Goal: Transaction & Acquisition: Download file/media

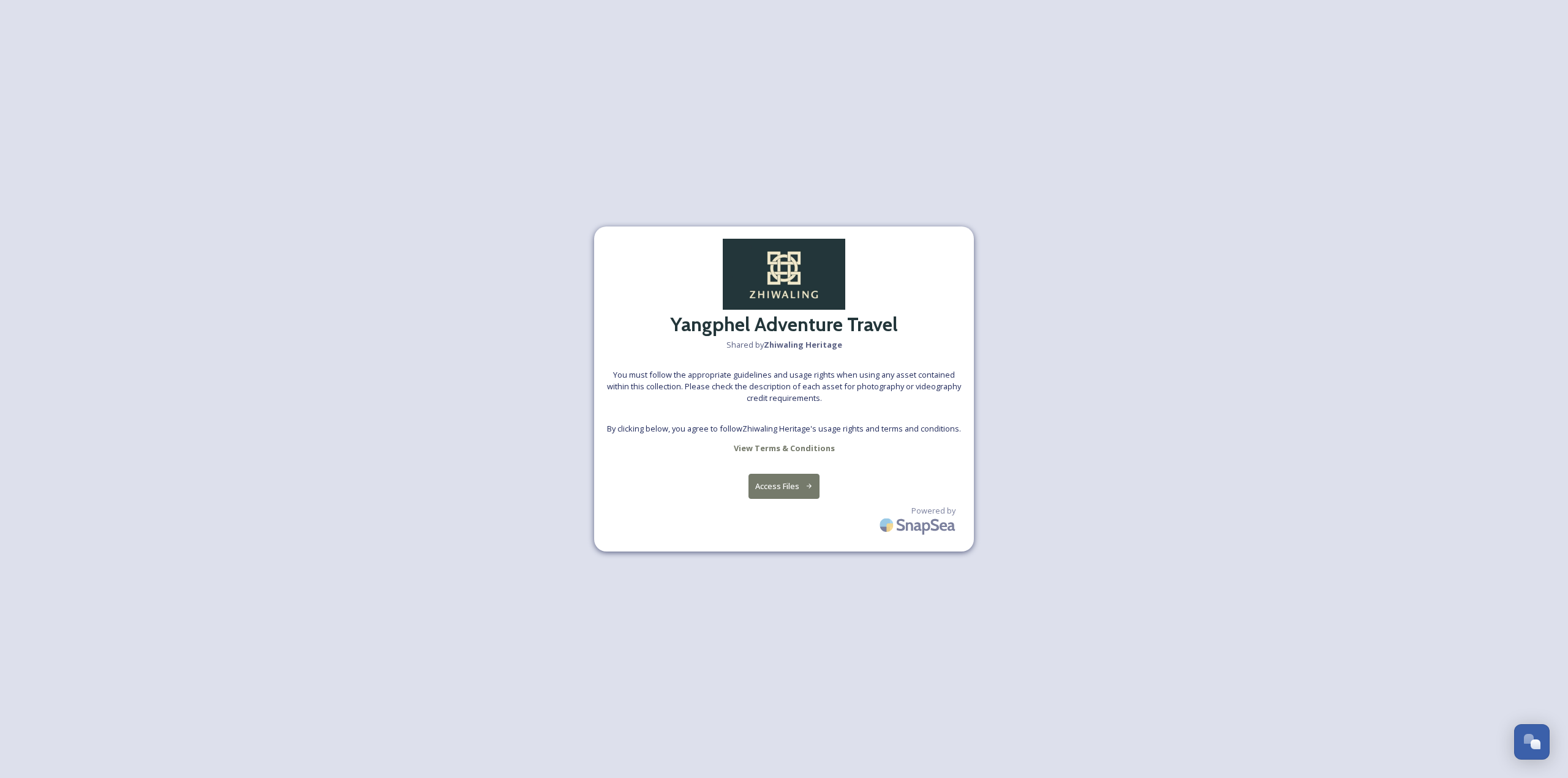
click at [813, 436] on div "Yangphel Adventure Travel Shared by Zhiwaling Heritage You must follow the appr…" at bounding box center [784, 389] width 380 height 326
click at [792, 465] on div "Yangphel Adventure Travel Shared by Zhiwaling Heritage You must follow the appr…" at bounding box center [784, 389] width 380 height 326
click at [786, 480] on button "Access Files" at bounding box center [784, 486] width 72 height 25
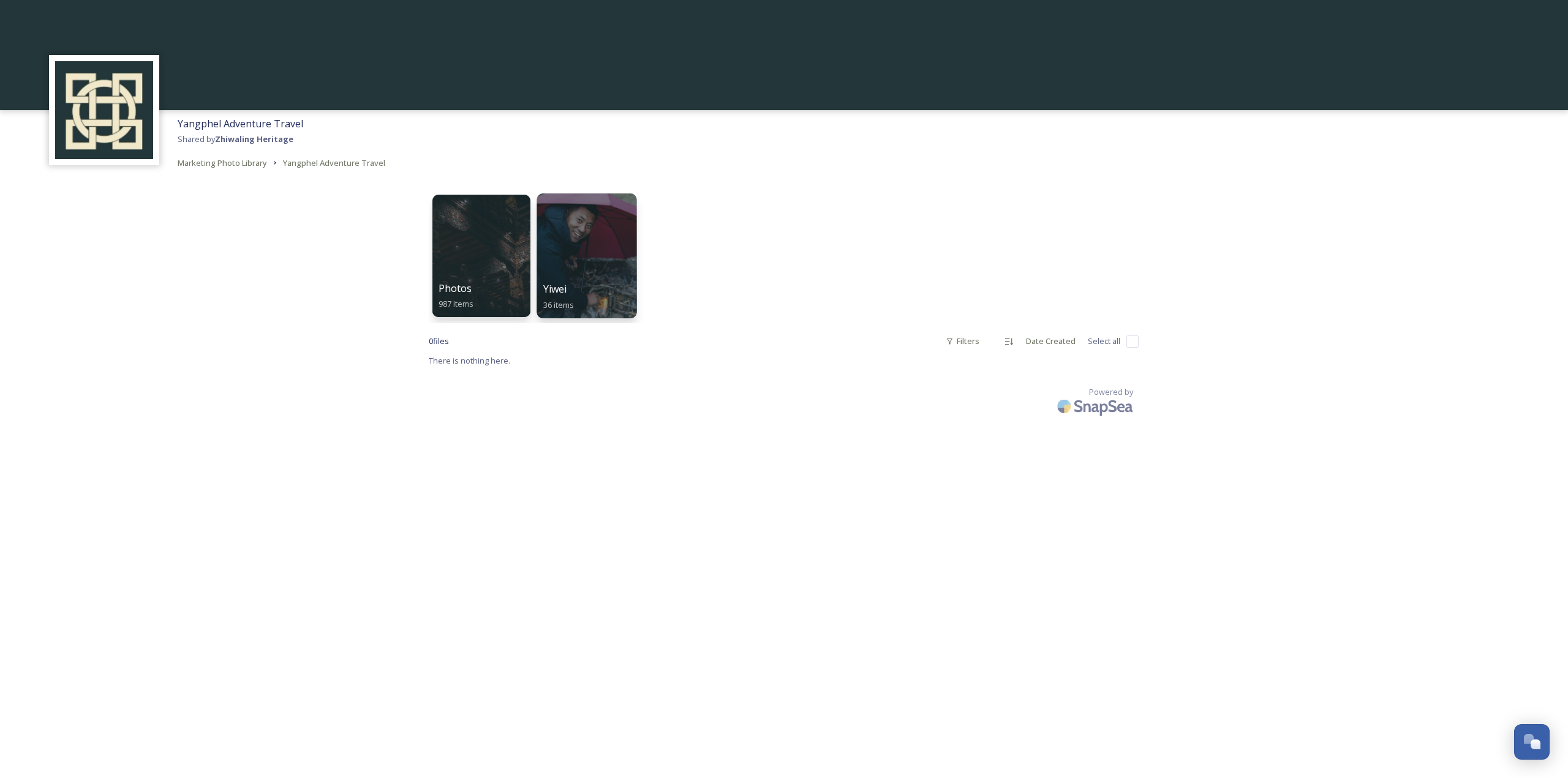
click at [574, 302] on span "36 items" at bounding box center [558, 304] width 31 height 11
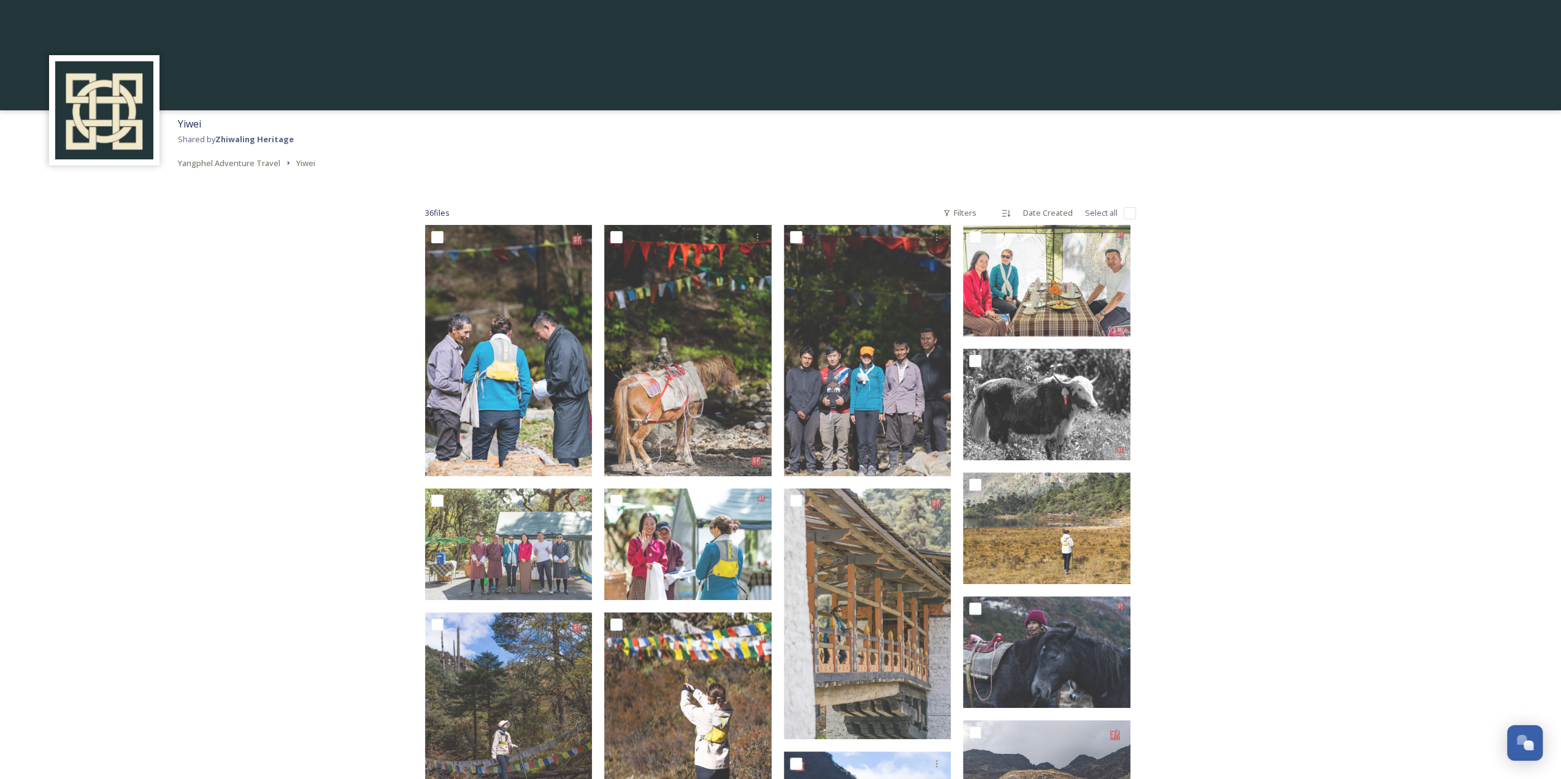
click at [1125, 213] on input "checkbox" at bounding box center [1129, 213] width 12 height 12
checkbox input "true"
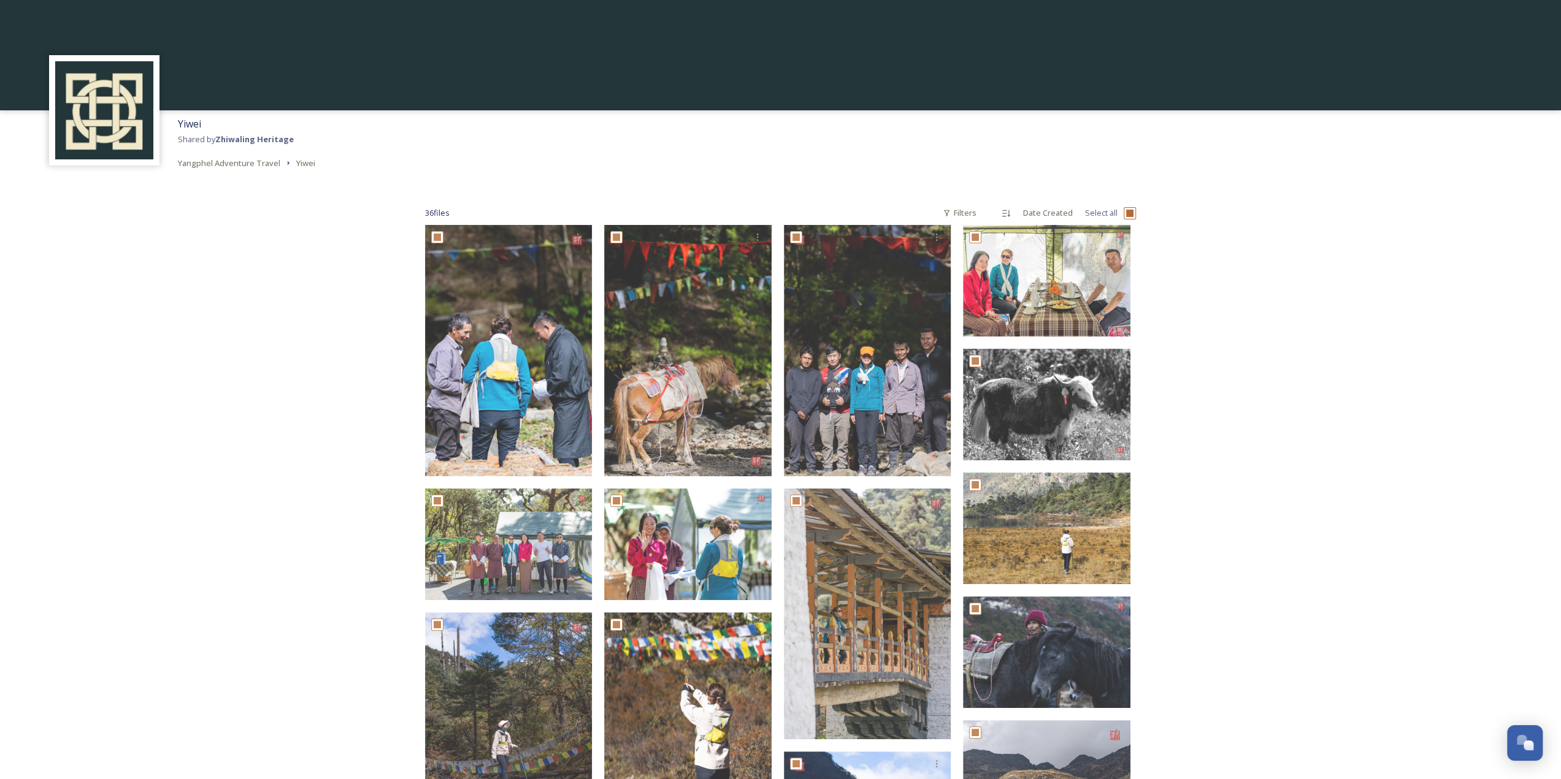
checkbox input "true"
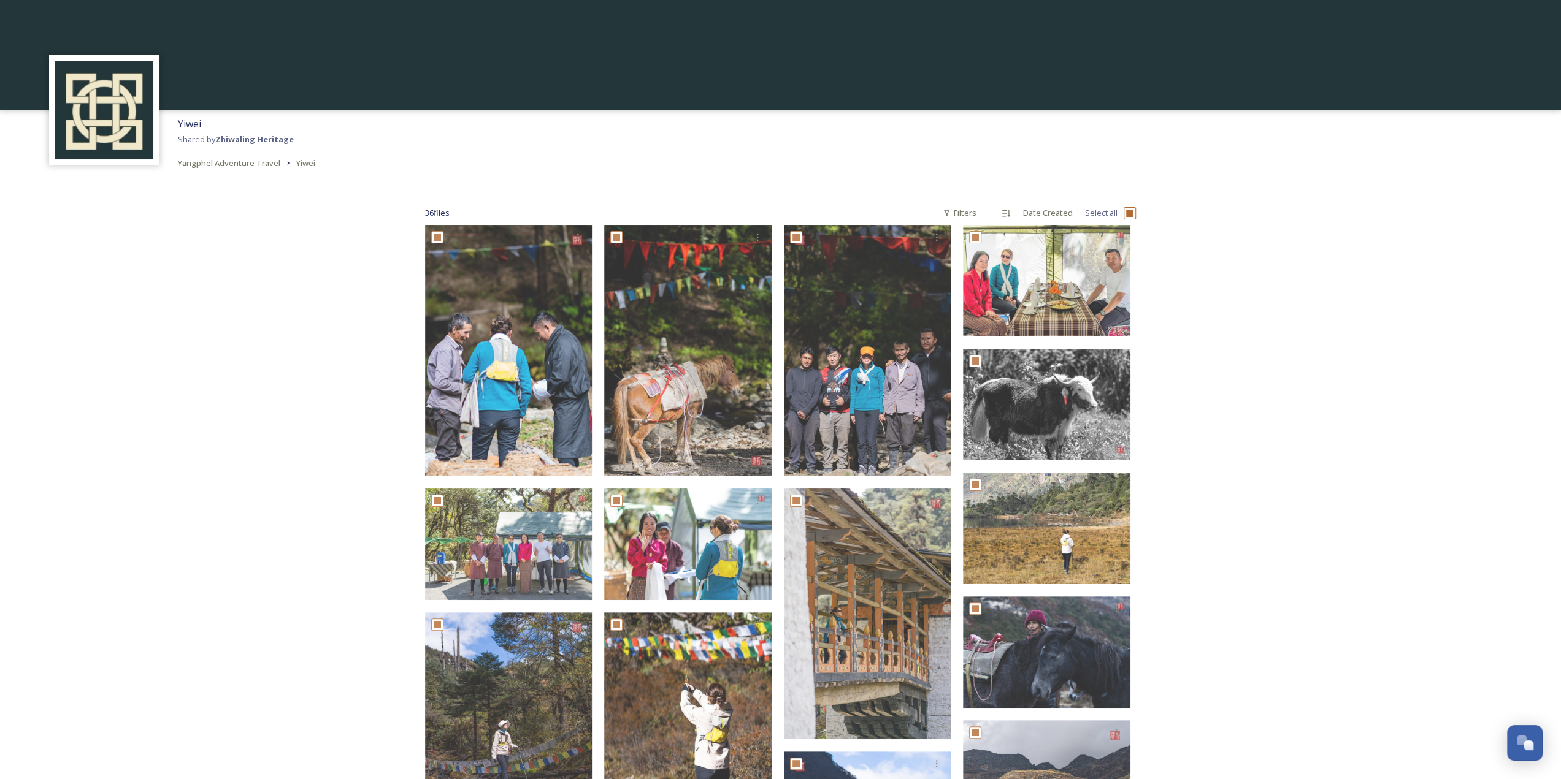
checkbox input "true"
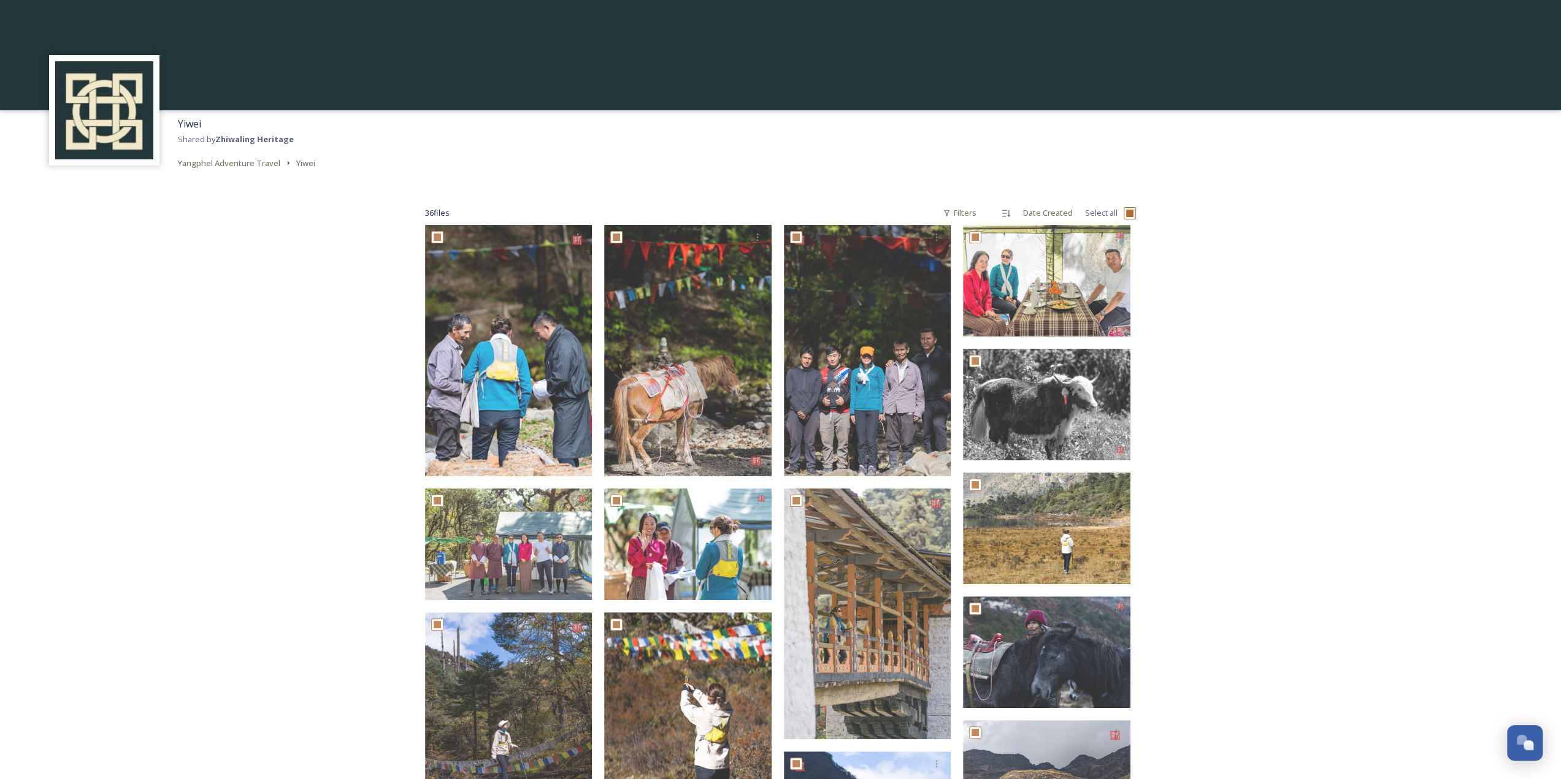
checkbox input "true"
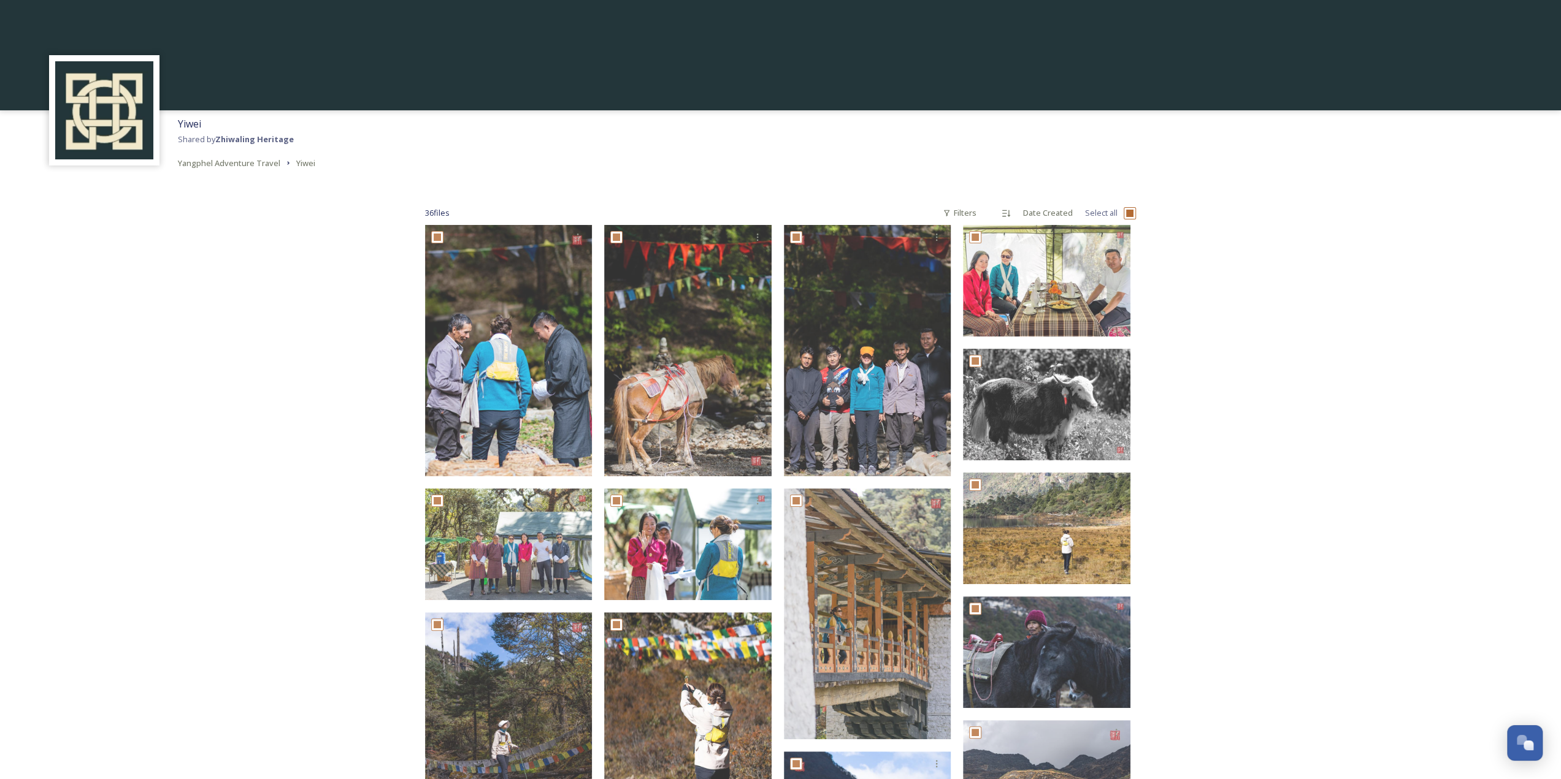
checkbox input "true"
click at [915, 759] on icon at bounding box center [910, 756] width 10 height 10
checkbox input "false"
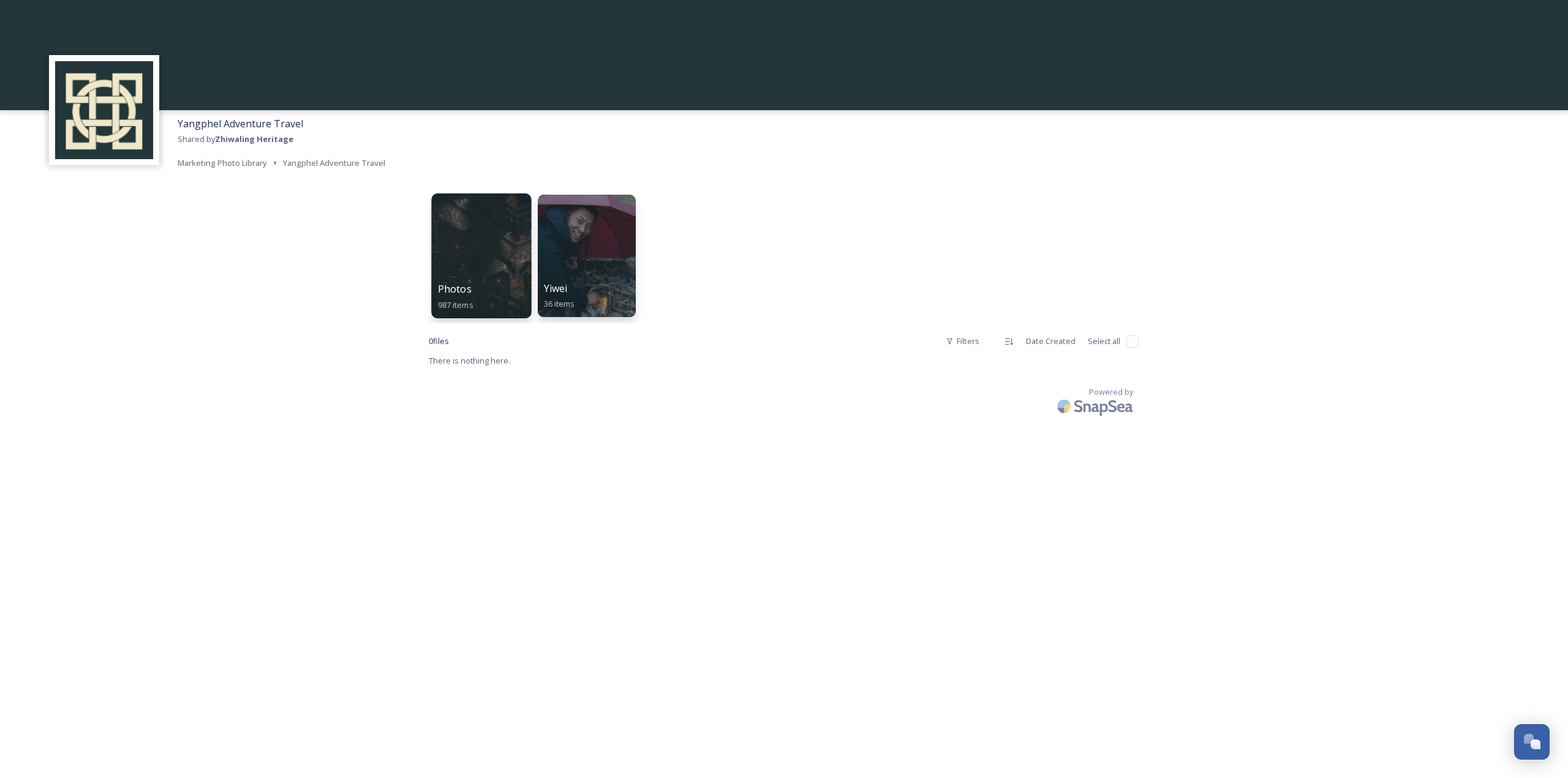
click at [456, 229] on div at bounding box center [481, 256] width 100 height 125
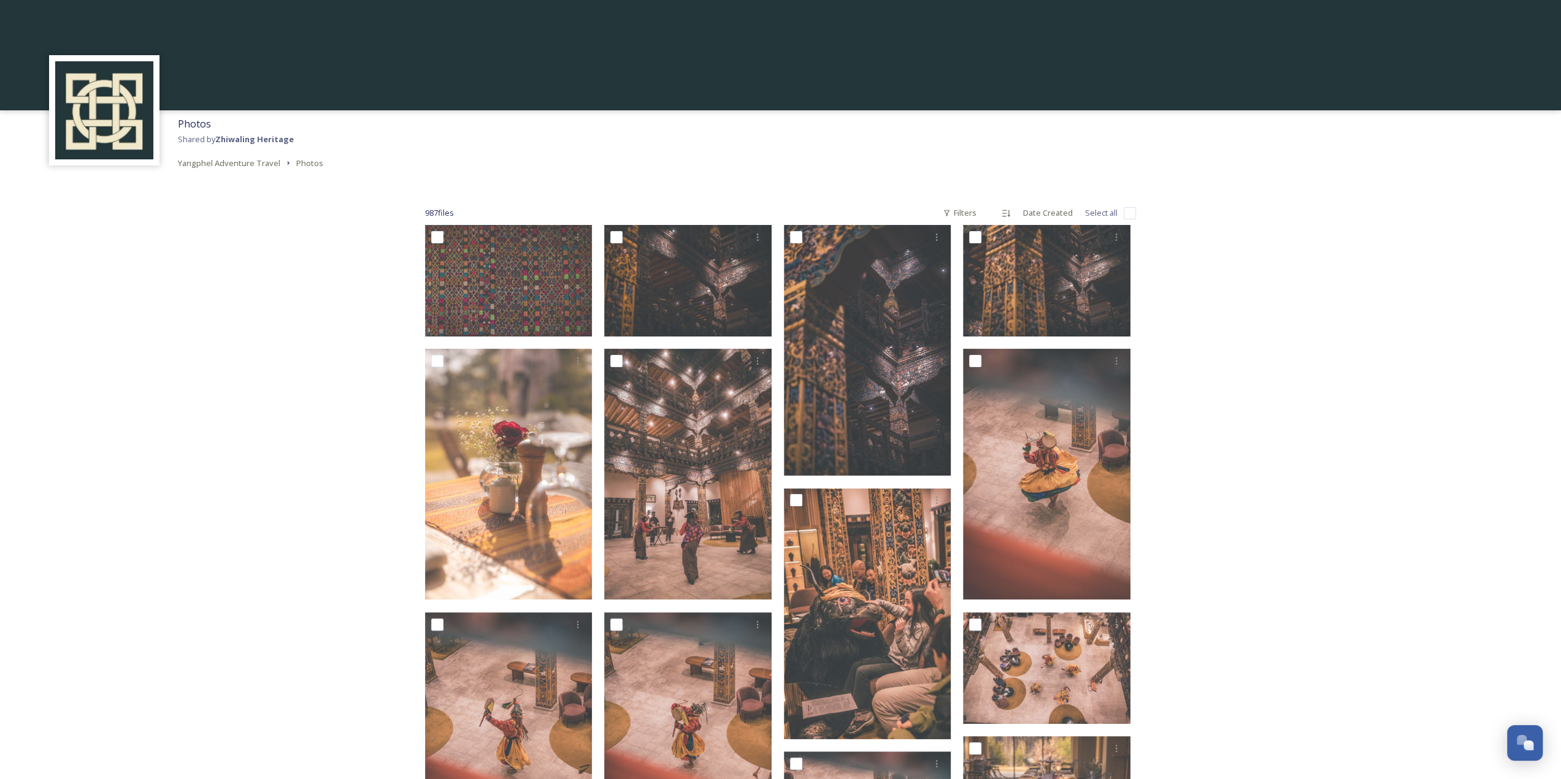
click at [1125, 210] on input "checkbox" at bounding box center [1129, 213] width 12 height 12
checkbox input "true"
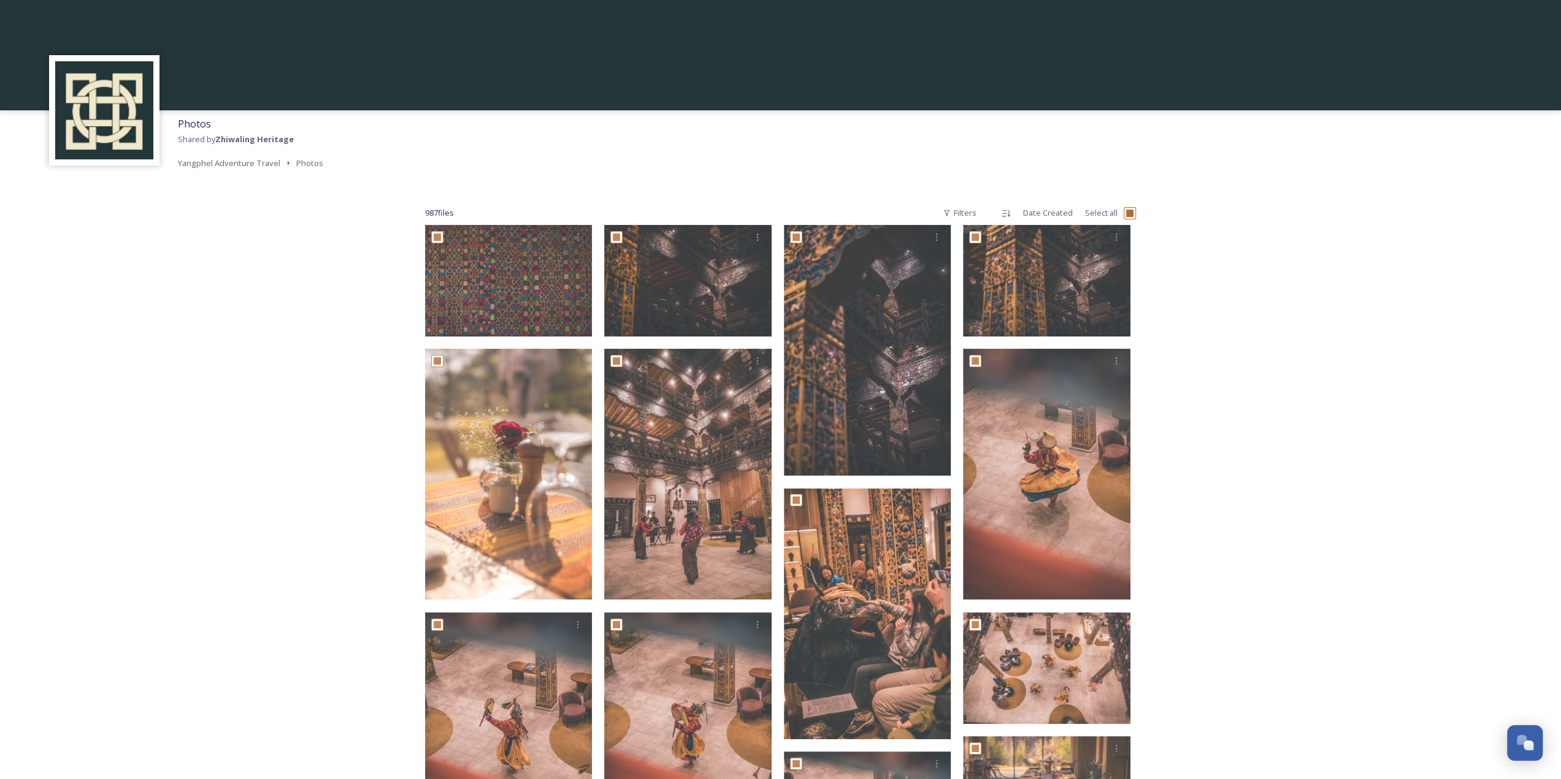
checkbox input "true"
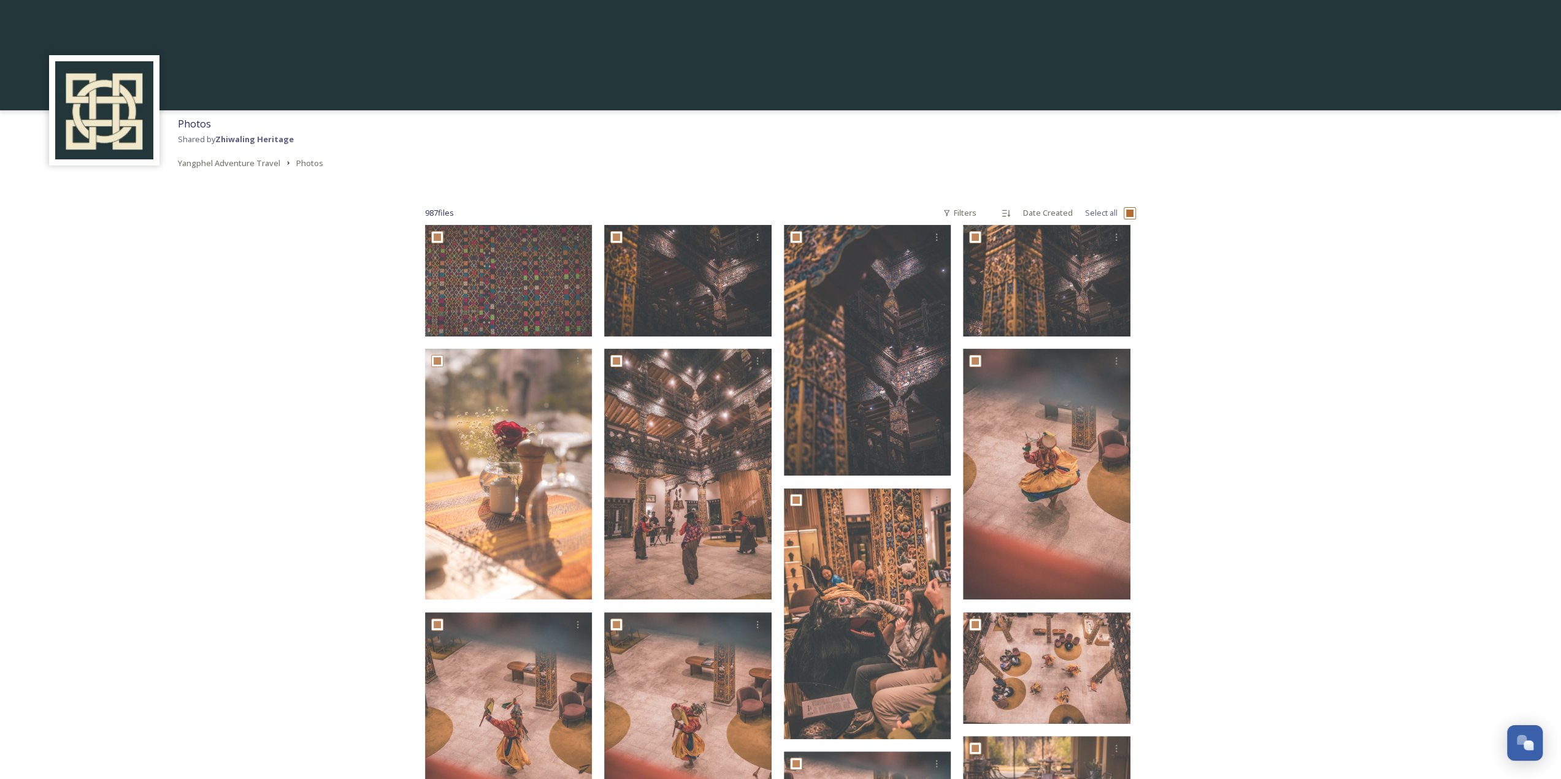
checkbox input "true"
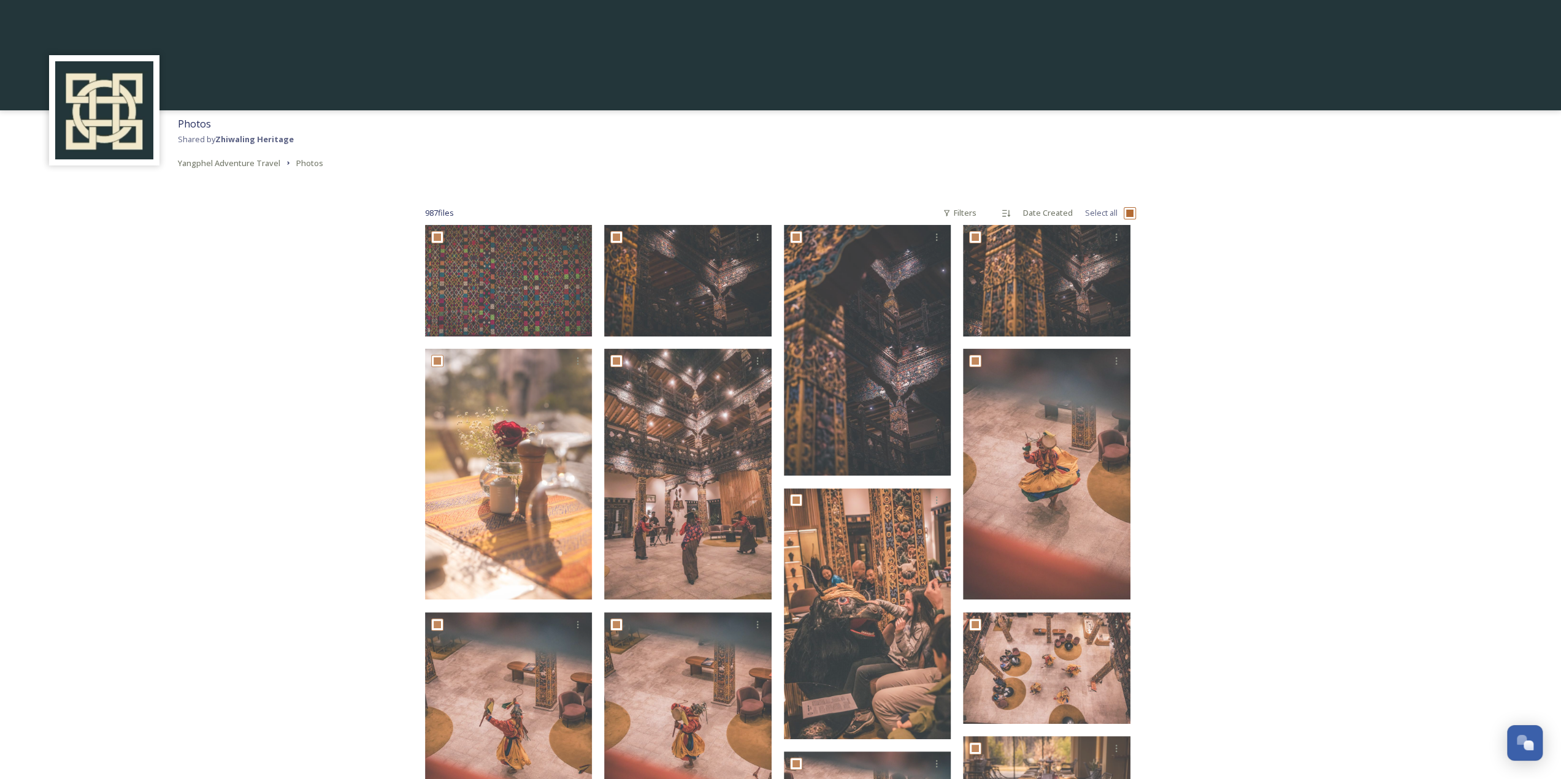
checkbox input "true"
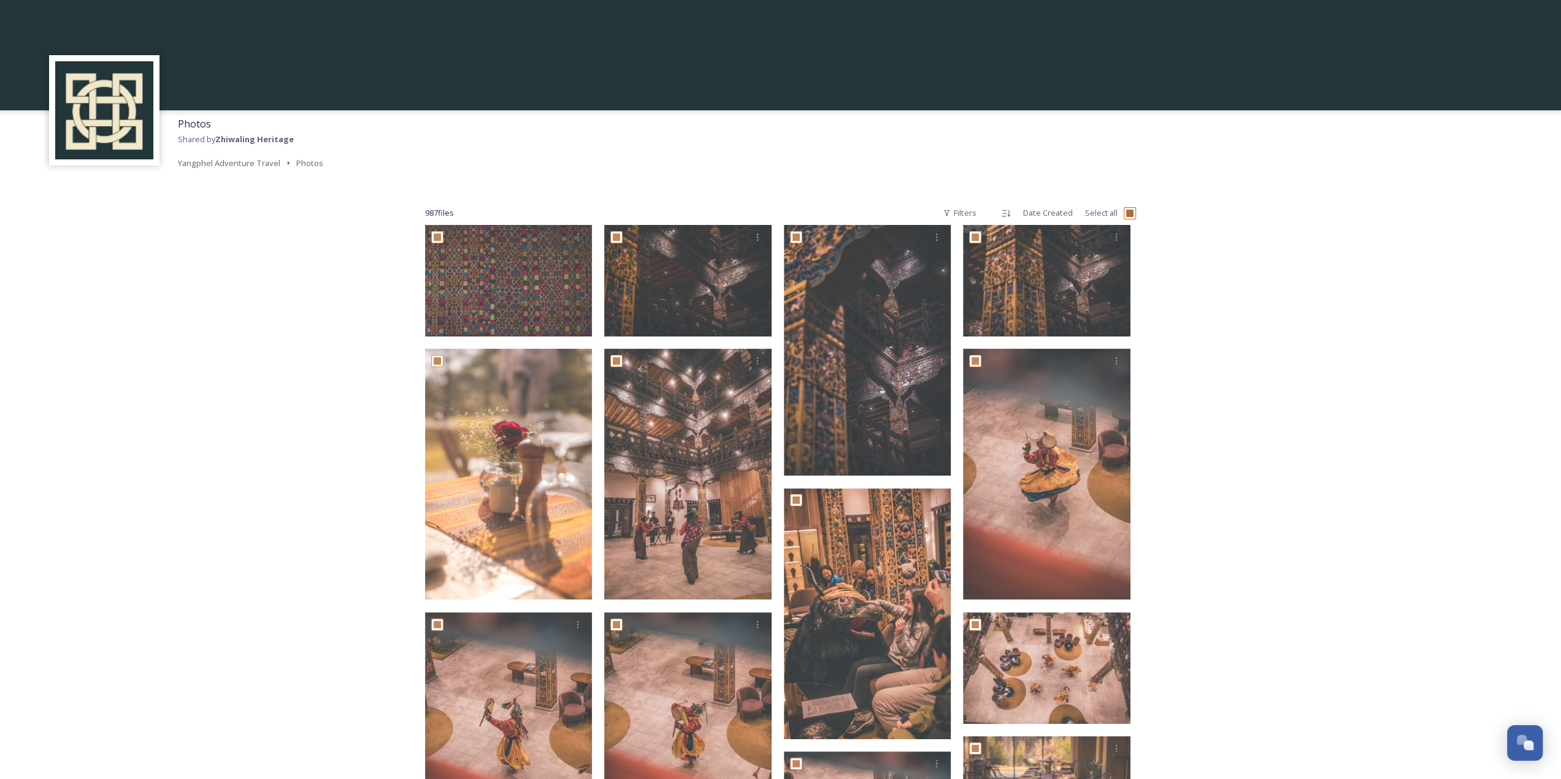
checkbox input "true"
click at [912, 761] on div "Download" at bounding box center [910, 756] width 22 height 22
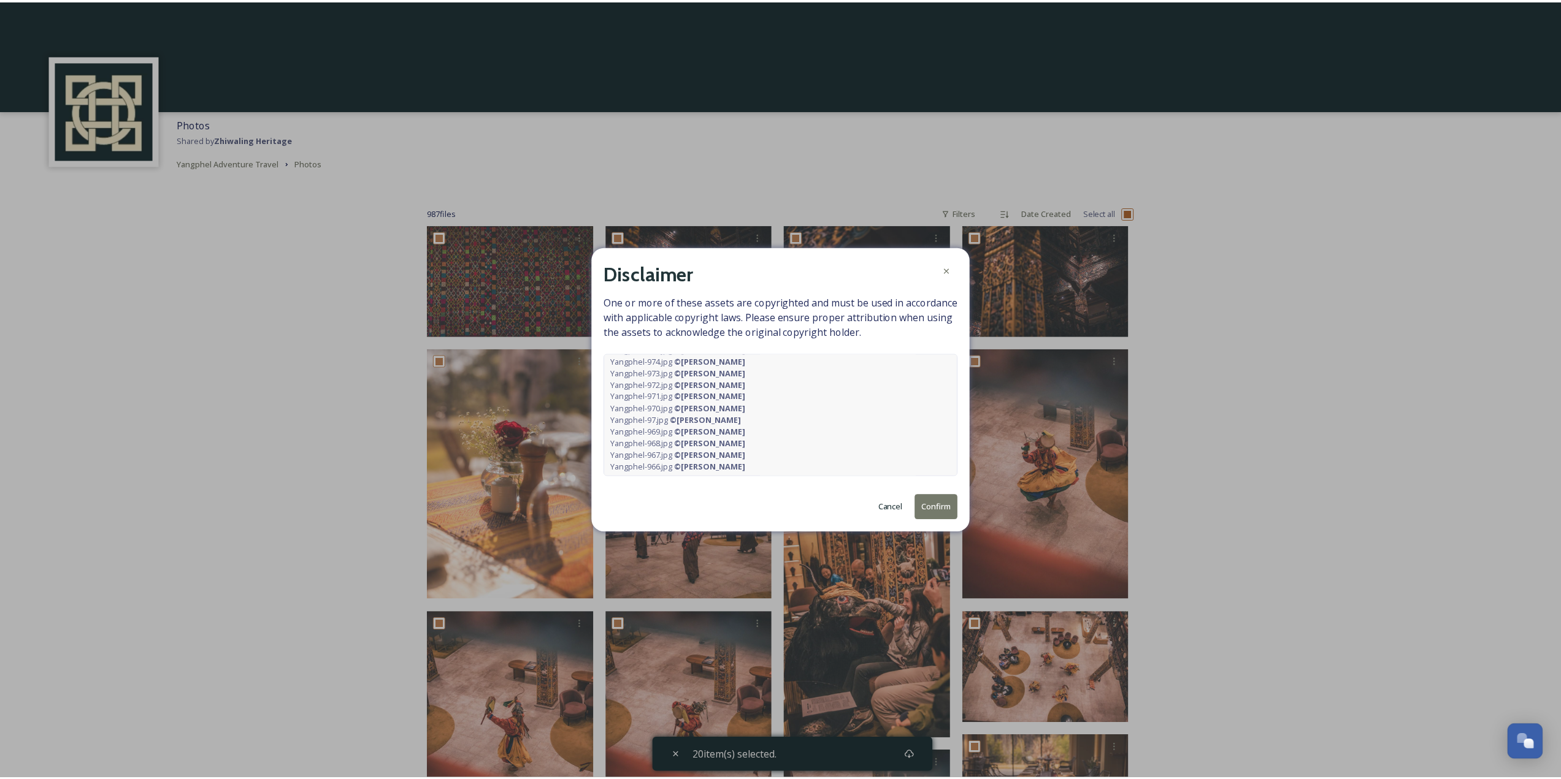
scroll to position [126, 0]
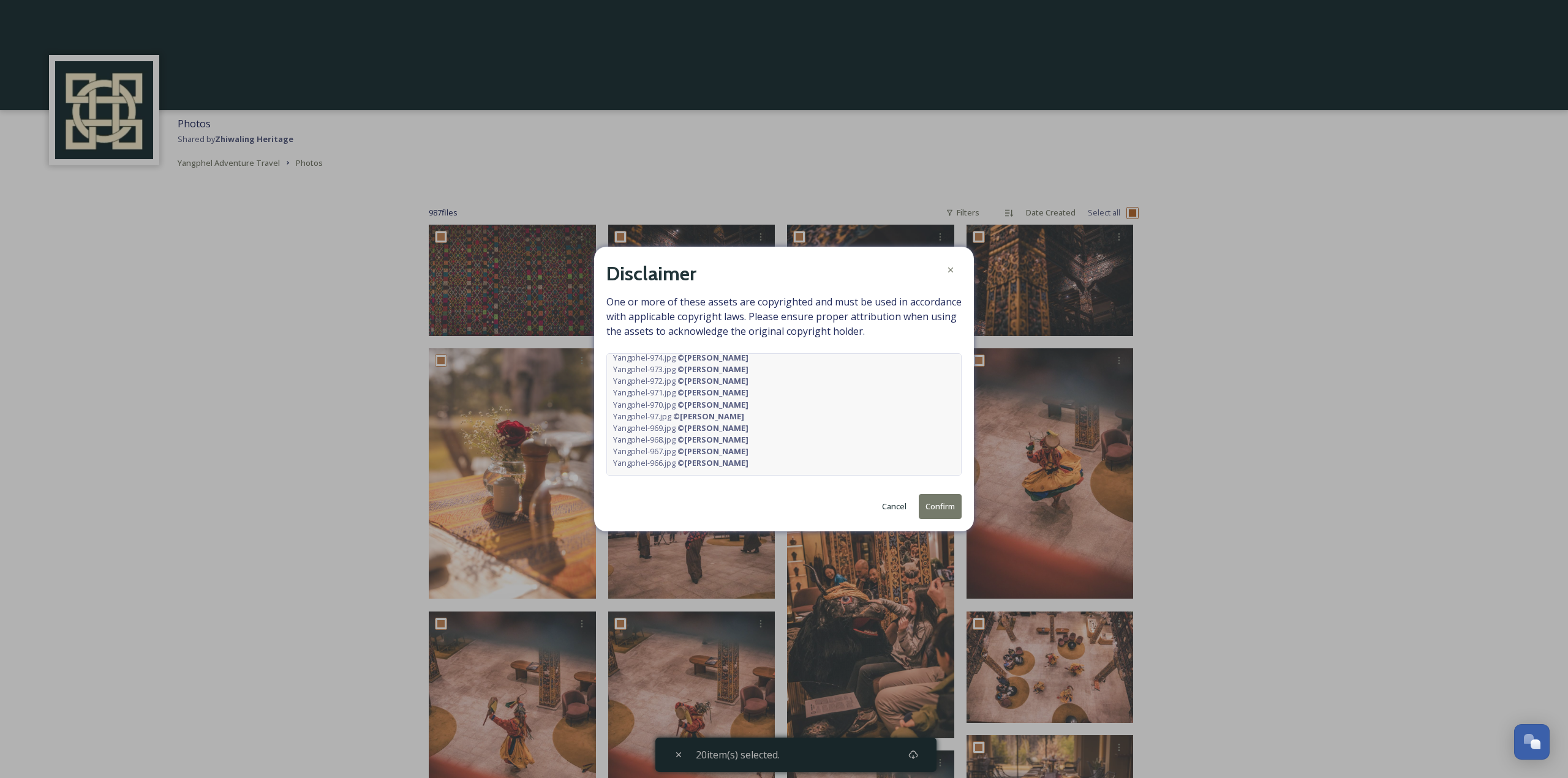
click at [938, 506] on button "Confirm" at bounding box center [940, 506] width 43 height 25
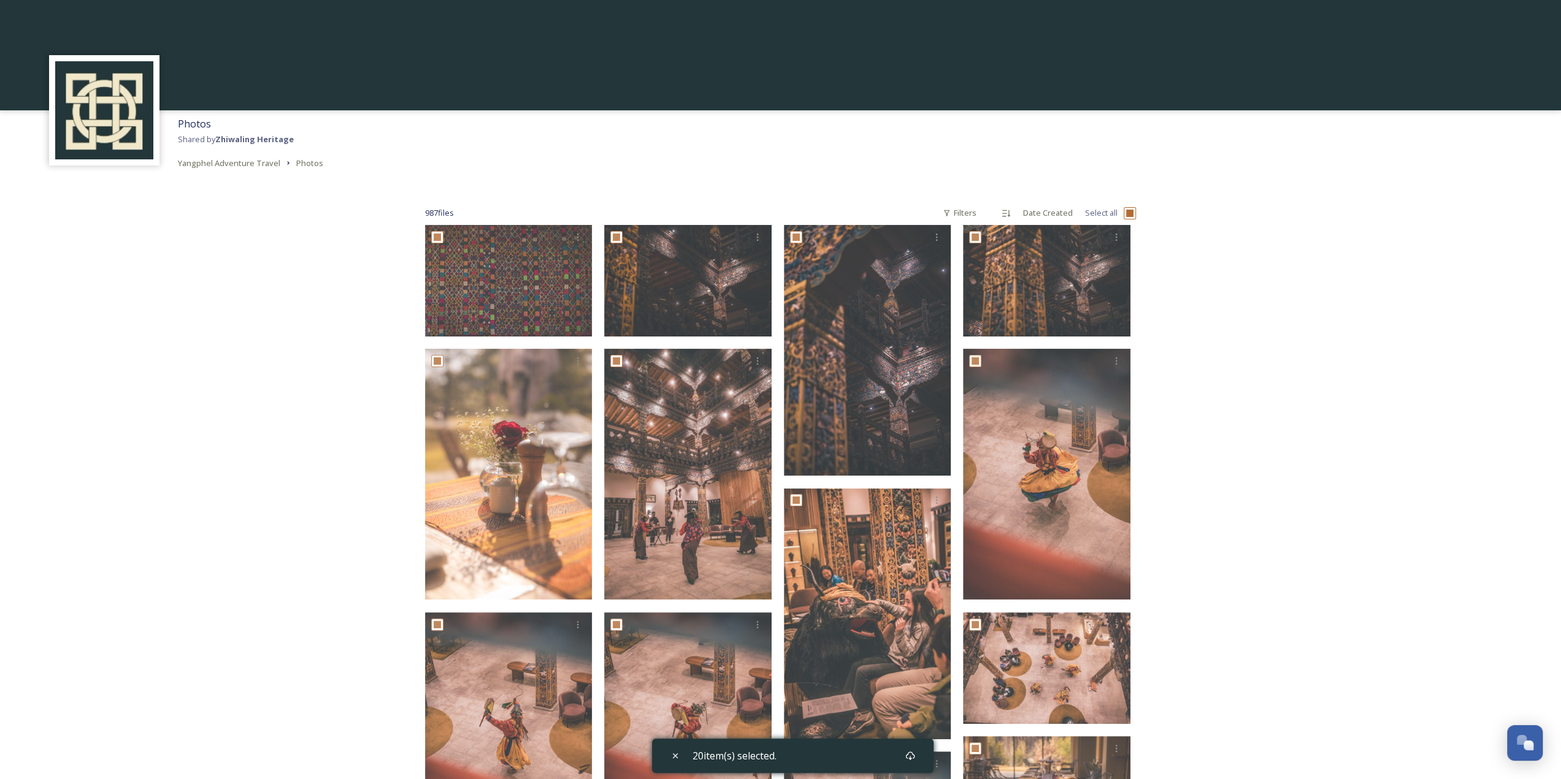
click at [208, 323] on div "Photos Shared by Zhiwaling Heritage Yangphel Adventure Travel Photos 987 file s…" at bounding box center [780, 745] width 1561 height 1491
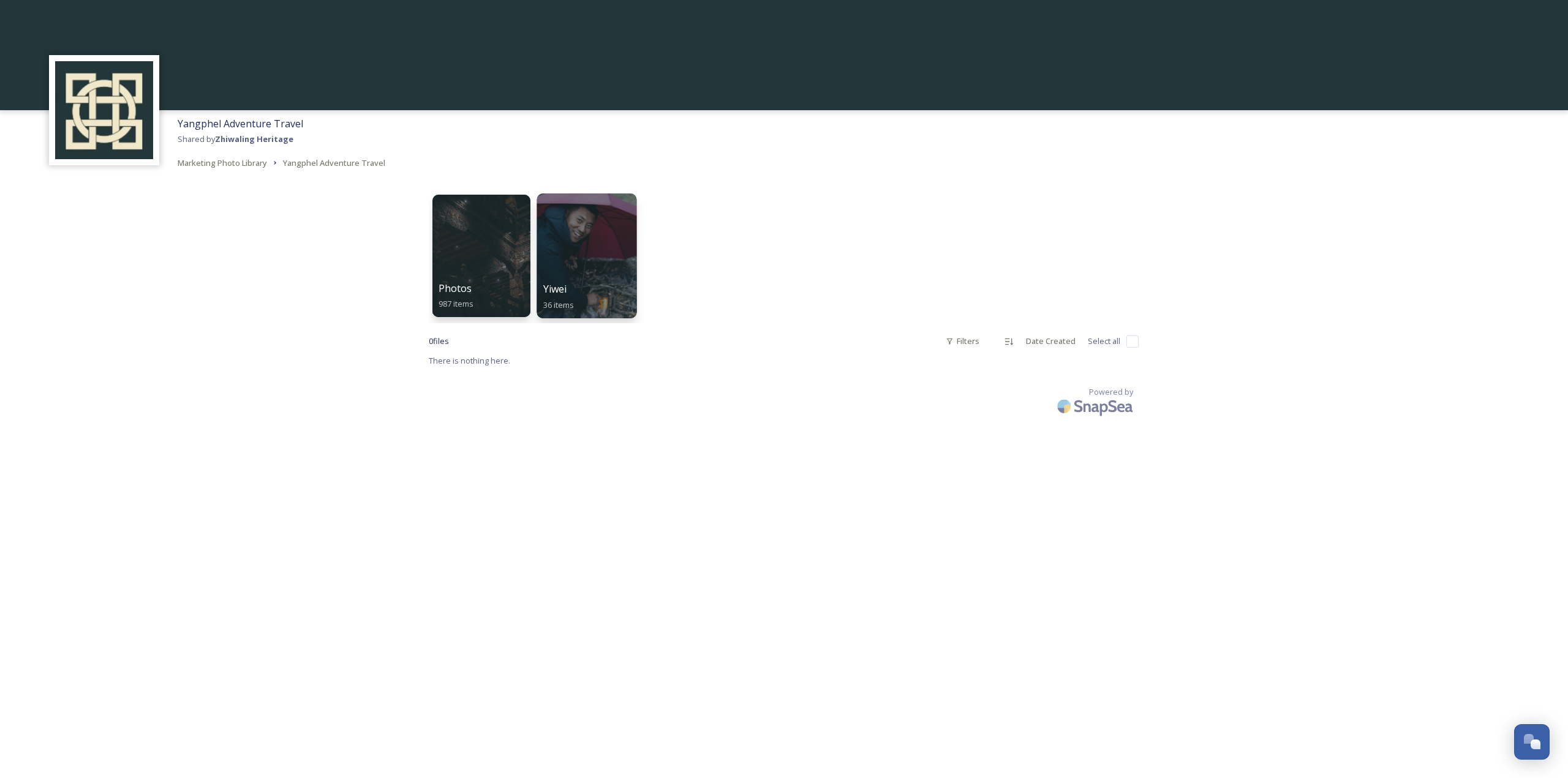
click at [579, 306] on div "Yiwei 36 items" at bounding box center [587, 297] width 88 height 31
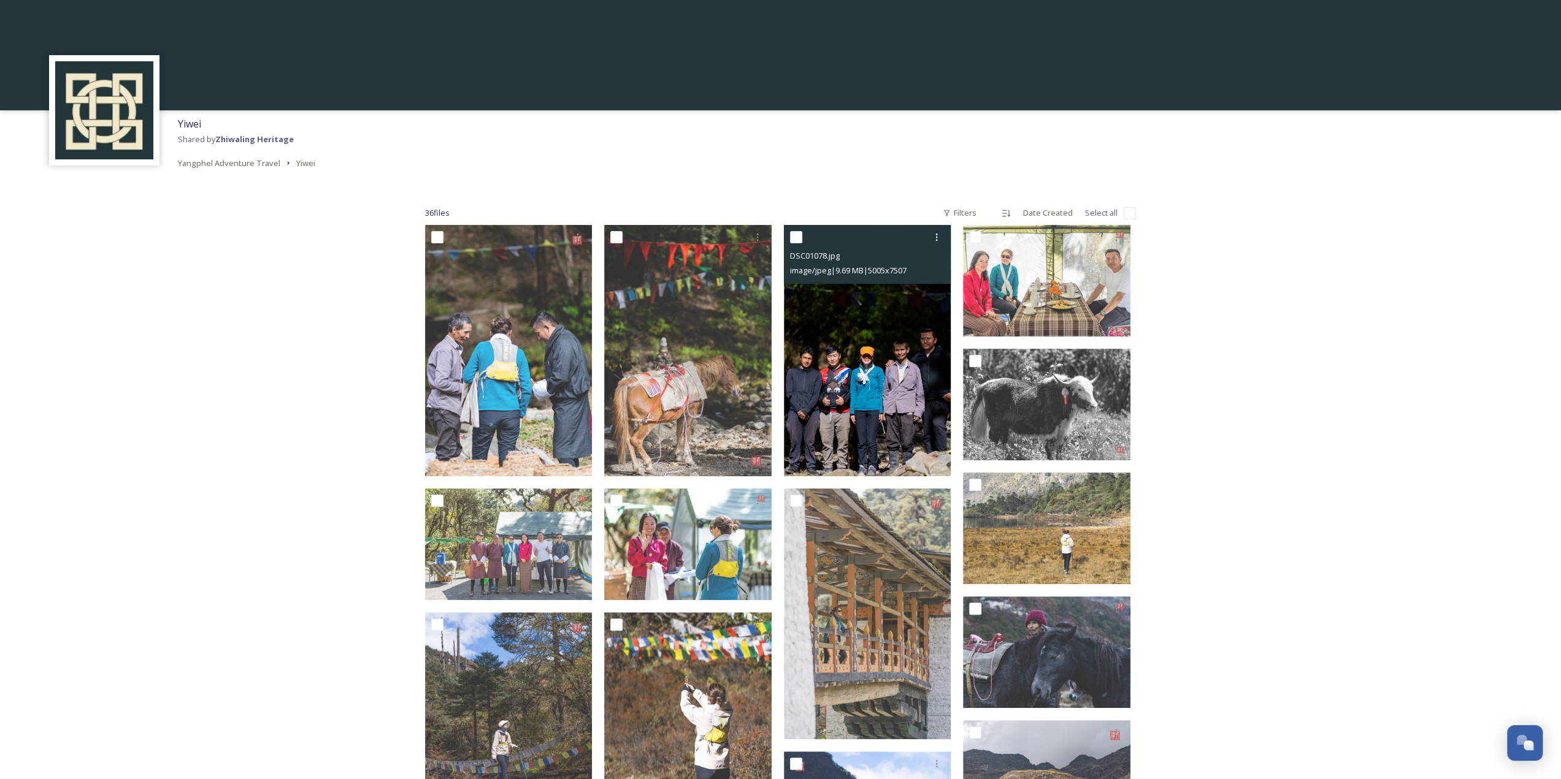
click at [879, 327] on img at bounding box center [867, 350] width 167 height 251
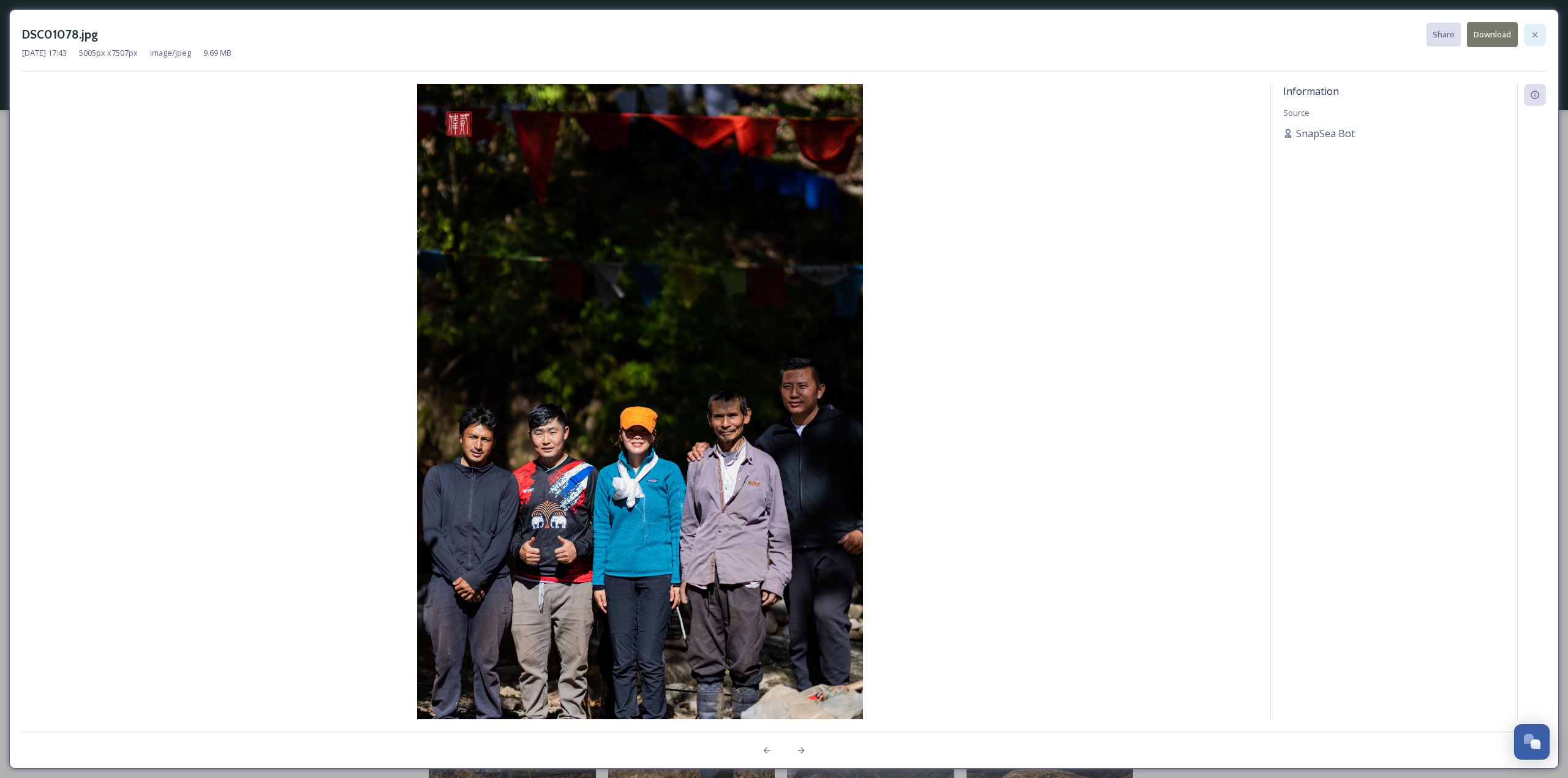
click at [1537, 28] on div at bounding box center [1535, 35] width 22 height 22
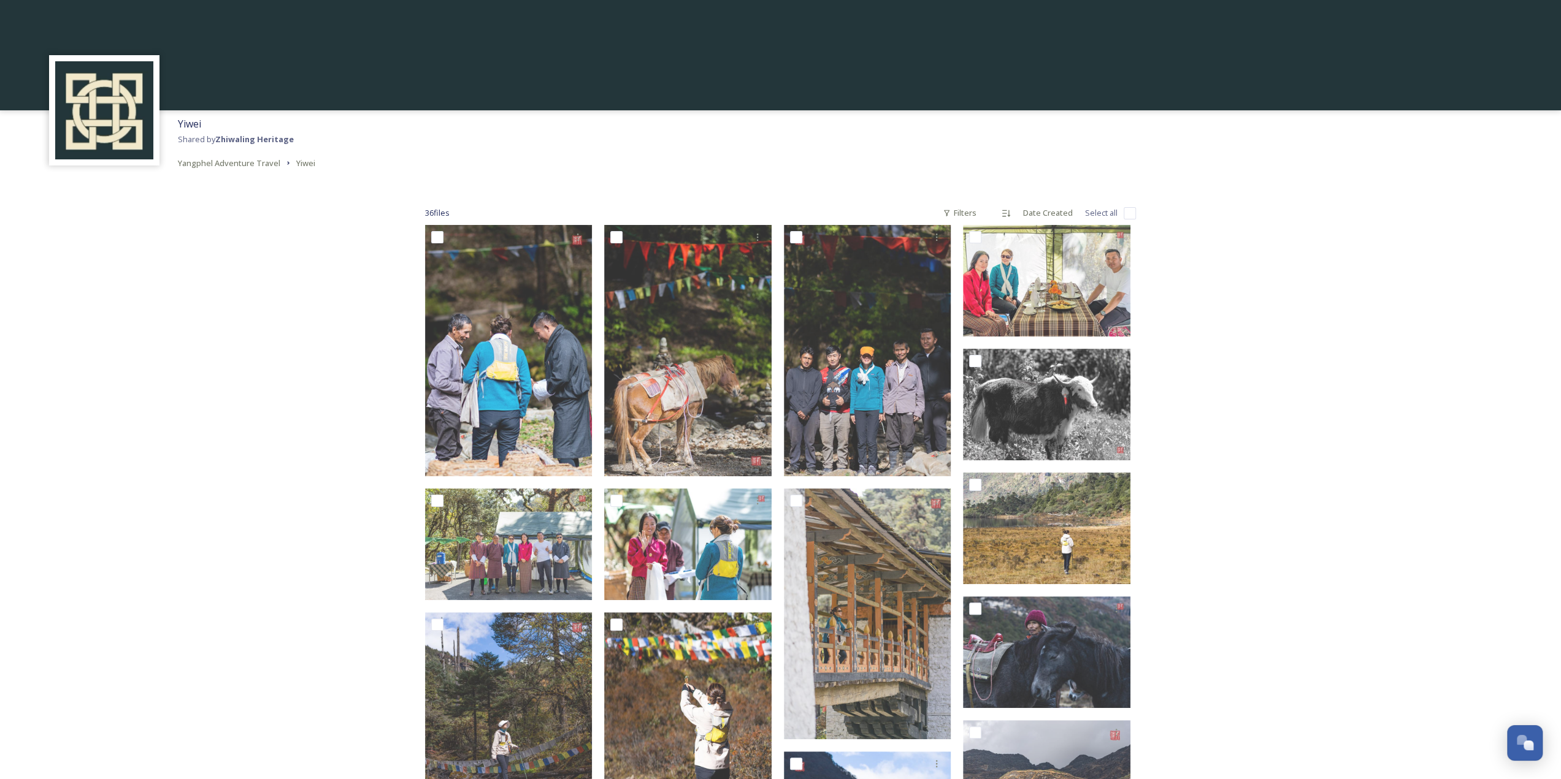
drag, startPoint x: 243, startPoint y: 245, endPoint x: 251, endPoint y: 181, distance: 64.3
click at [266, 169] on span "Yangphel Adventure Travel" at bounding box center [229, 163] width 102 height 11
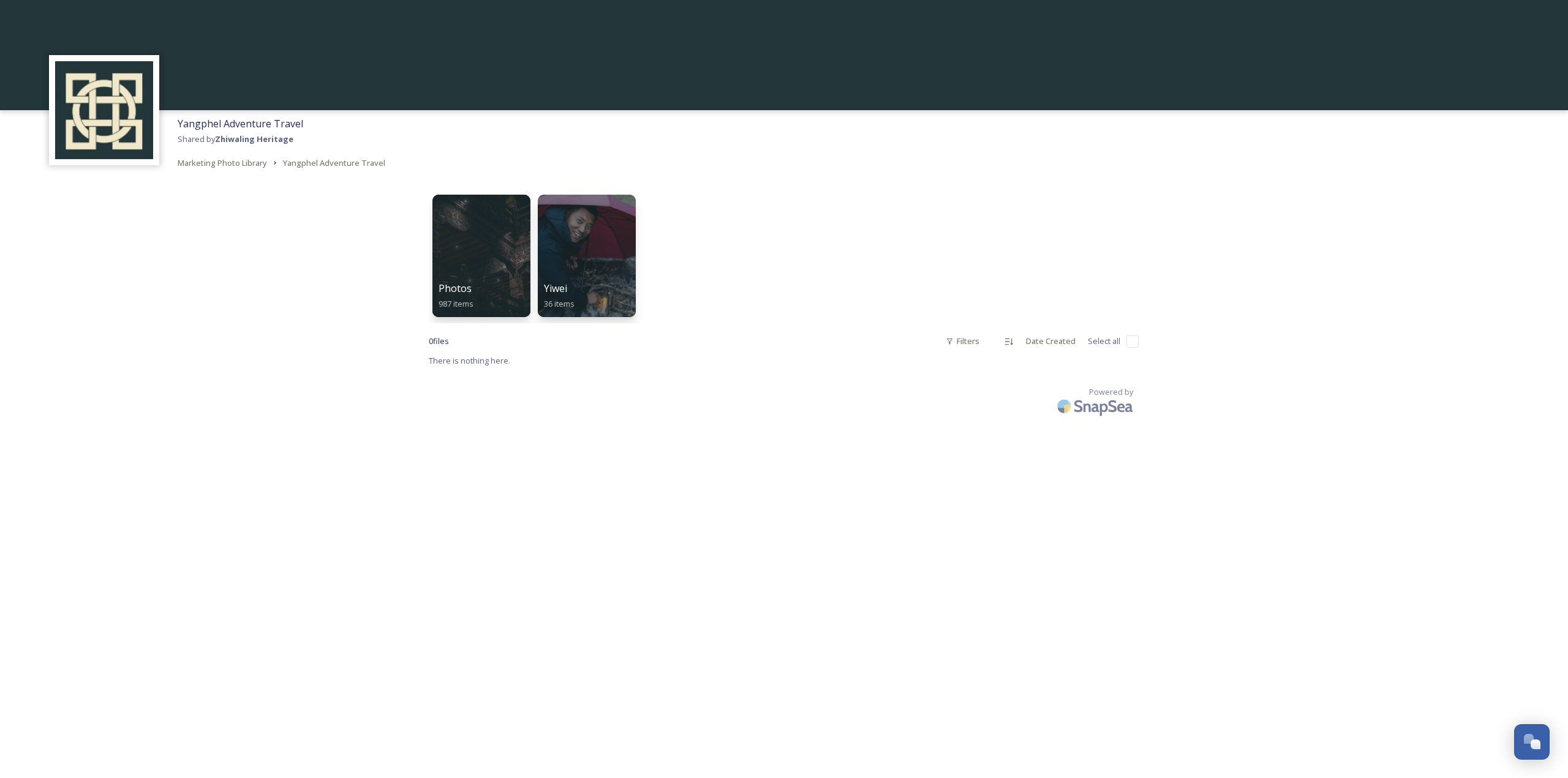
click at [736, 305] on div "Photos 987 items Yiwei 36 items" at bounding box center [783, 256] width 710 height 135
click at [603, 232] on div at bounding box center [586, 256] width 100 height 125
click at [491, 302] on div "Photos 987 items" at bounding box center [481, 297] width 88 height 31
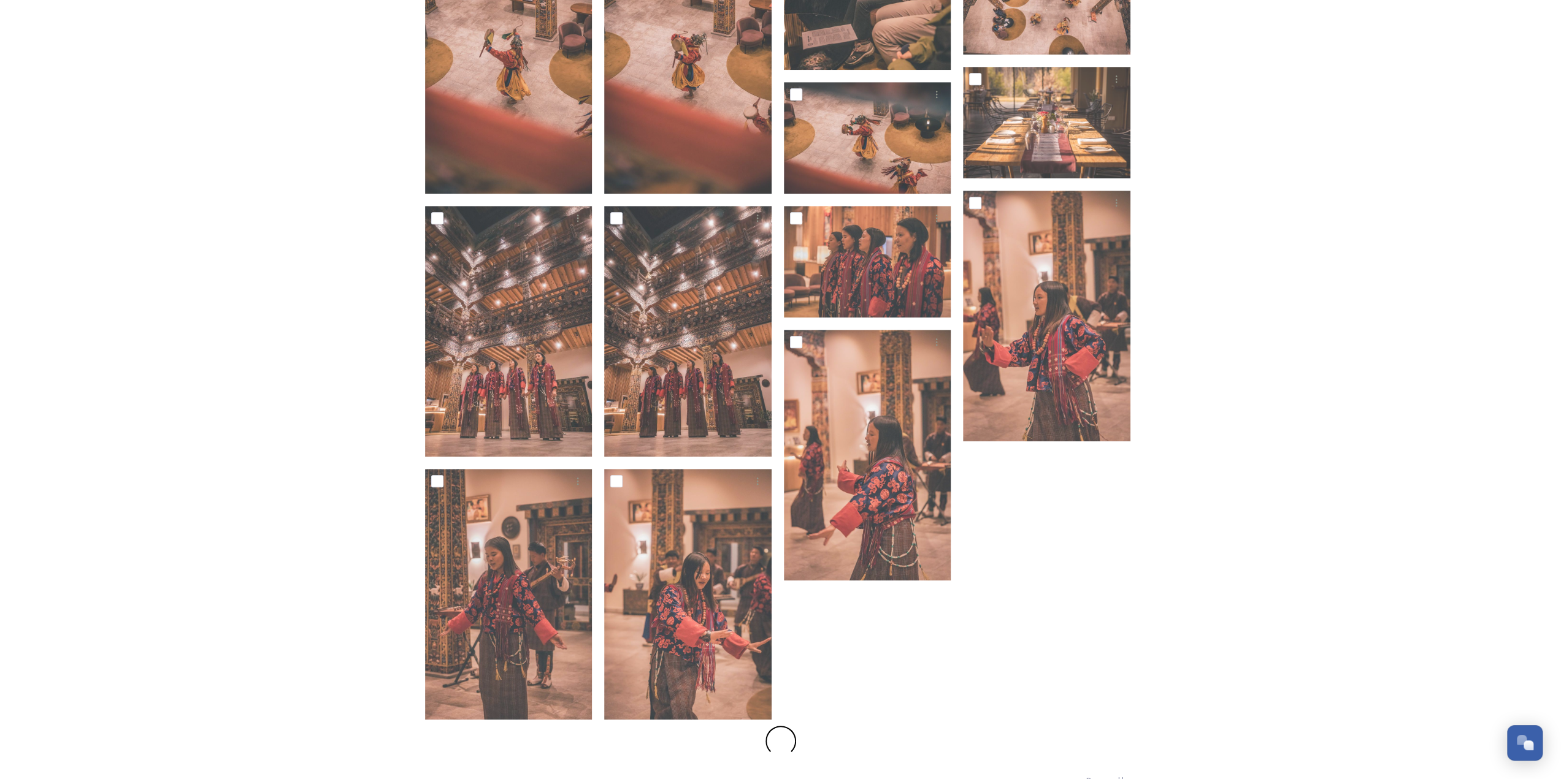
scroll to position [711, 0]
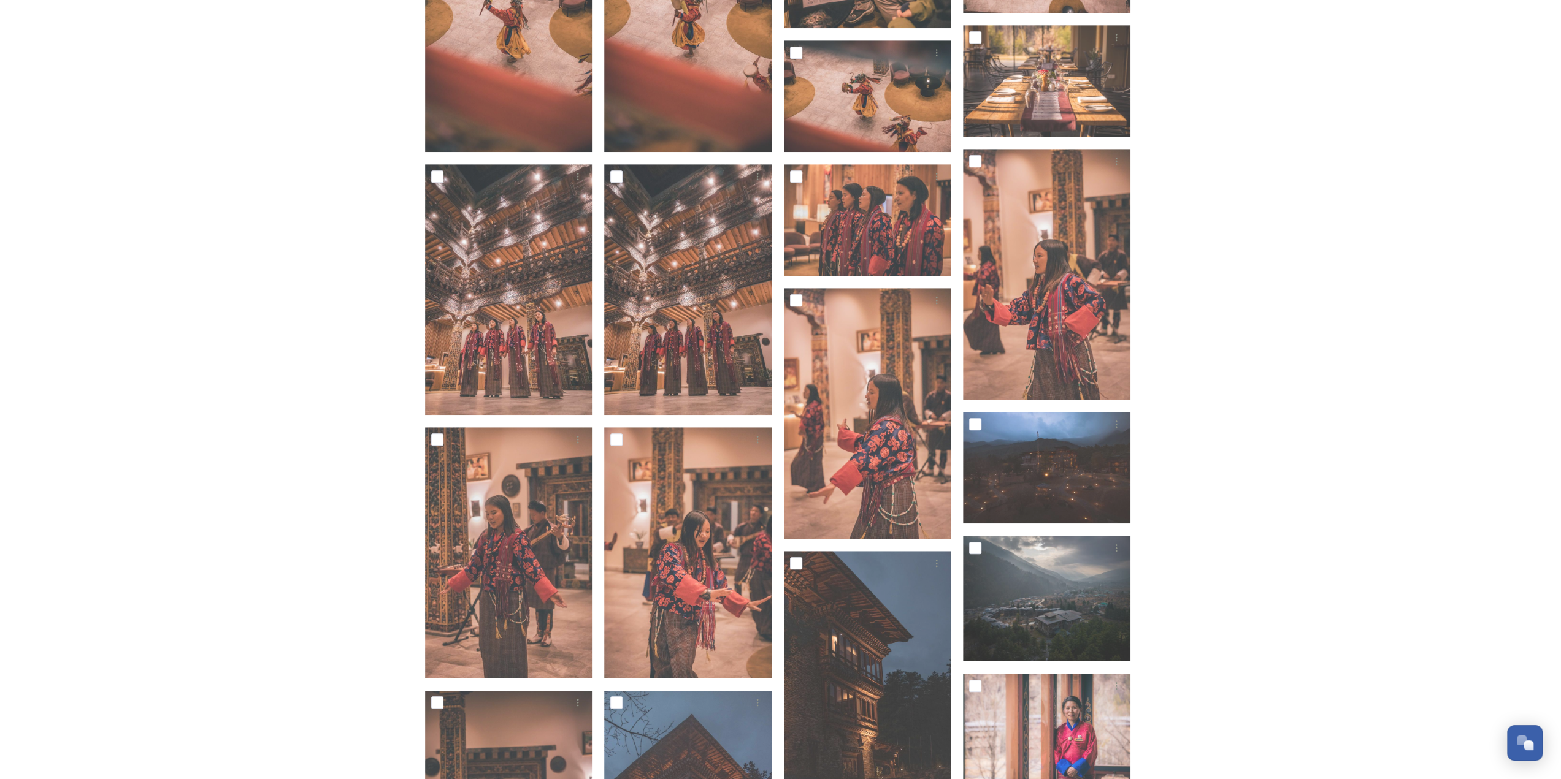
click at [1231, 339] on div "Photos Shared by Zhiwaling Heritage Yangphel Adventure Travel Photos 987 file s…" at bounding box center [780, 491] width 1561 height 2404
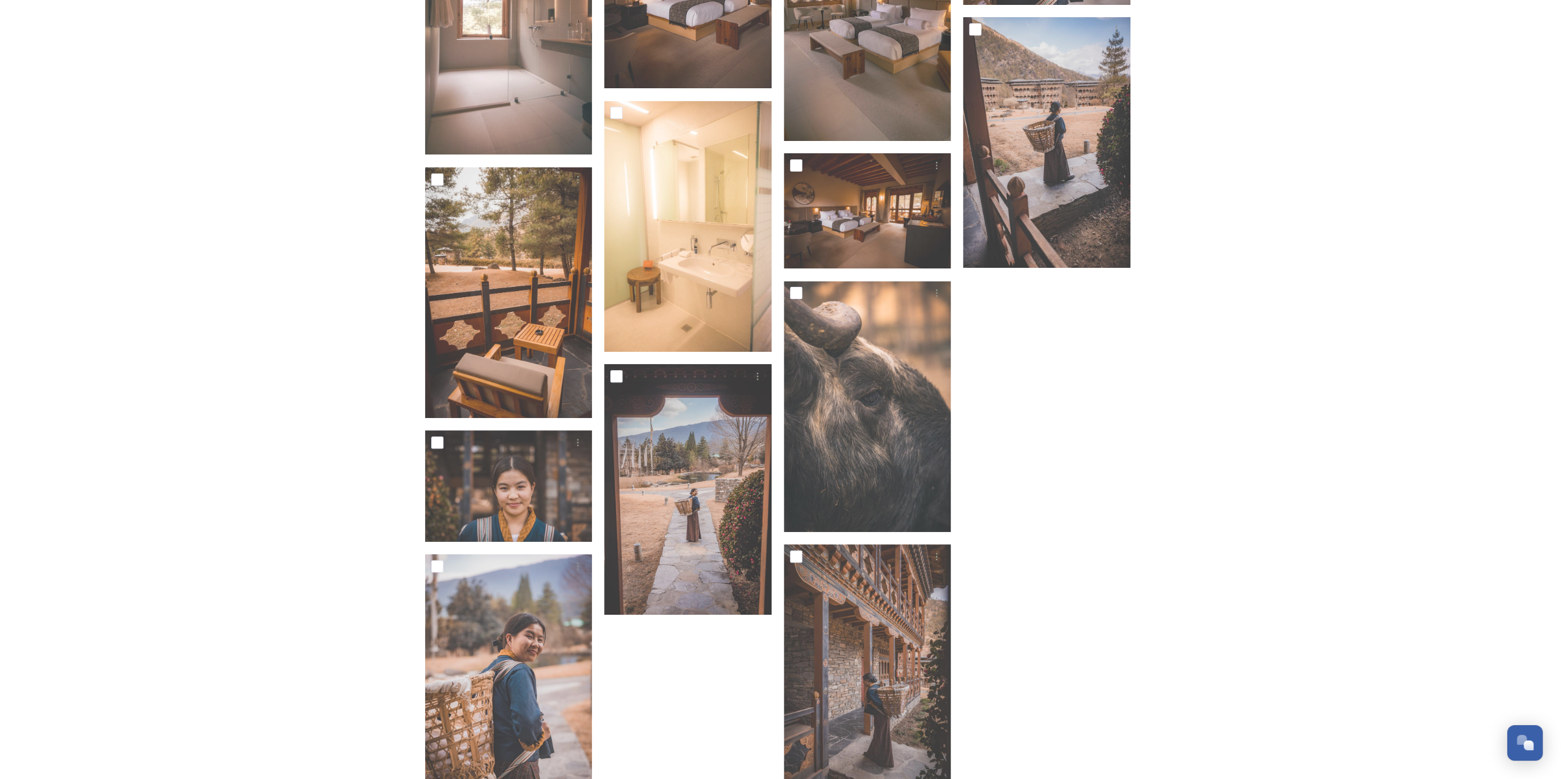
scroll to position [5015, 0]
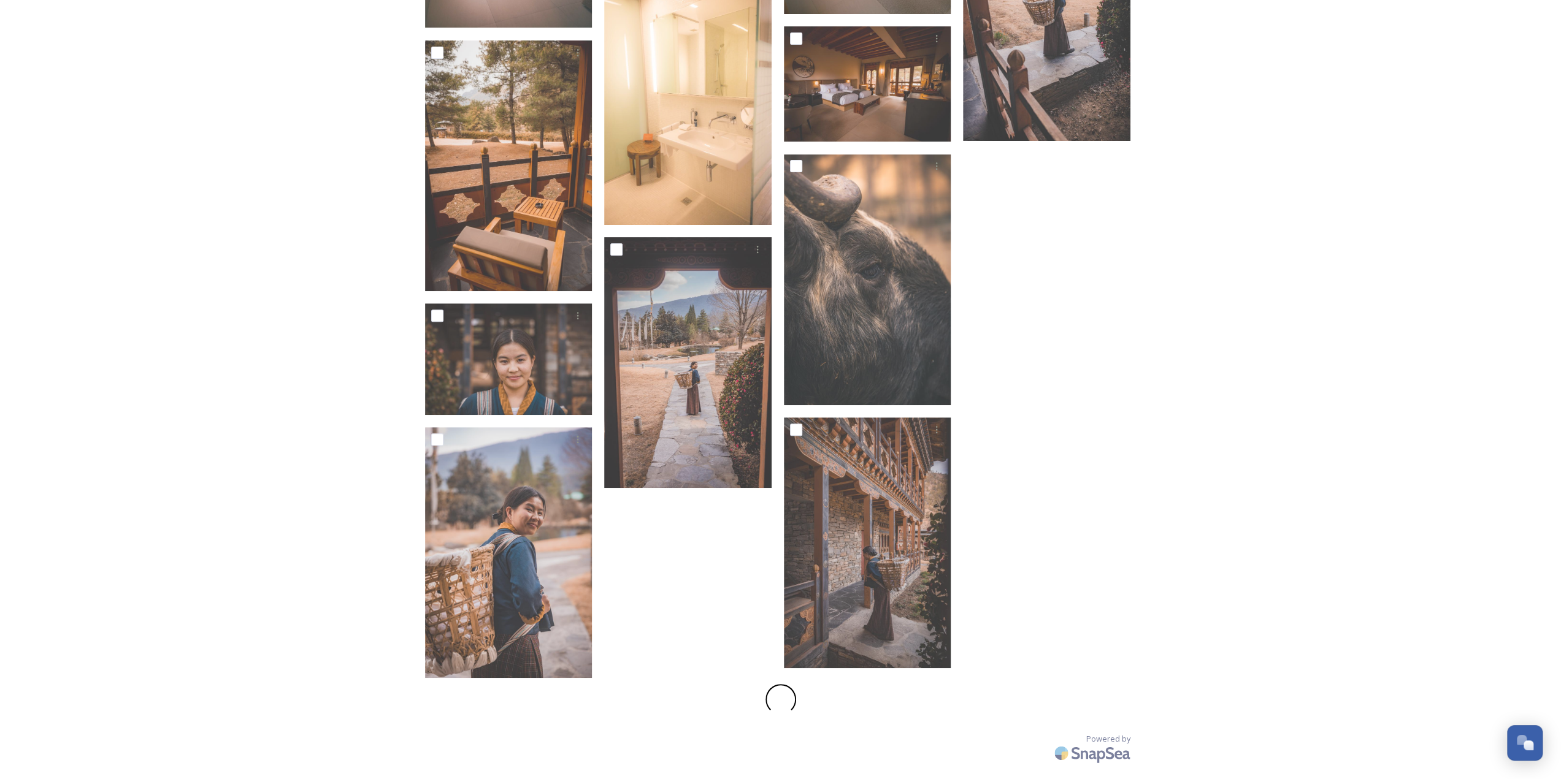
drag, startPoint x: 1223, startPoint y: 431, endPoint x: 1196, endPoint y: 800, distance: 370.2
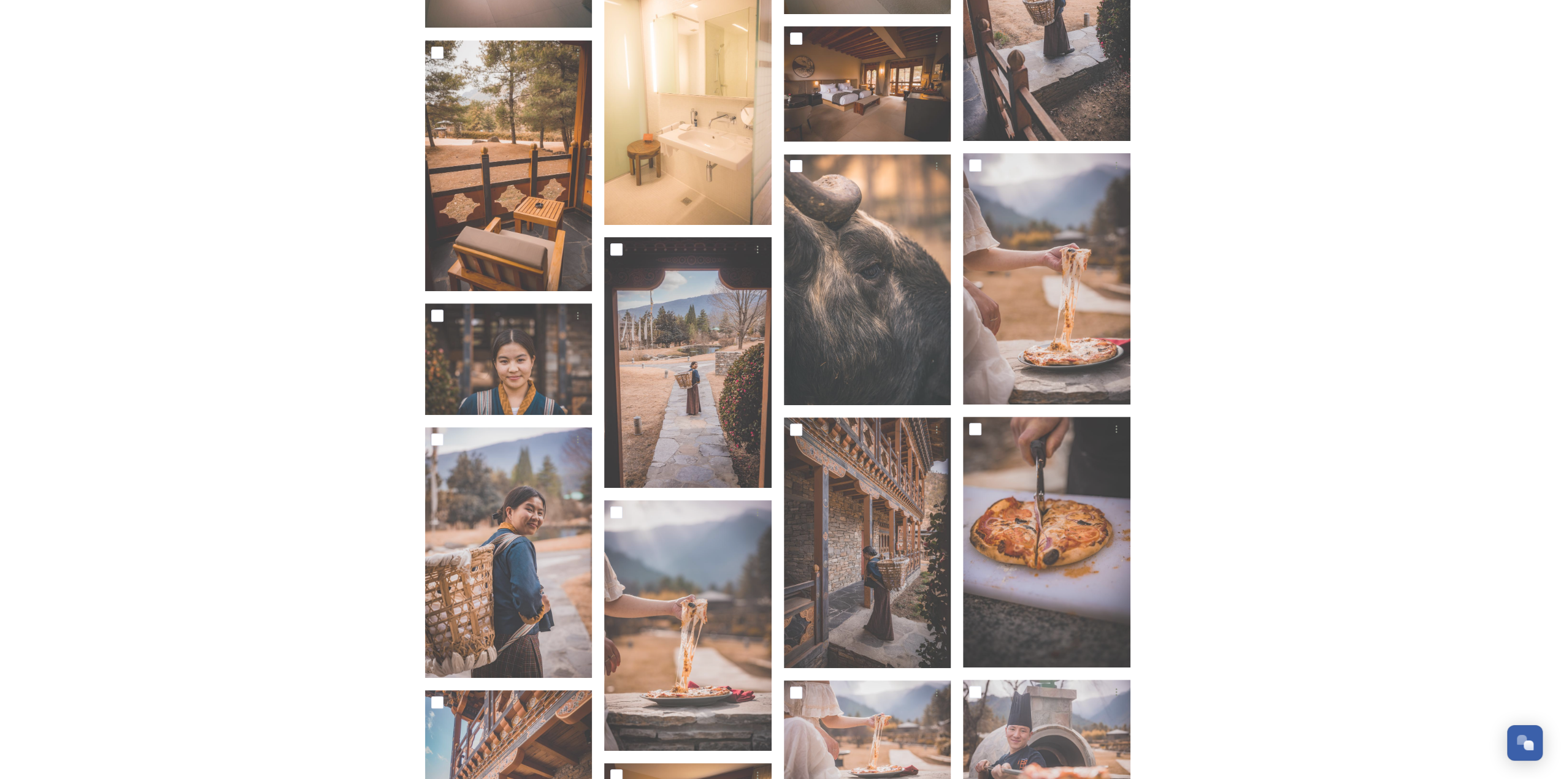
scroll to position [6331, 0]
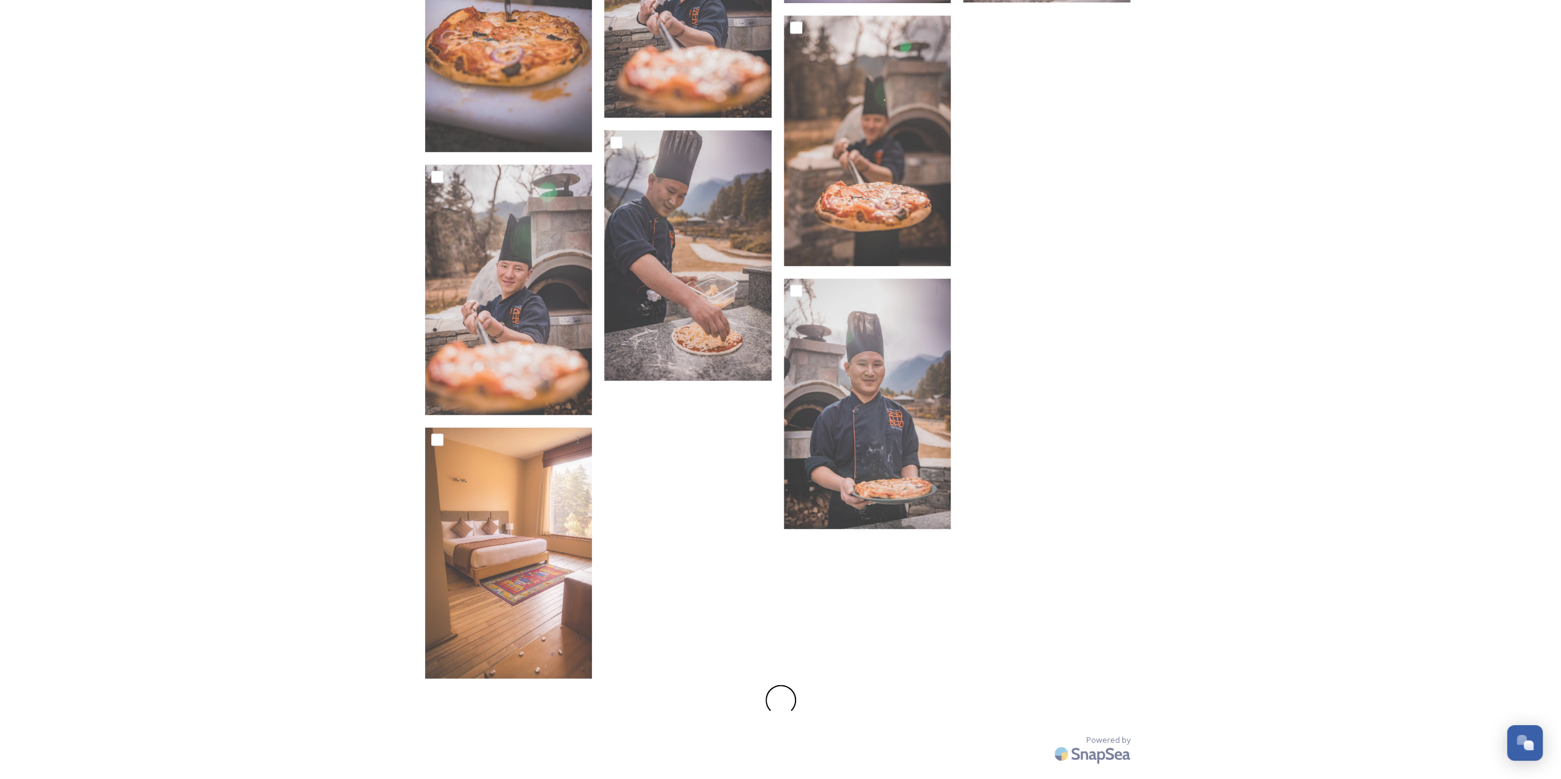
drag, startPoint x: 1216, startPoint y: 423, endPoint x: 1130, endPoint y: 799, distance: 385.6
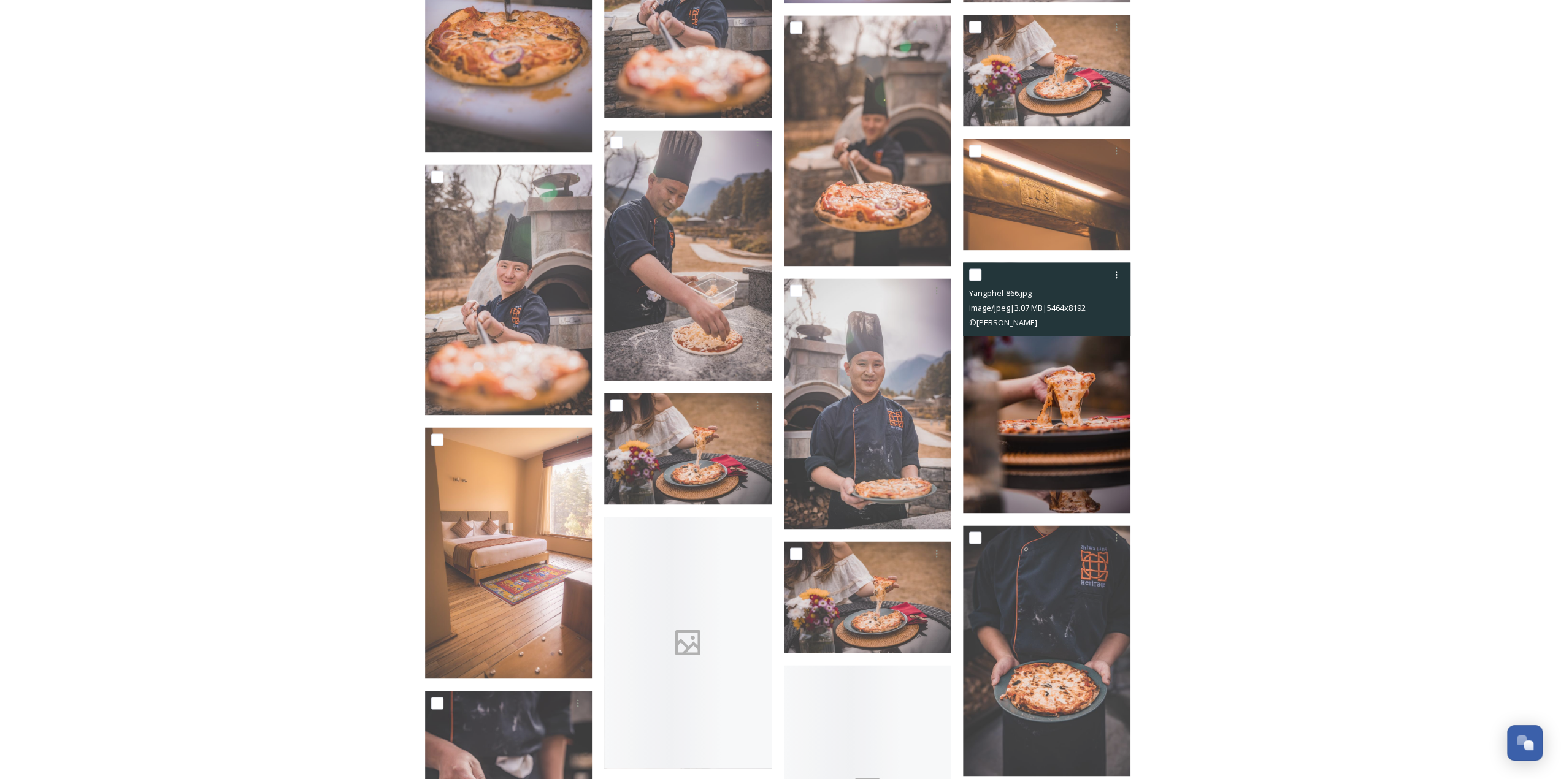
click at [1015, 362] on img at bounding box center [1046, 387] width 167 height 251
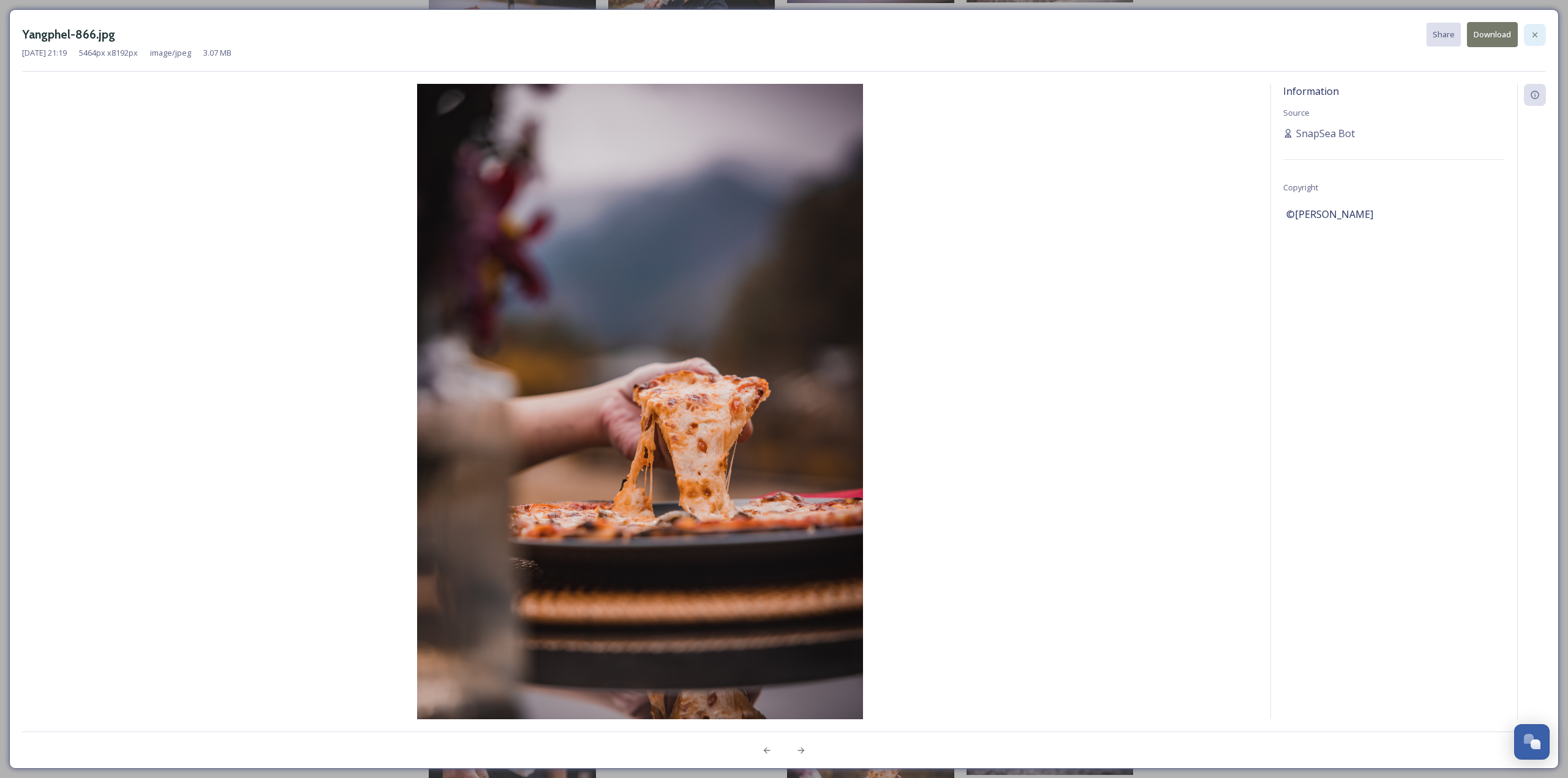
click at [1529, 34] on div at bounding box center [1535, 35] width 22 height 22
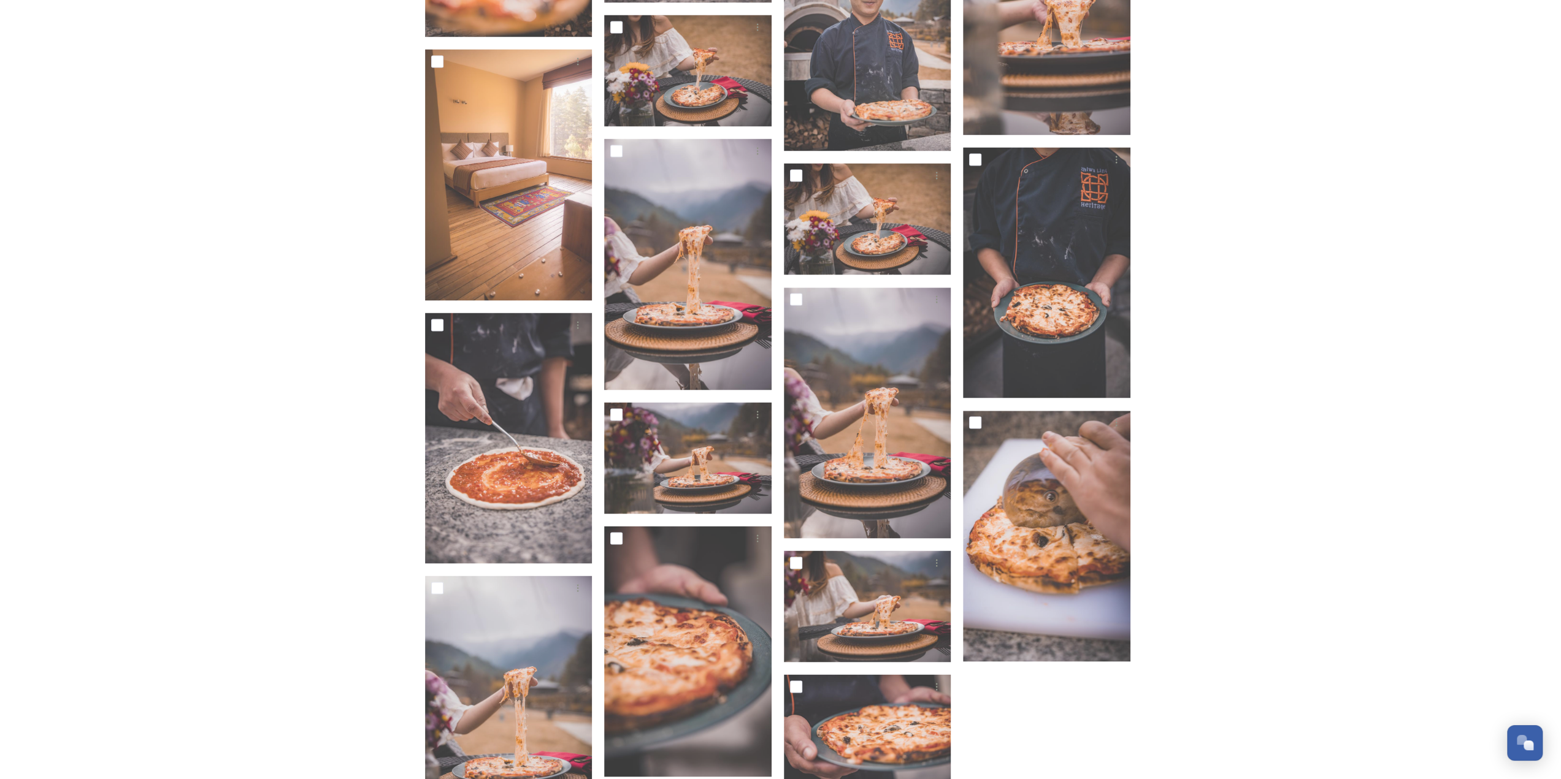
scroll to position [7508, 0]
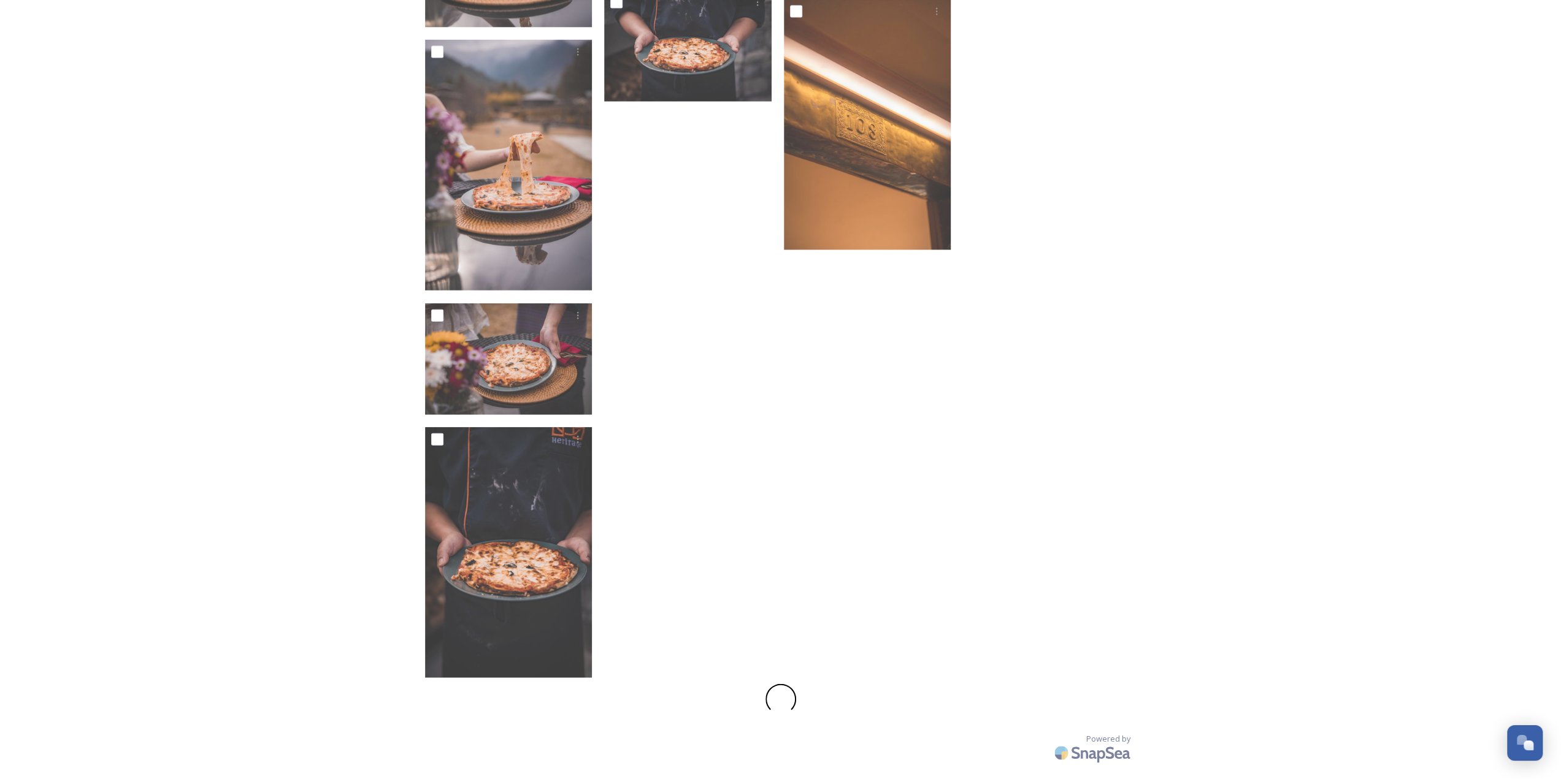
drag, startPoint x: 1244, startPoint y: 320, endPoint x: 1184, endPoint y: 722, distance: 406.1
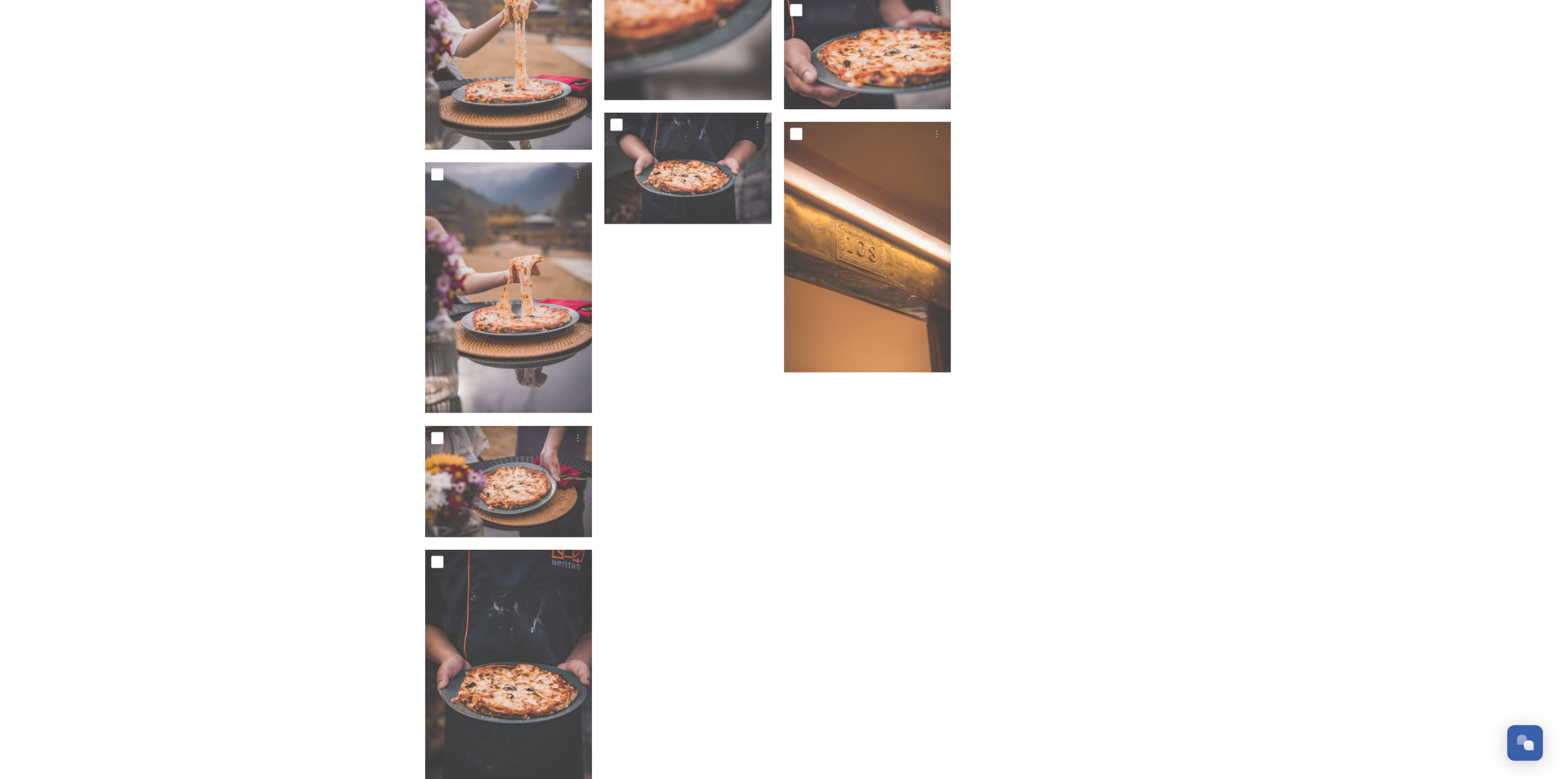
scroll to position [7324, 0]
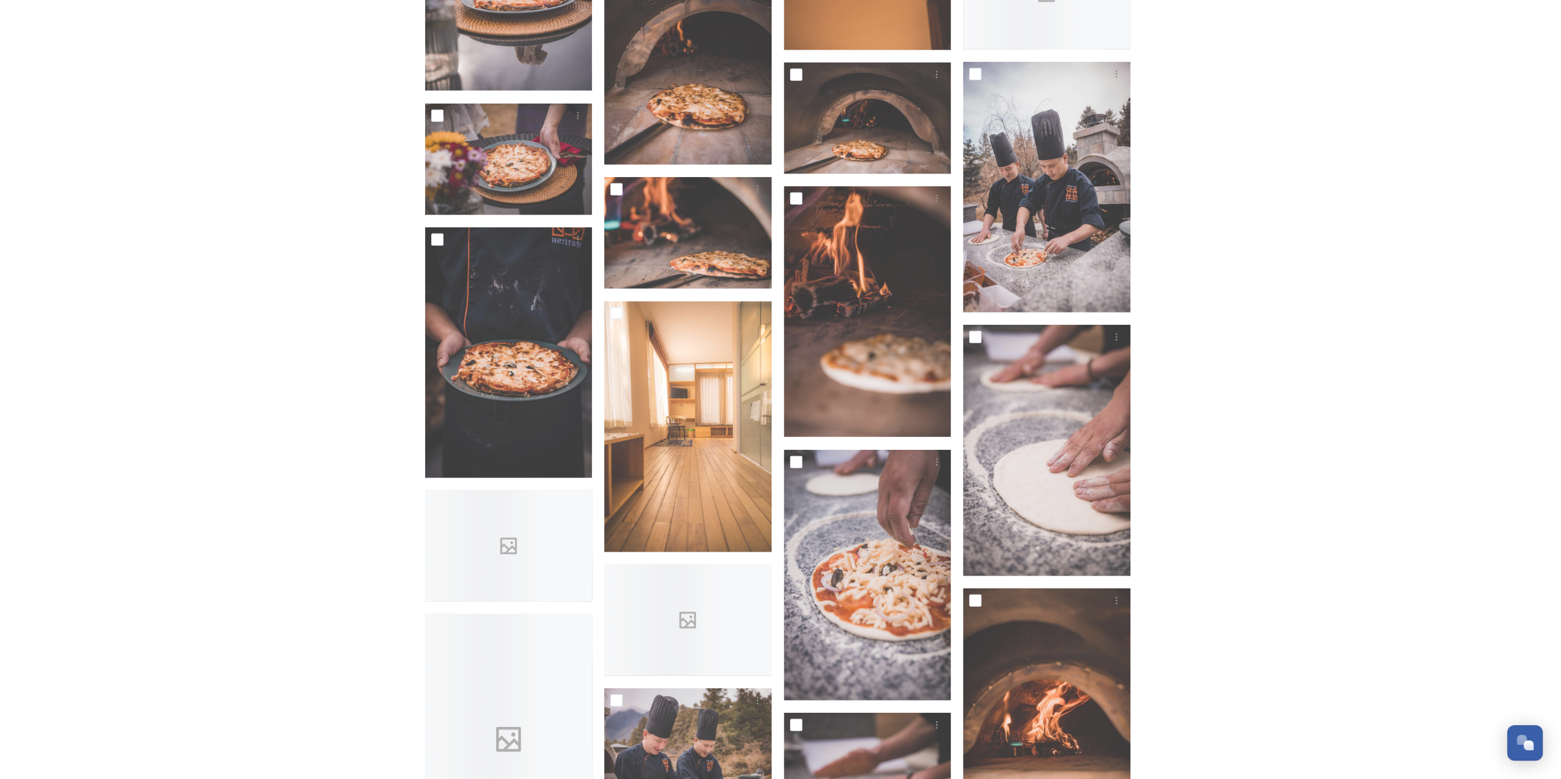
scroll to position [8546, 0]
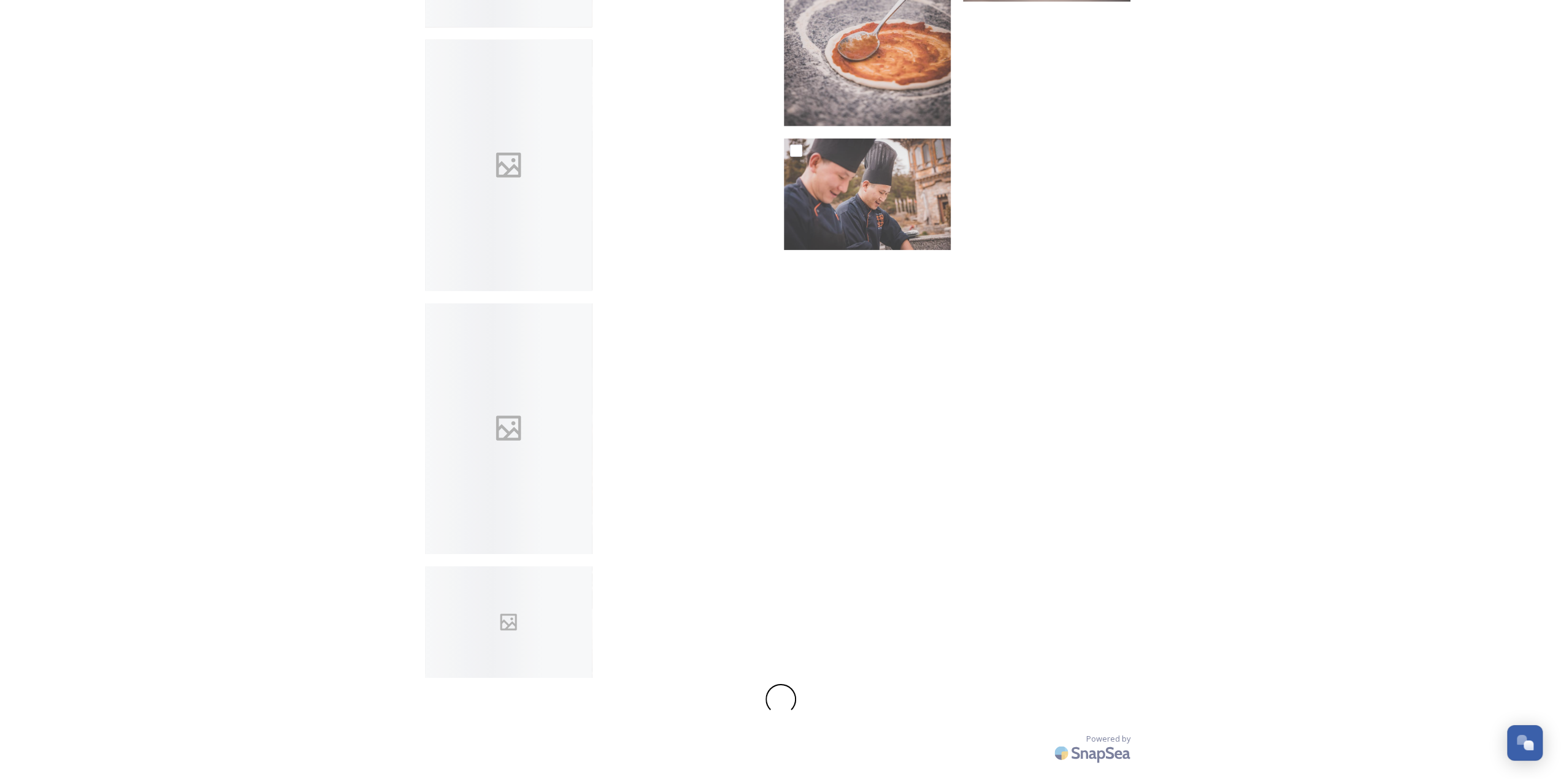
drag, startPoint x: 1183, startPoint y: 285, endPoint x: 1120, endPoint y: 808, distance: 526.9
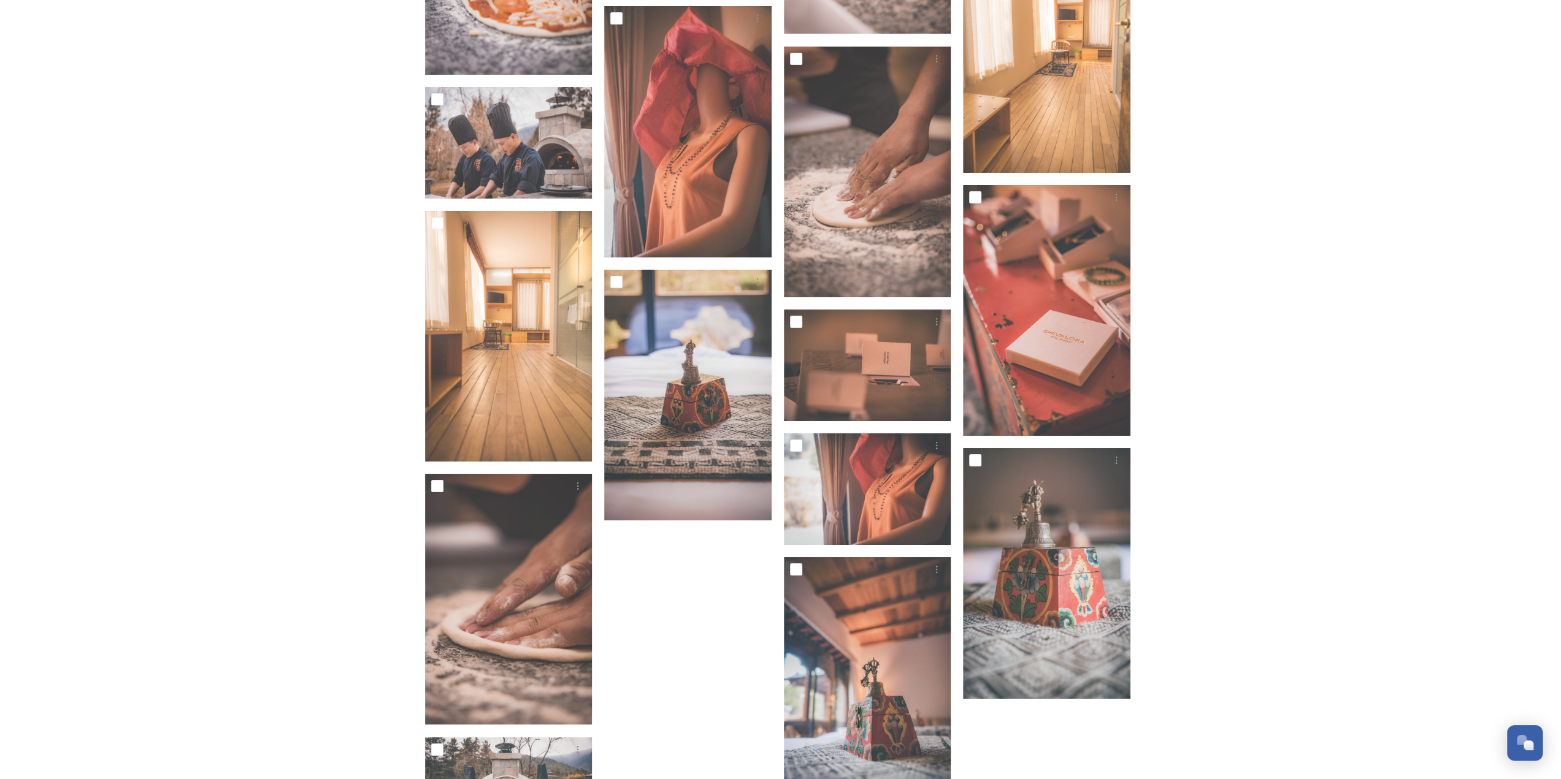
scroll to position [9723, 0]
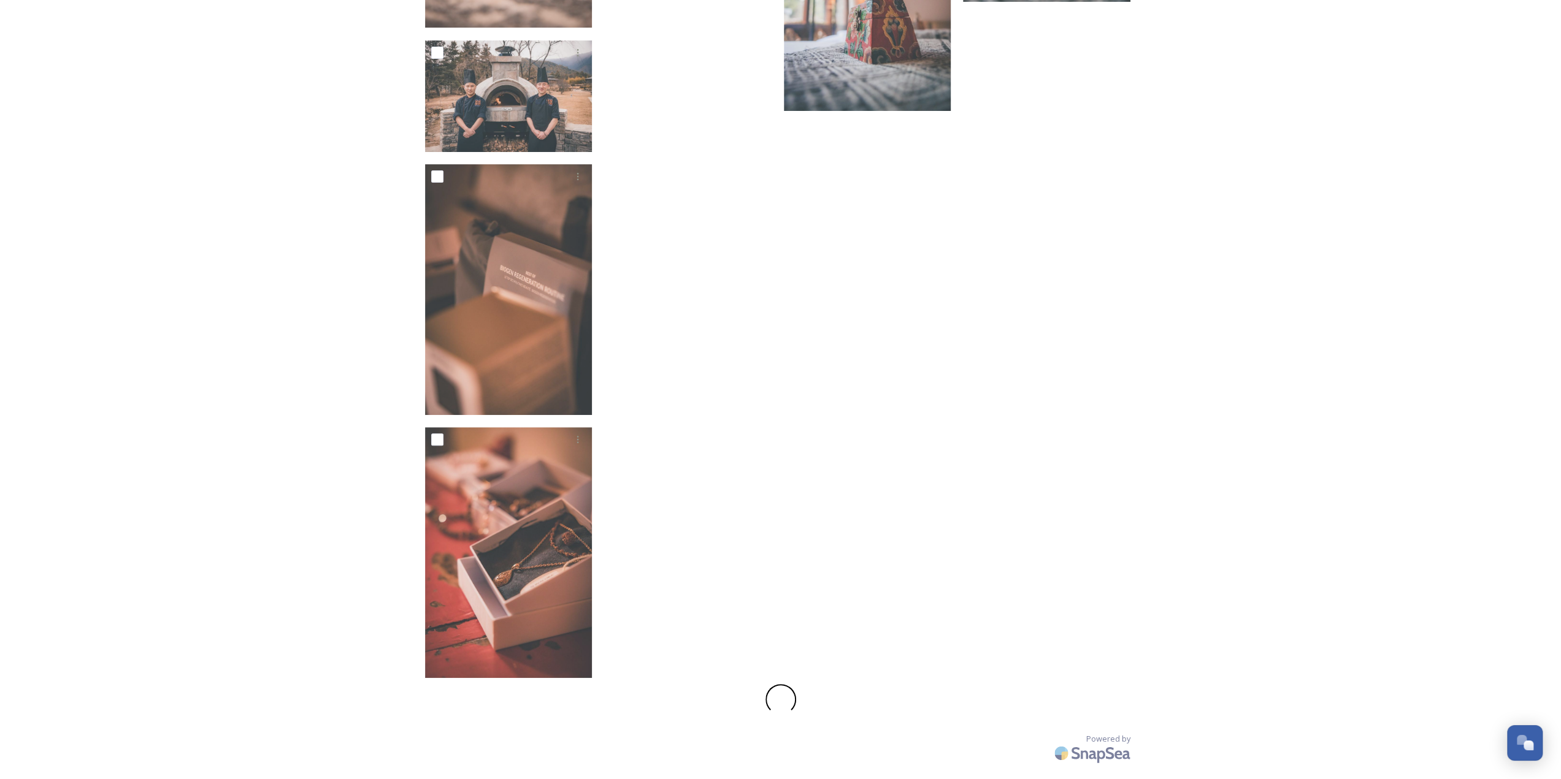
drag, startPoint x: 1267, startPoint y: 470, endPoint x: 1184, endPoint y: 808, distance: 348.0
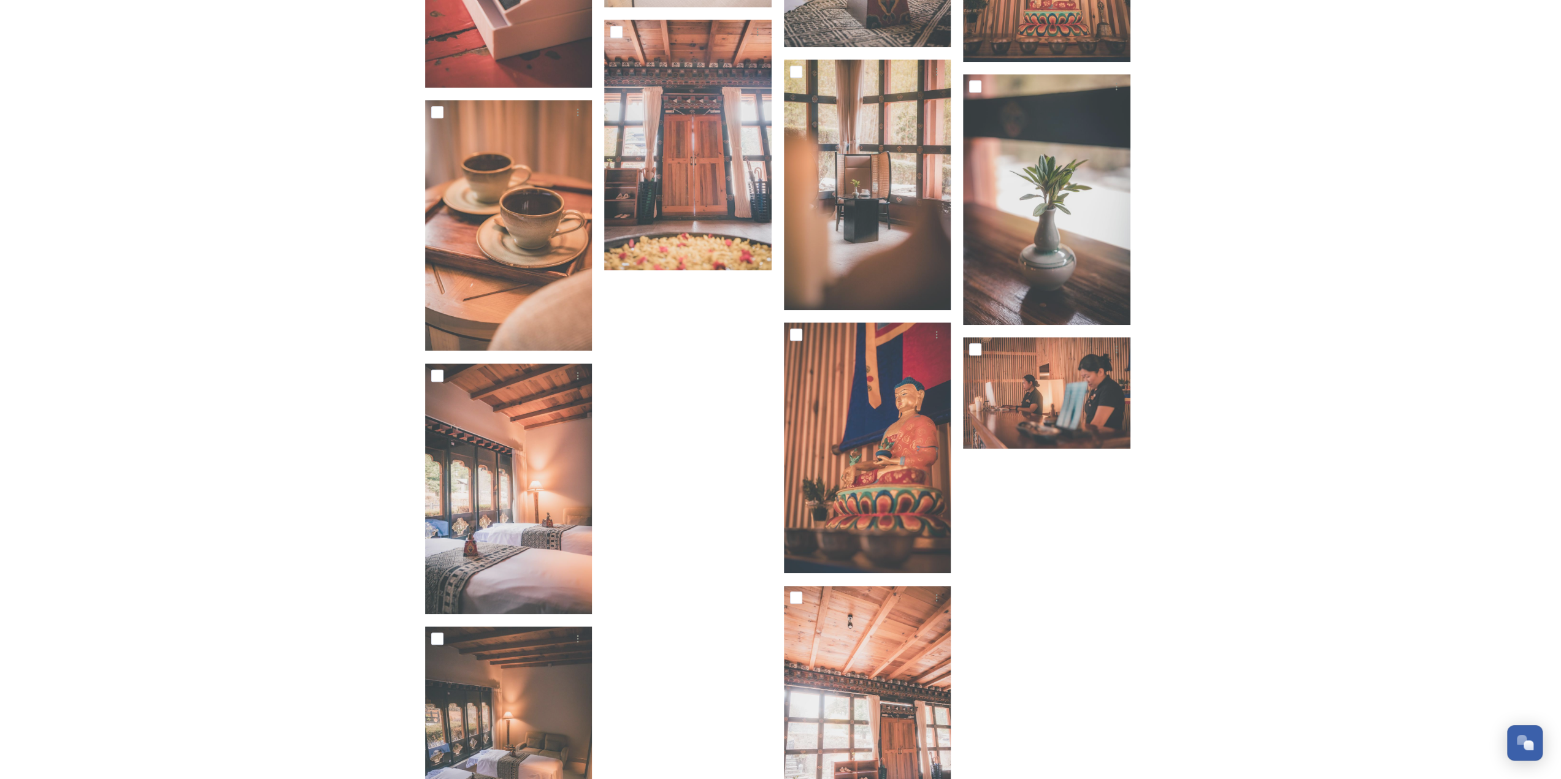
scroll to position [10900, 0]
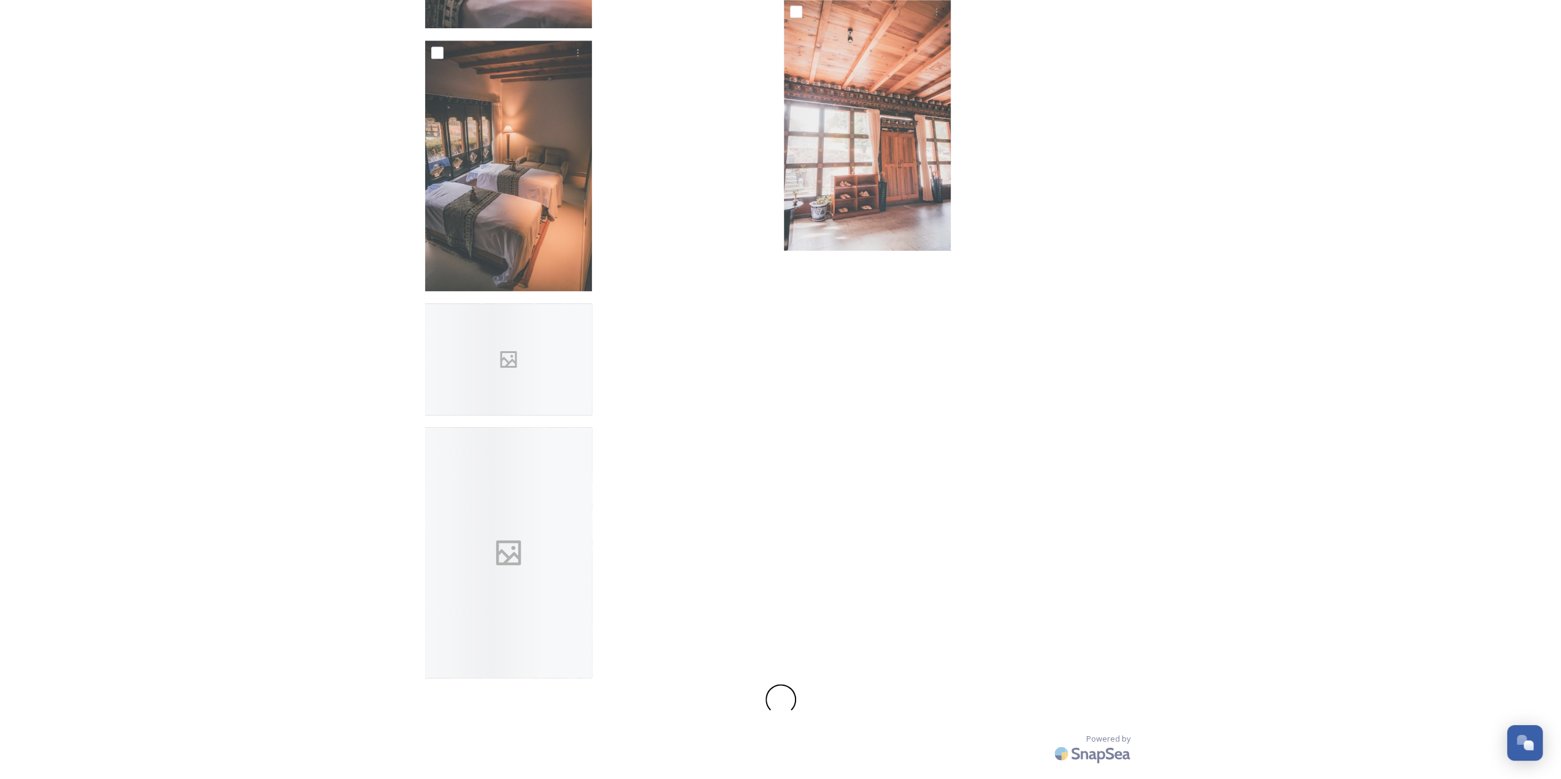
drag, startPoint x: 1200, startPoint y: 518, endPoint x: 1223, endPoint y: 808, distance: 290.9
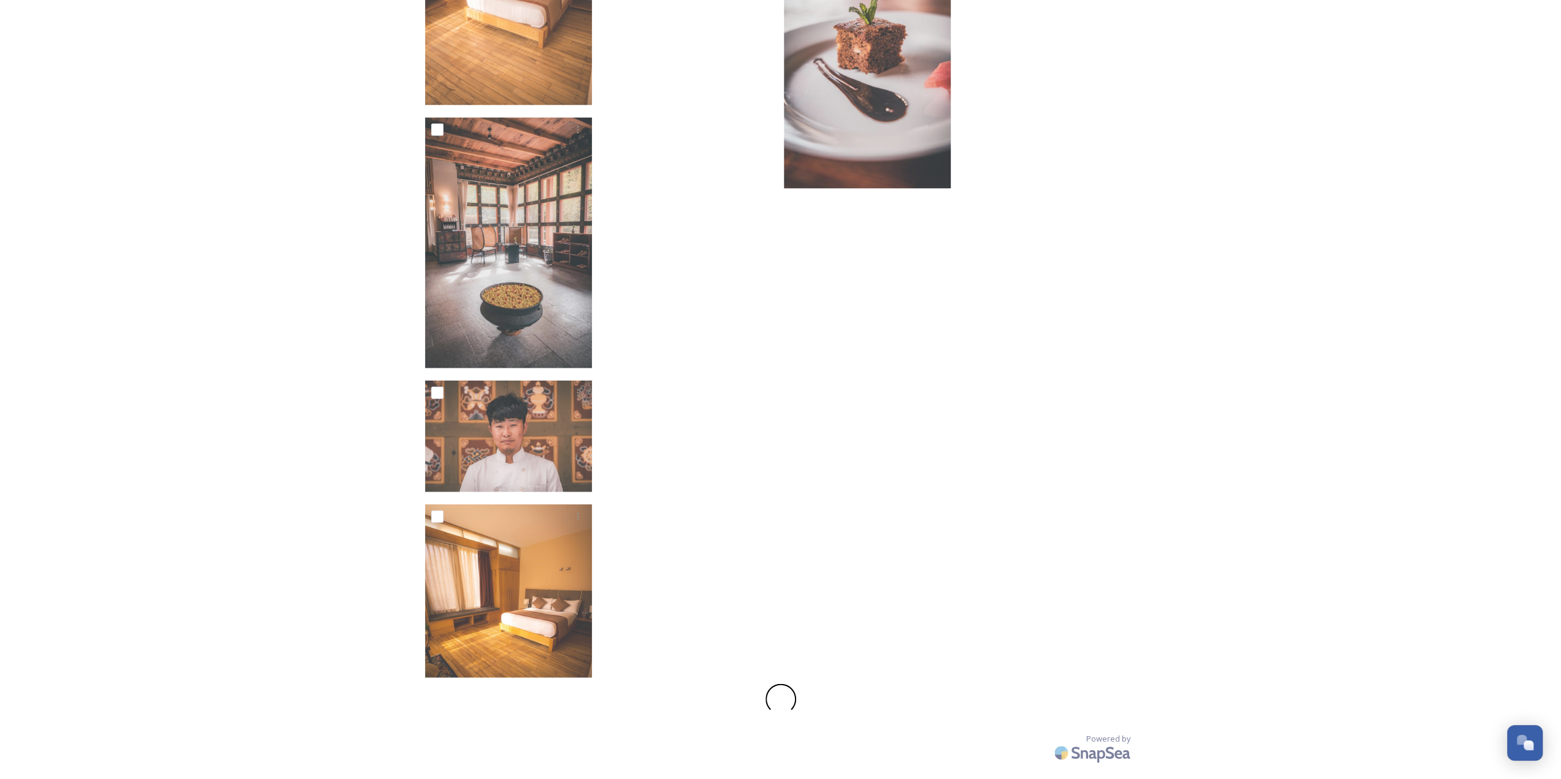
drag, startPoint x: 1231, startPoint y: 545, endPoint x: 1107, endPoint y: 808, distance: 291.3
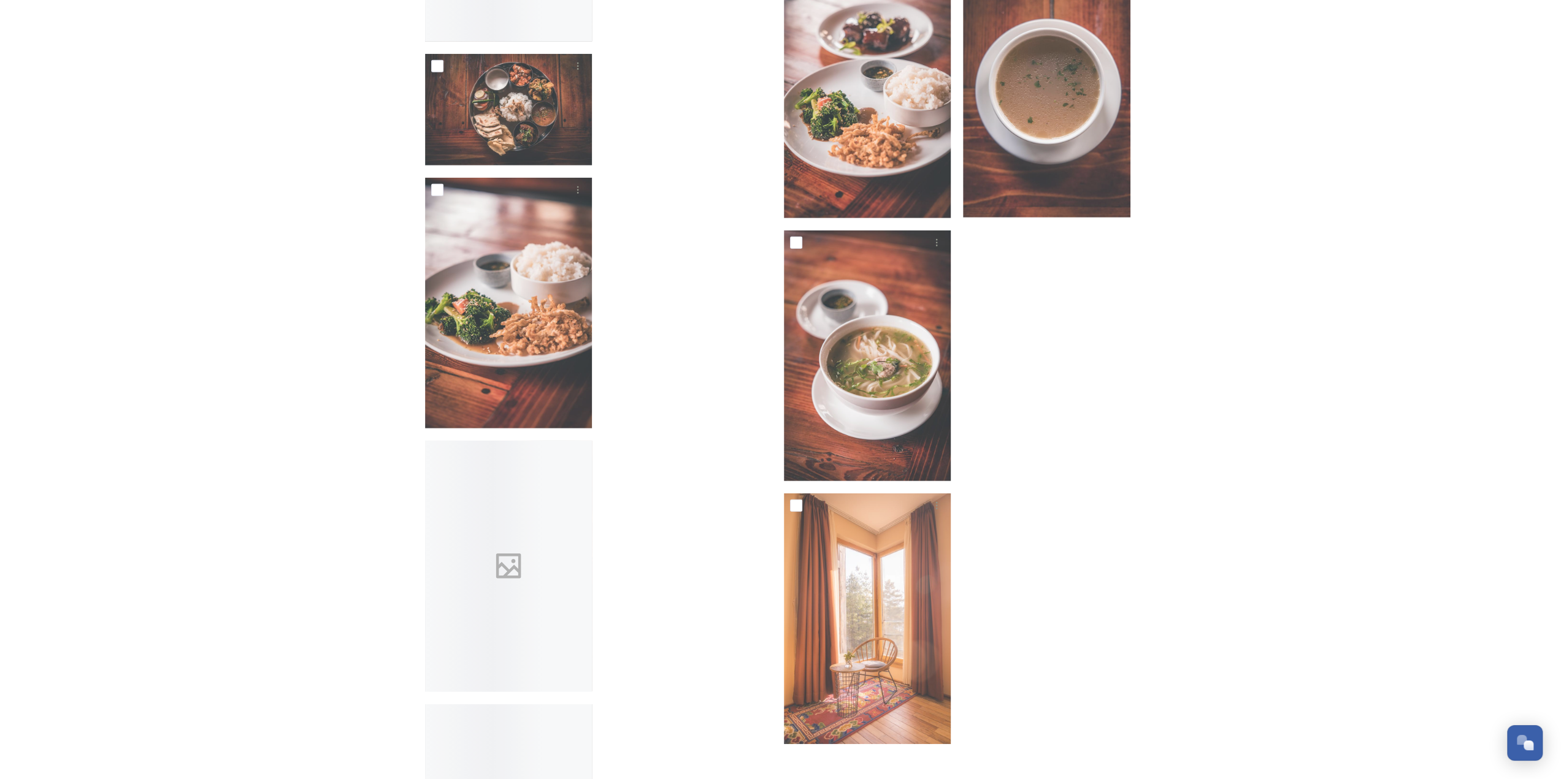
scroll to position [13037, 0]
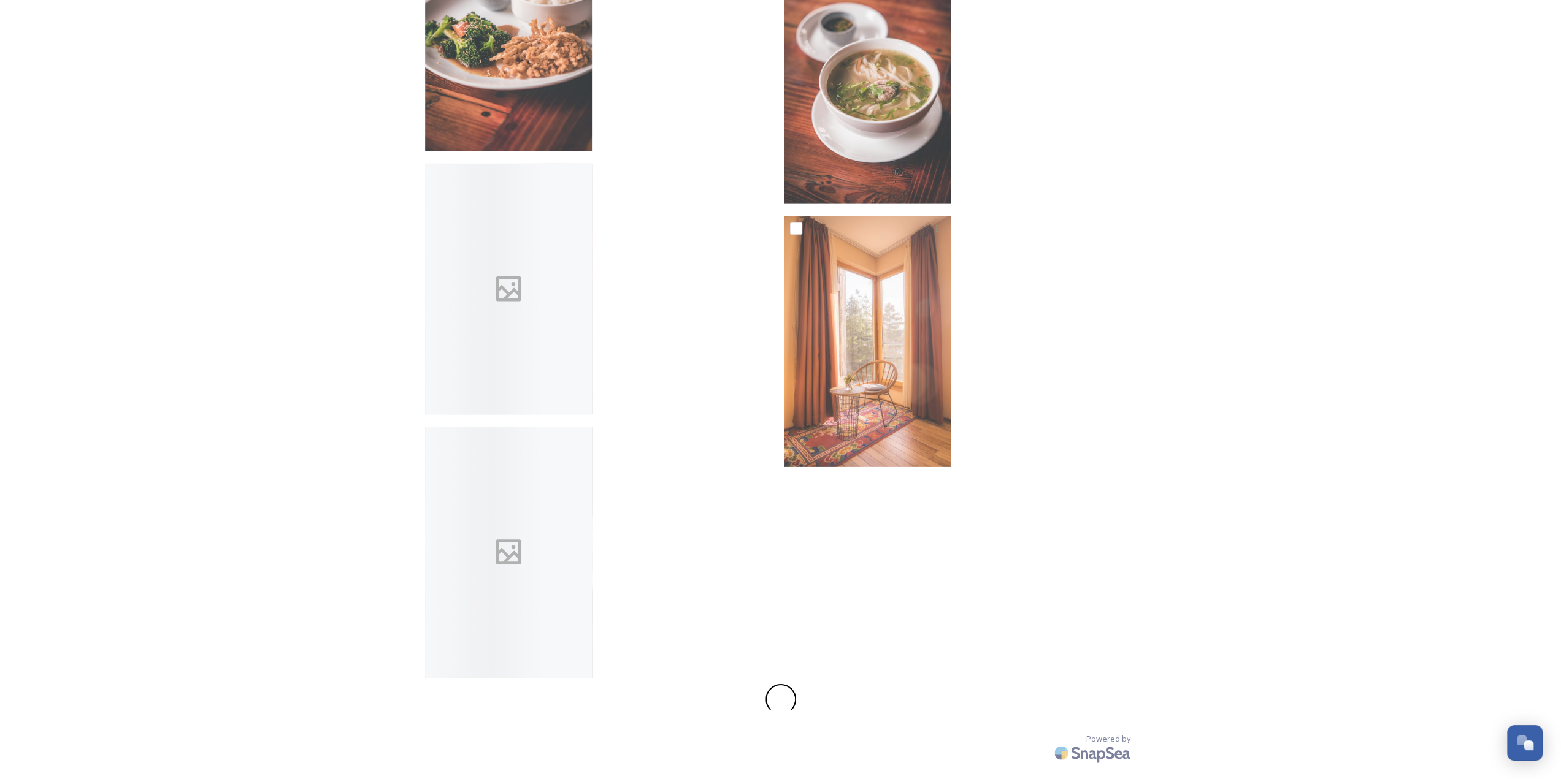
drag, startPoint x: 1212, startPoint y: 388, endPoint x: 1159, endPoint y: 800, distance: 414.9
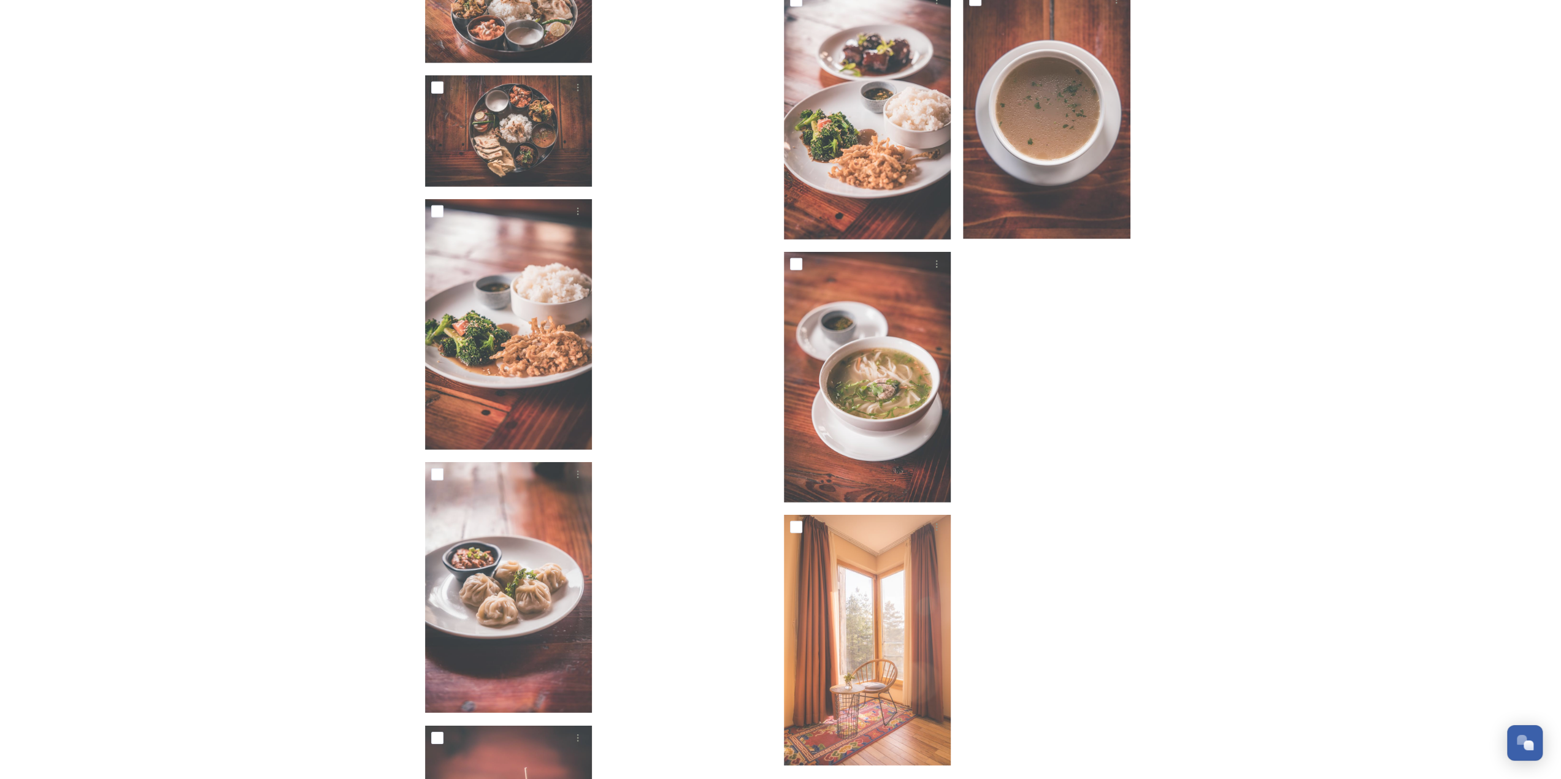
scroll to position [12730, 0]
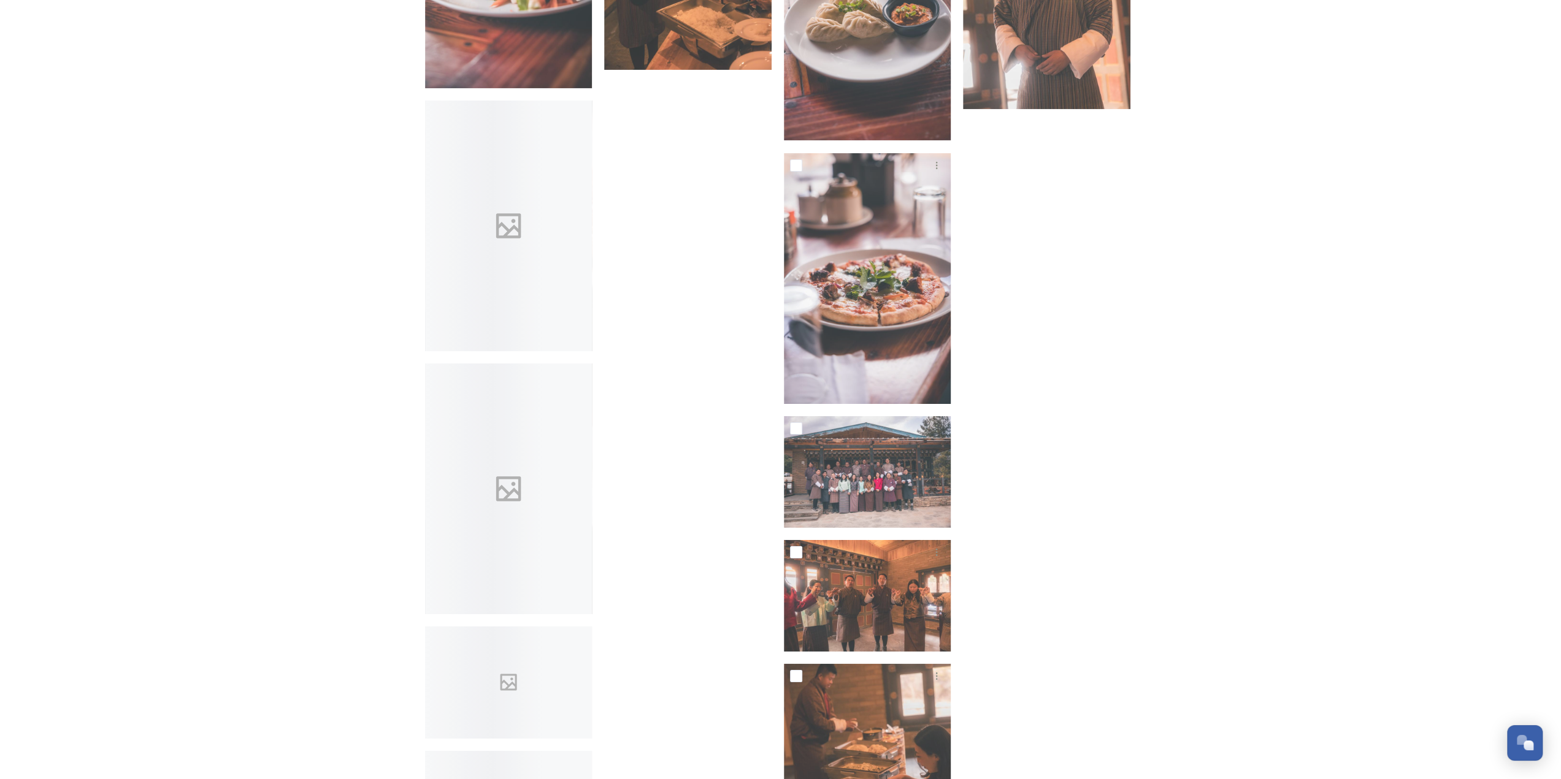
drag, startPoint x: 1204, startPoint y: 613, endPoint x: 1105, endPoint y: 808, distance: 218.6
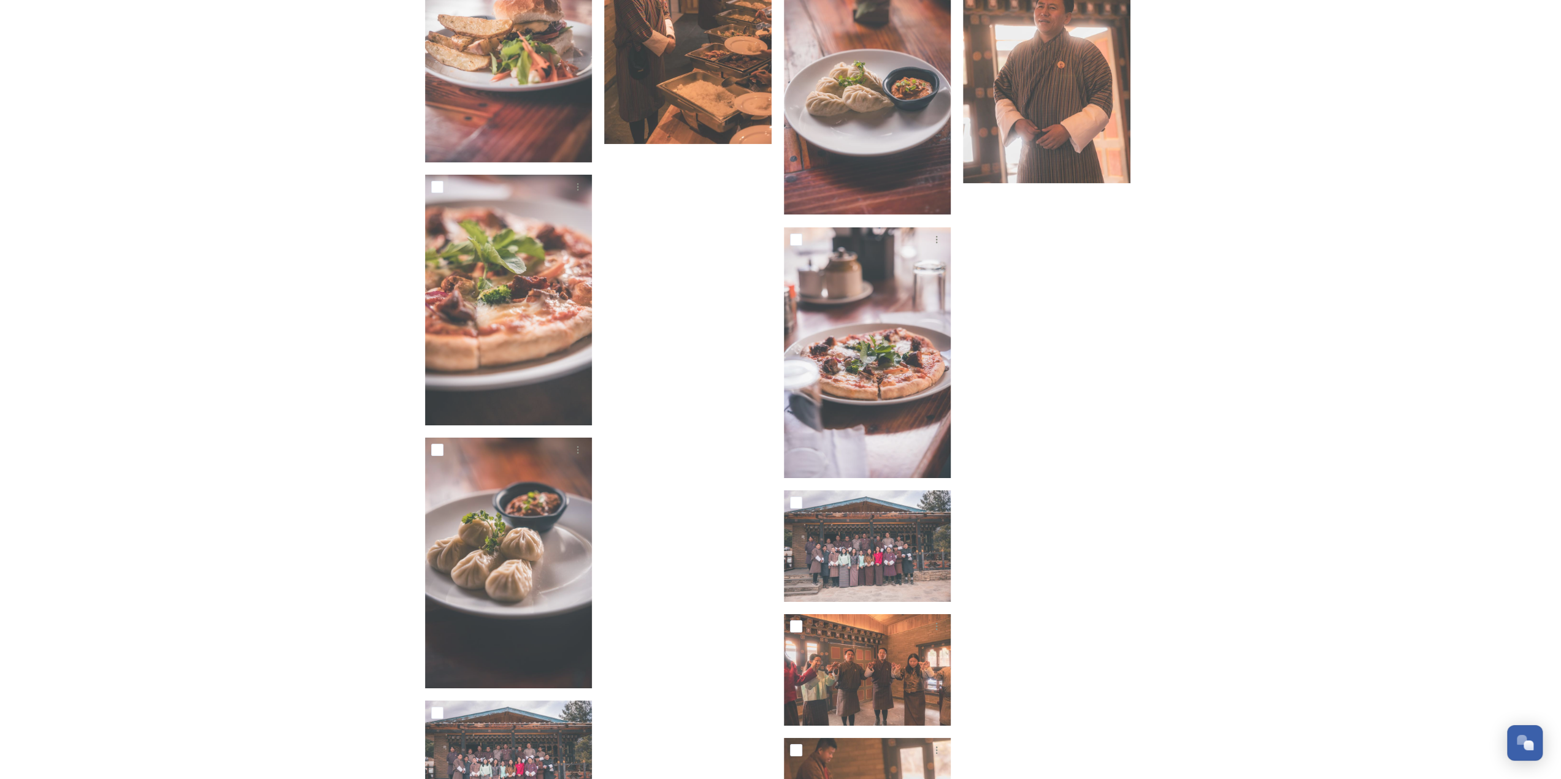
scroll to position [13549, 0]
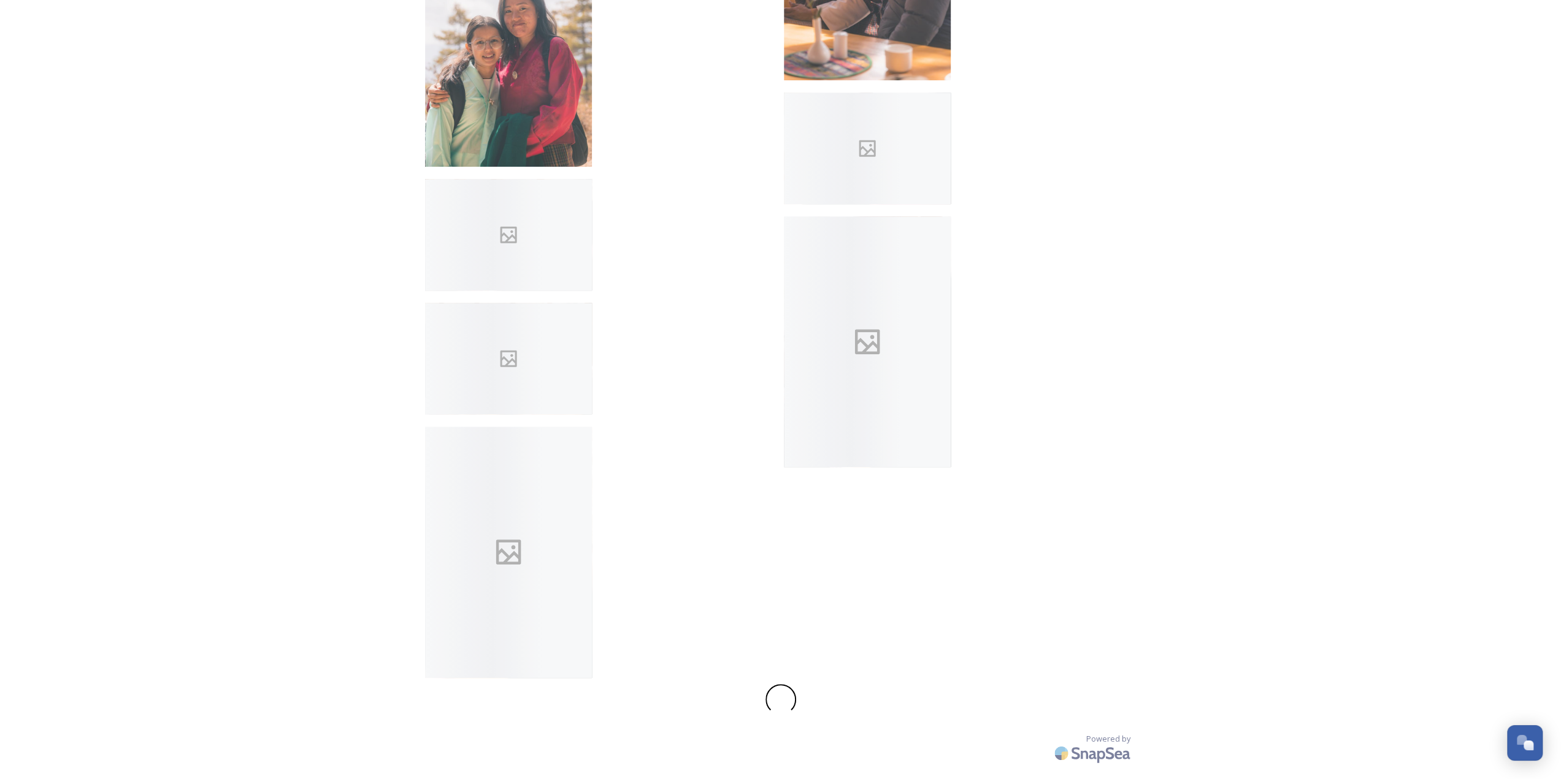
drag, startPoint x: 1220, startPoint y: 369, endPoint x: 1219, endPoint y: 723, distance: 354.5
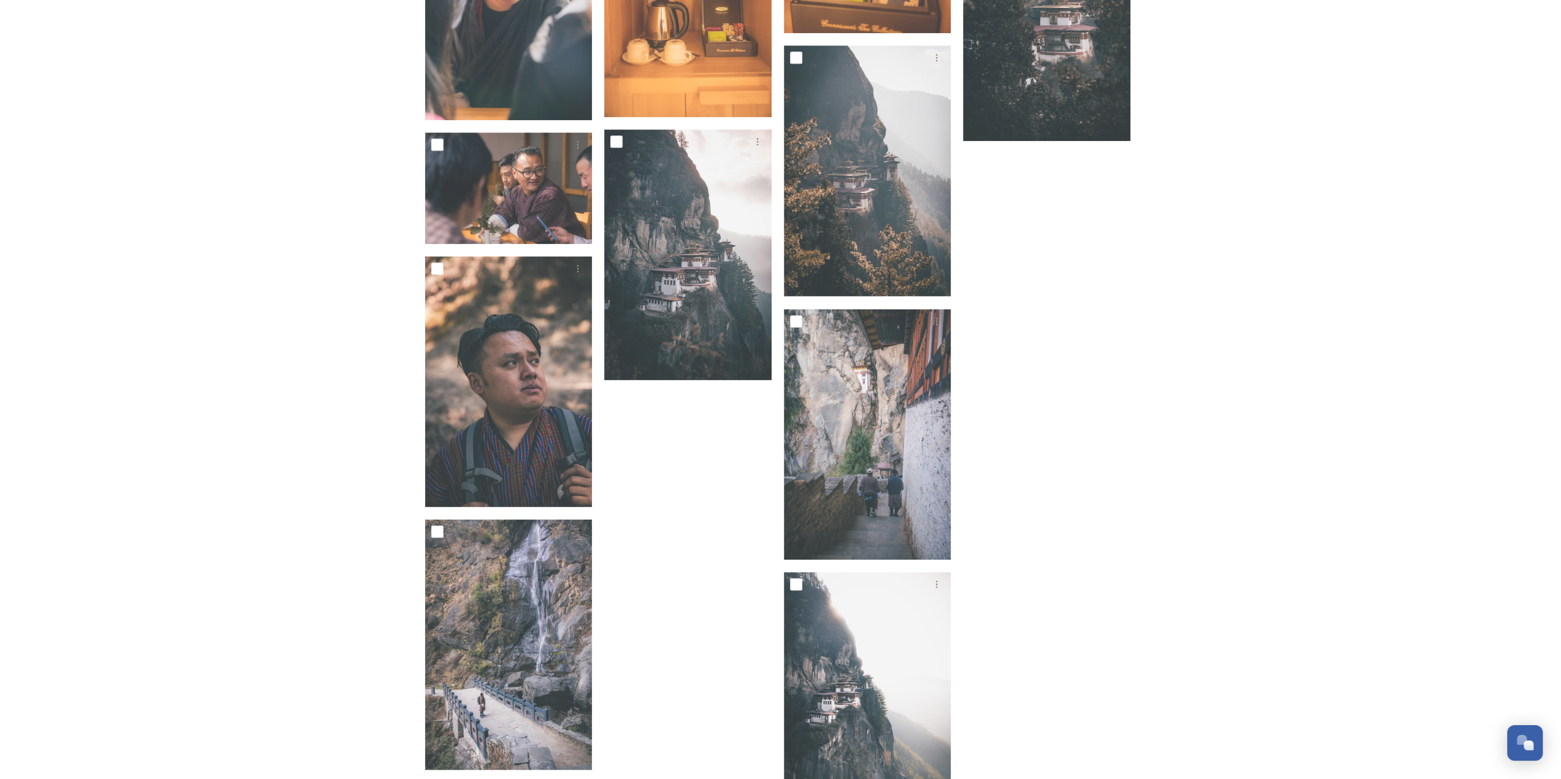
scroll to position [16010, 0]
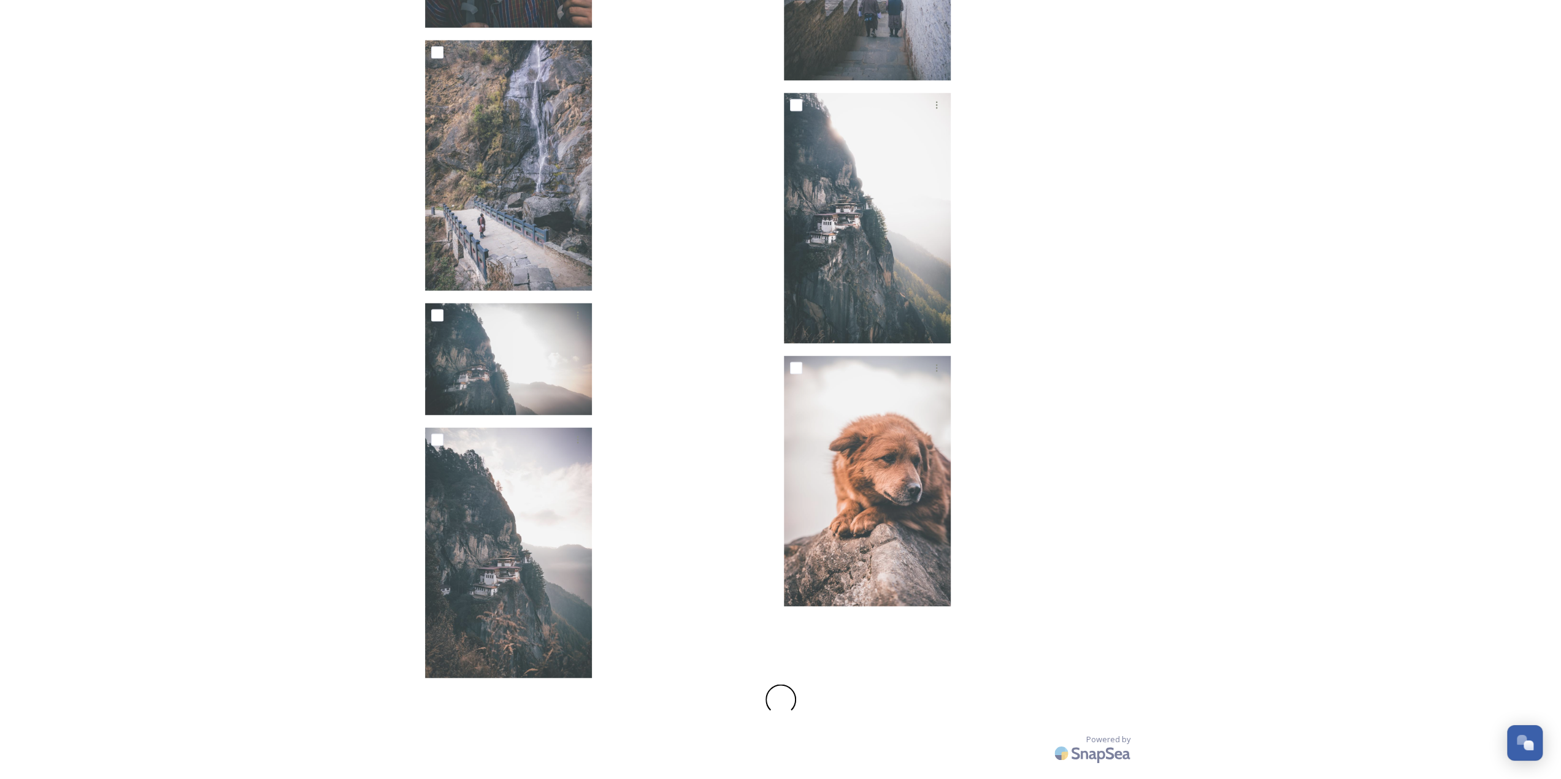
drag, startPoint x: 1244, startPoint y: 483, endPoint x: 1160, endPoint y: 808, distance: 336.1
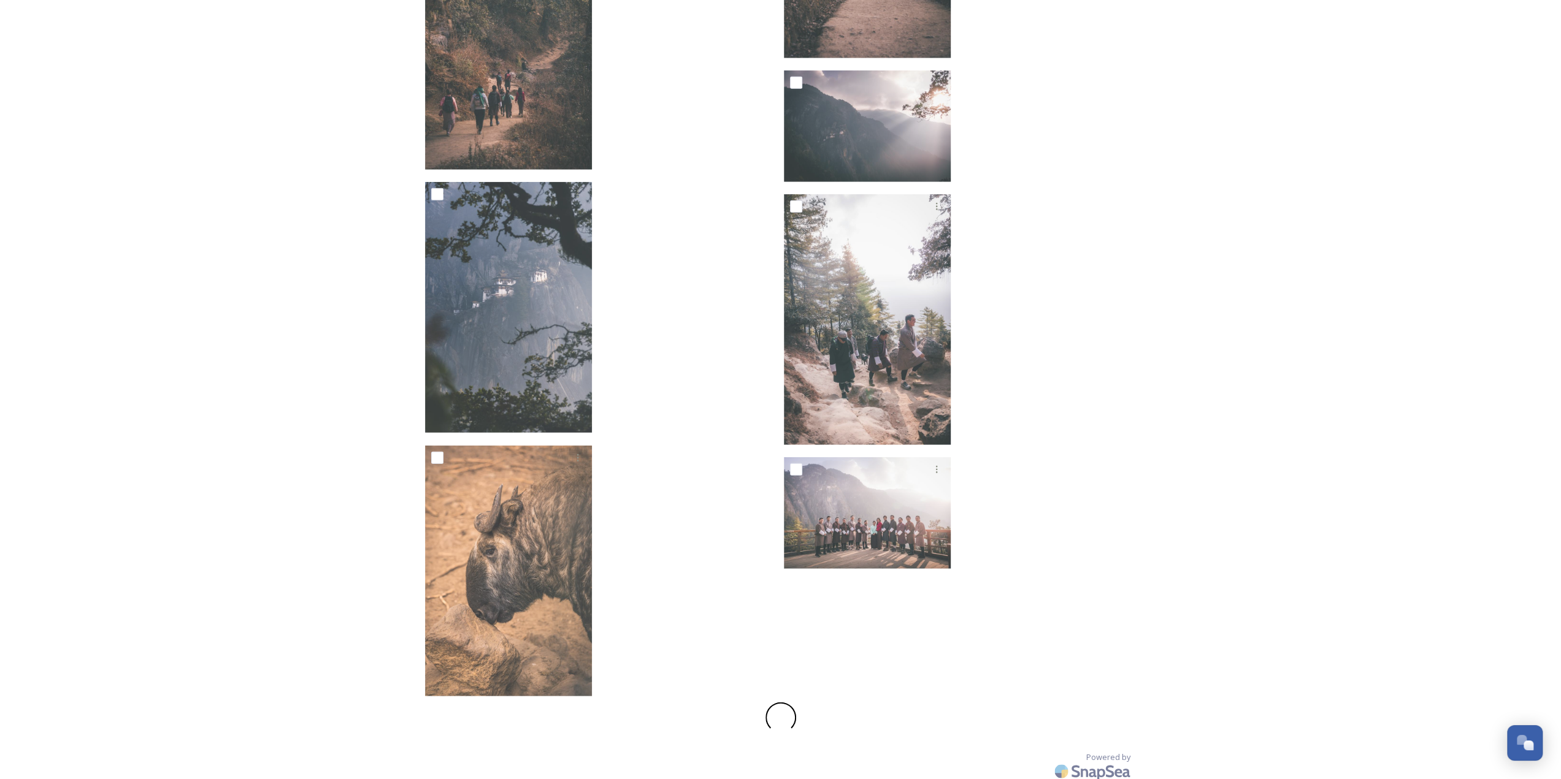
scroll to position [17104, 0]
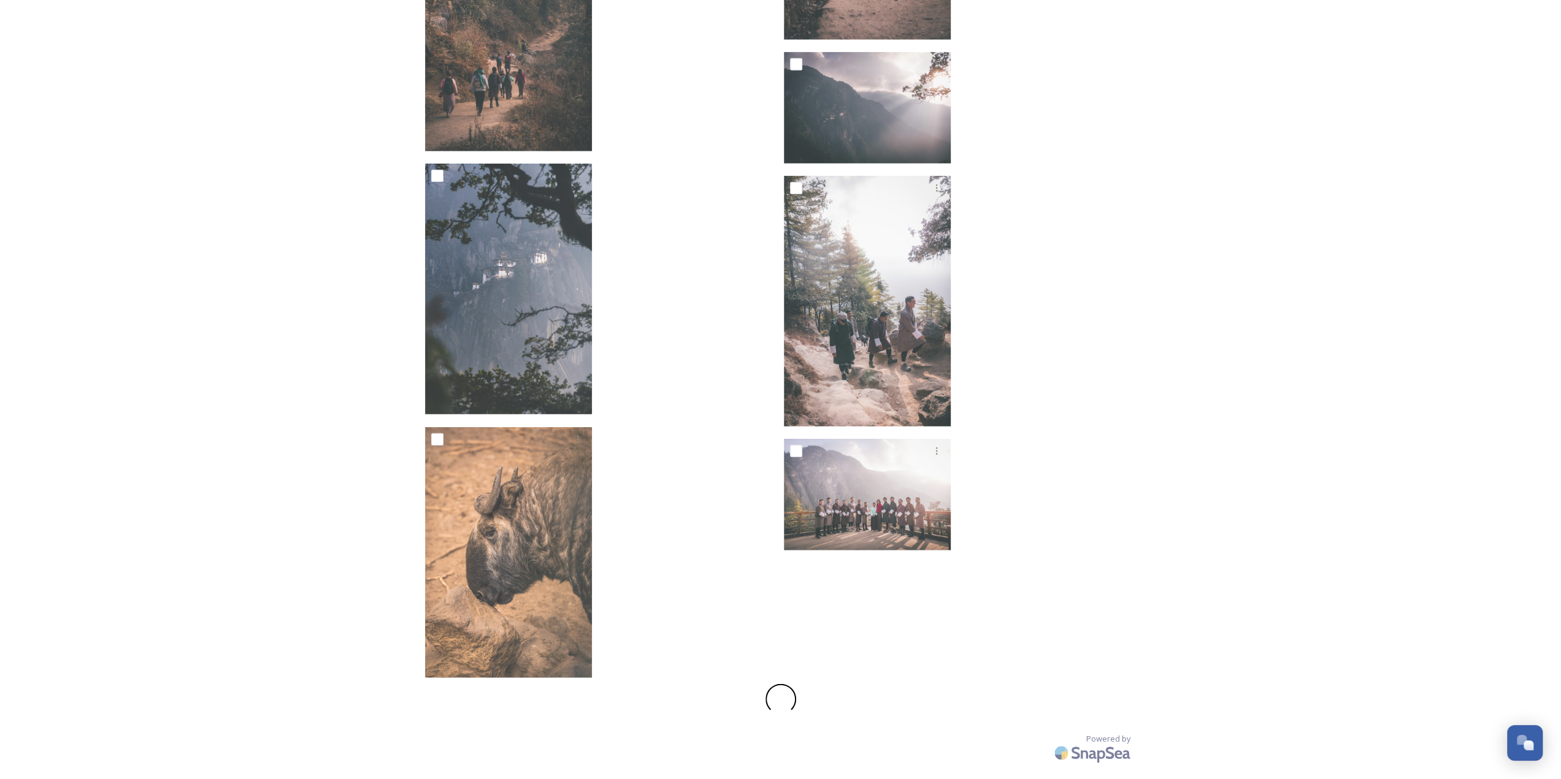
drag, startPoint x: 1163, startPoint y: 806, endPoint x: 1152, endPoint y: 808, distance: 10.6
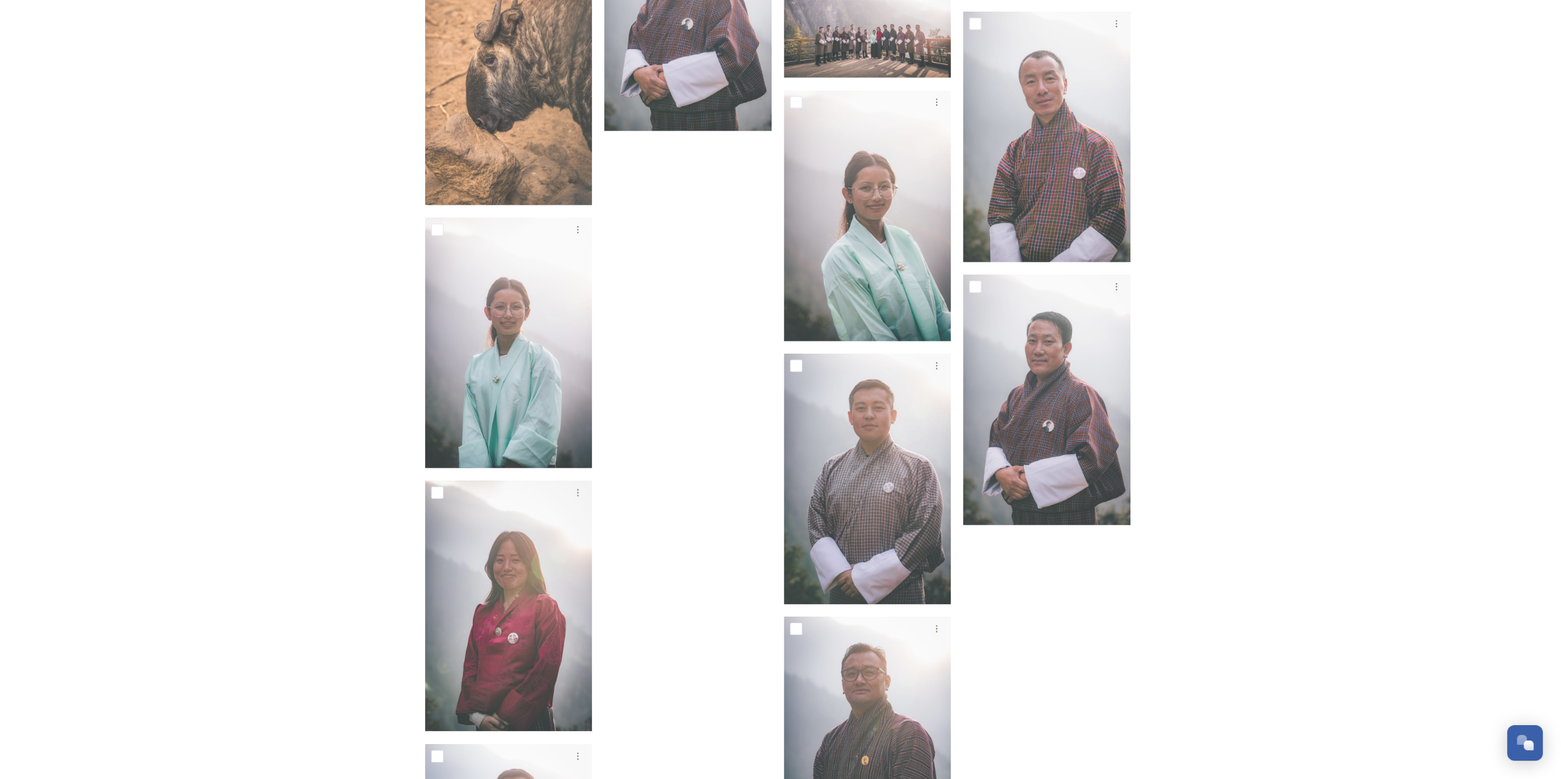
scroll to position [18420, 0]
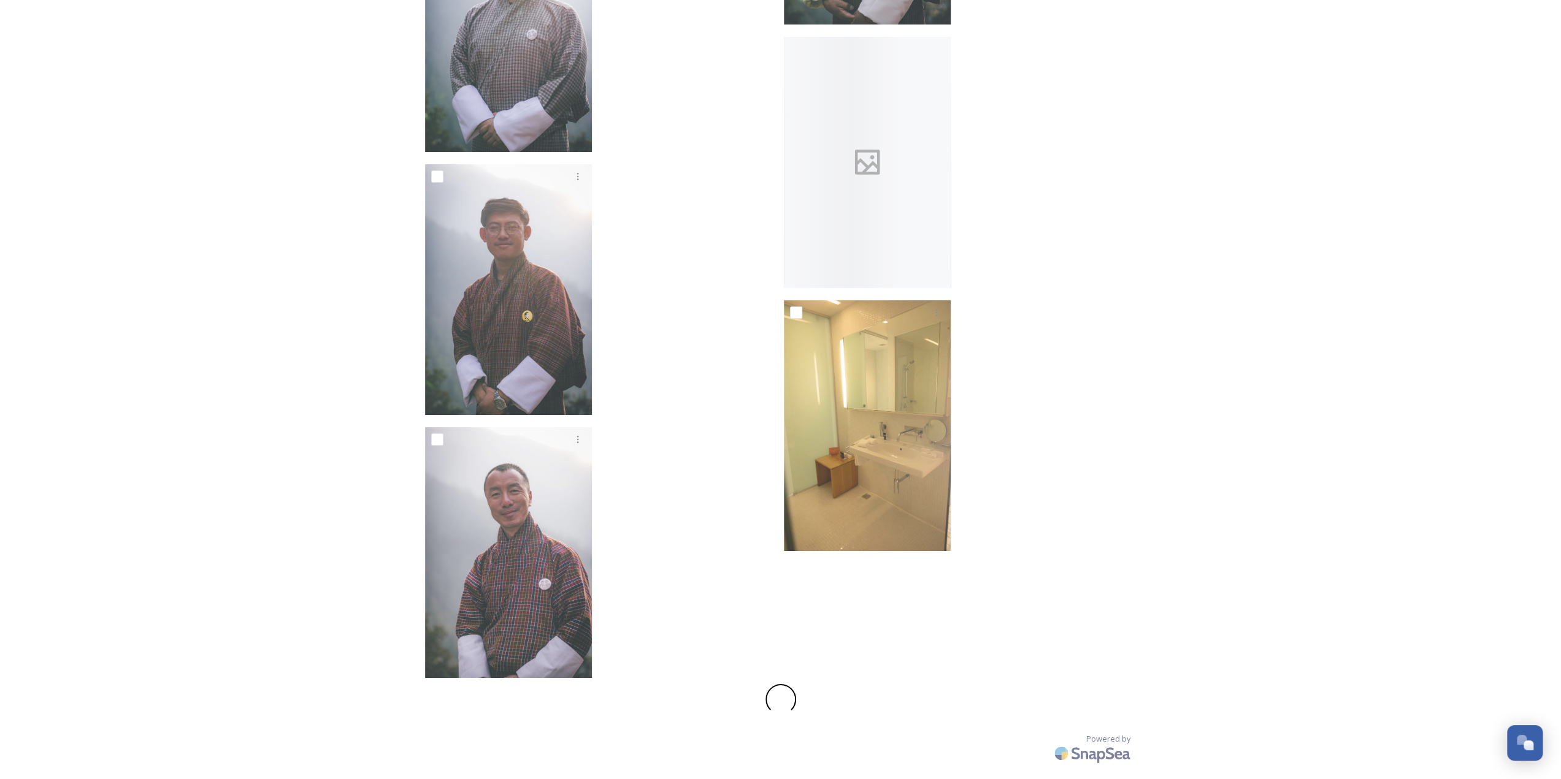
drag, startPoint x: 1216, startPoint y: 451, endPoint x: 1137, endPoint y: 695, distance: 256.6
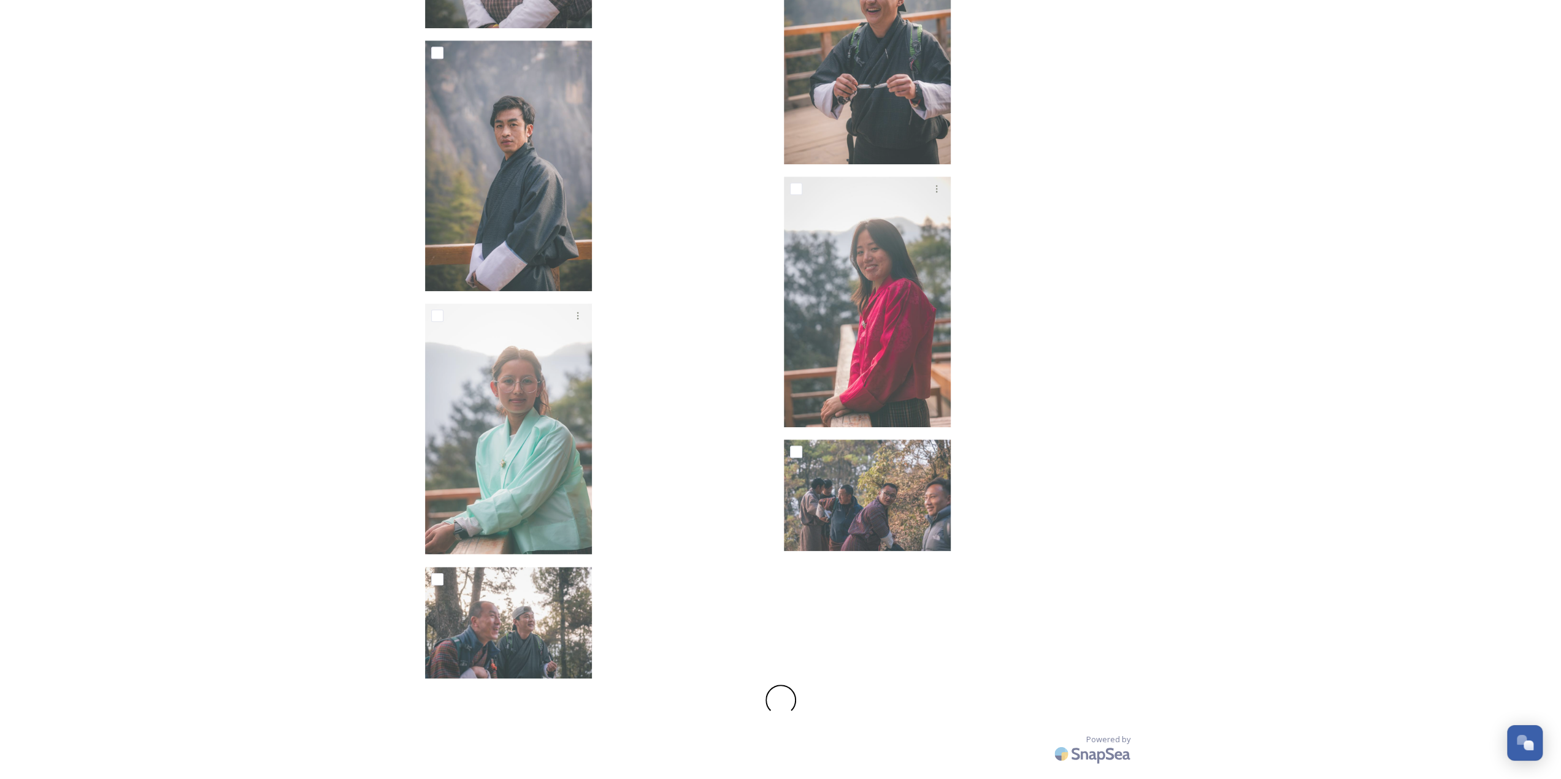
drag, startPoint x: 1219, startPoint y: 386, endPoint x: 1207, endPoint y: 808, distance: 422.1
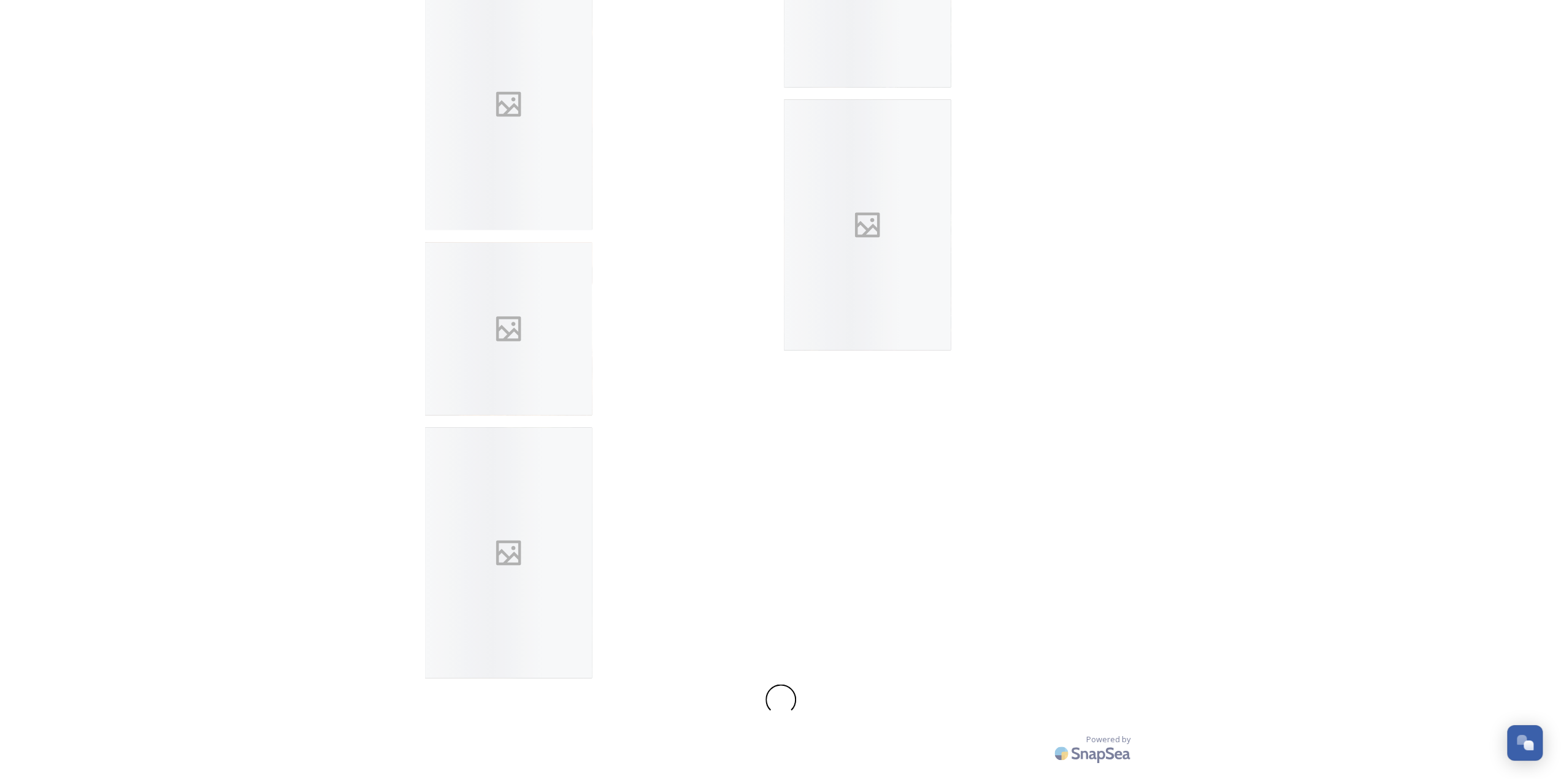
drag, startPoint x: 1234, startPoint y: 351, endPoint x: 1226, endPoint y: 808, distance: 457.5
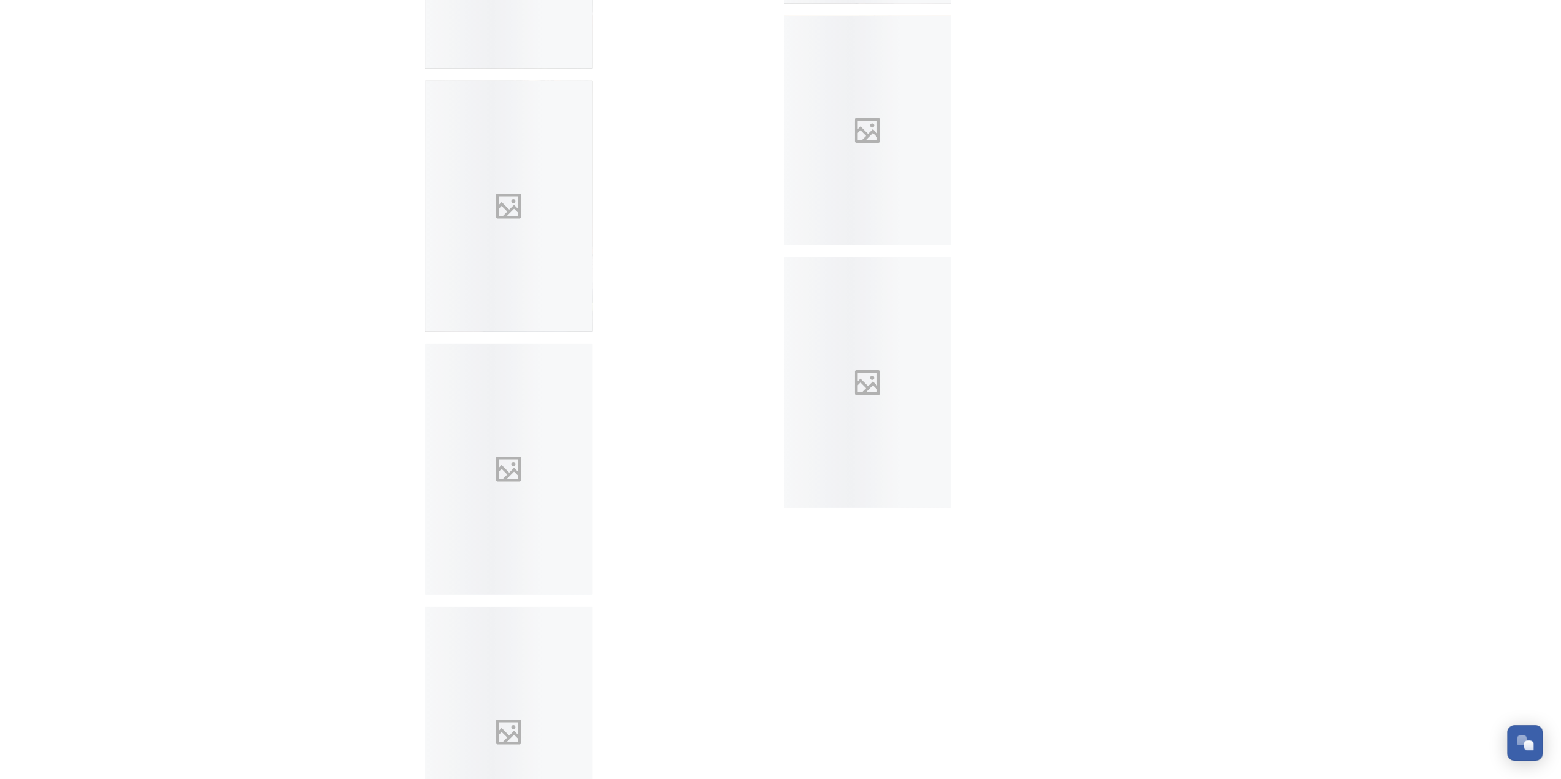
drag, startPoint x: 1264, startPoint y: 714, endPoint x: 1250, endPoint y: 808, distance: 95.5
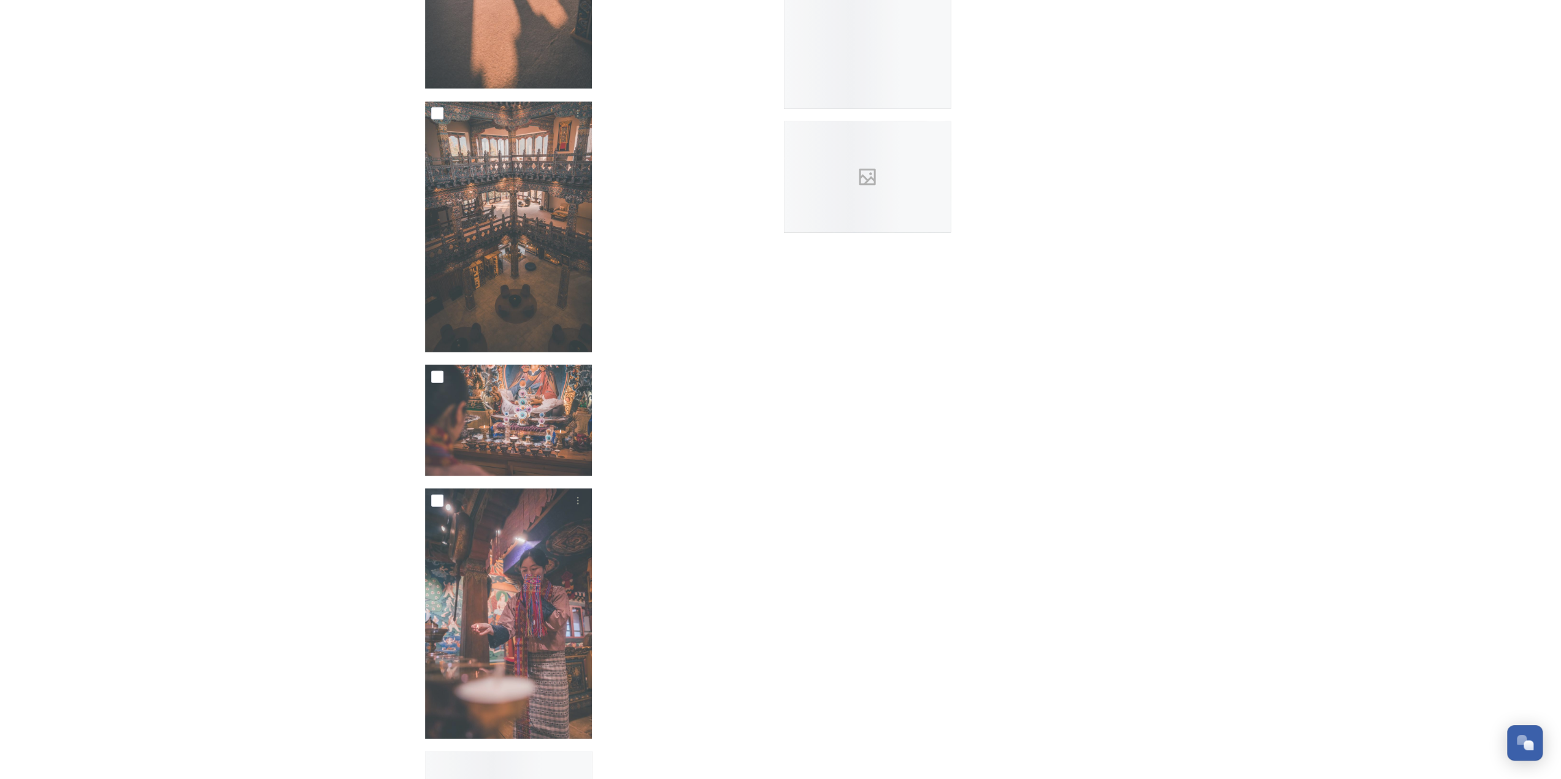
scroll to position [27561, 0]
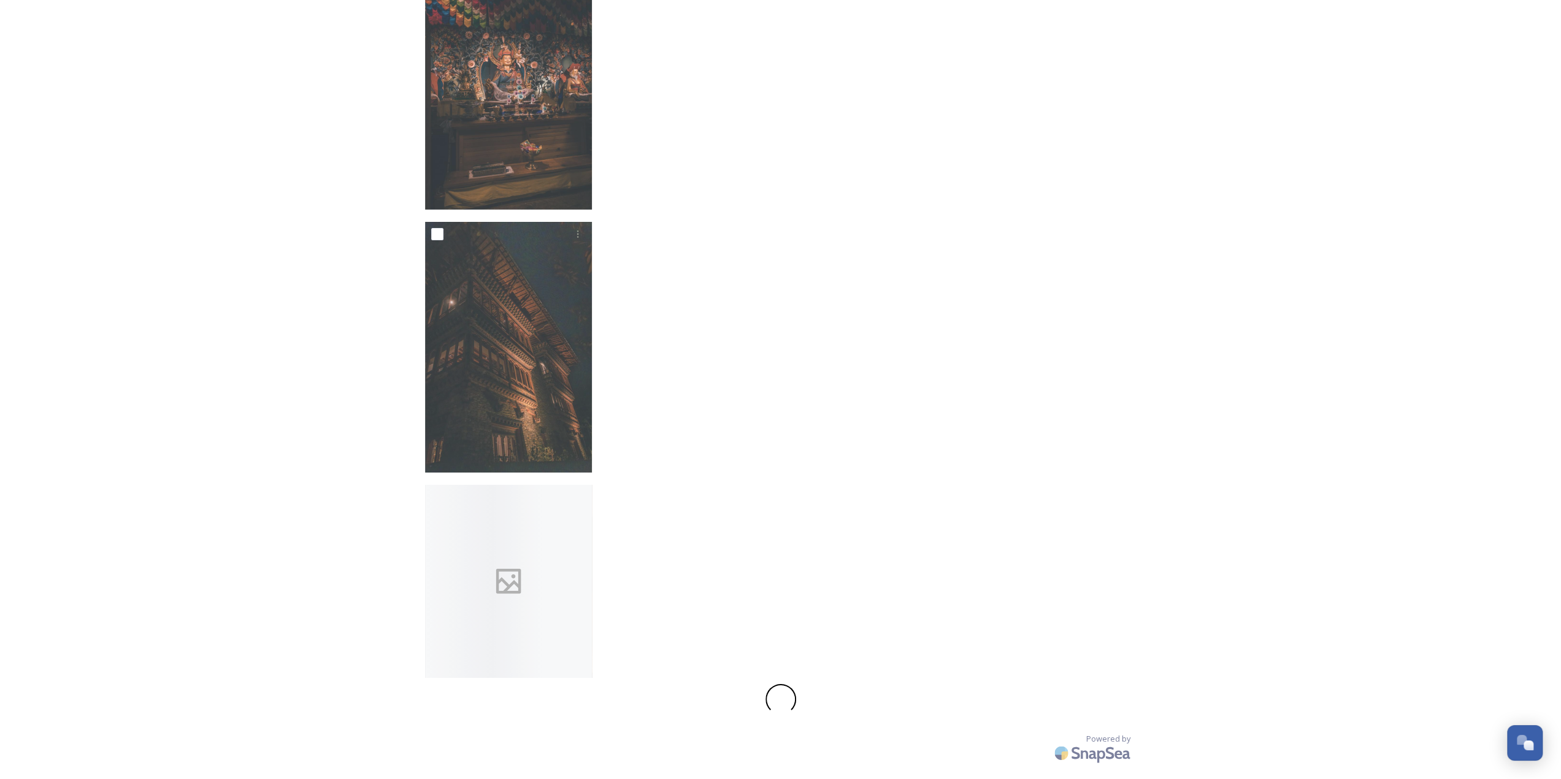
drag, startPoint x: 1201, startPoint y: 408, endPoint x: 1190, endPoint y: 808, distance: 400.6
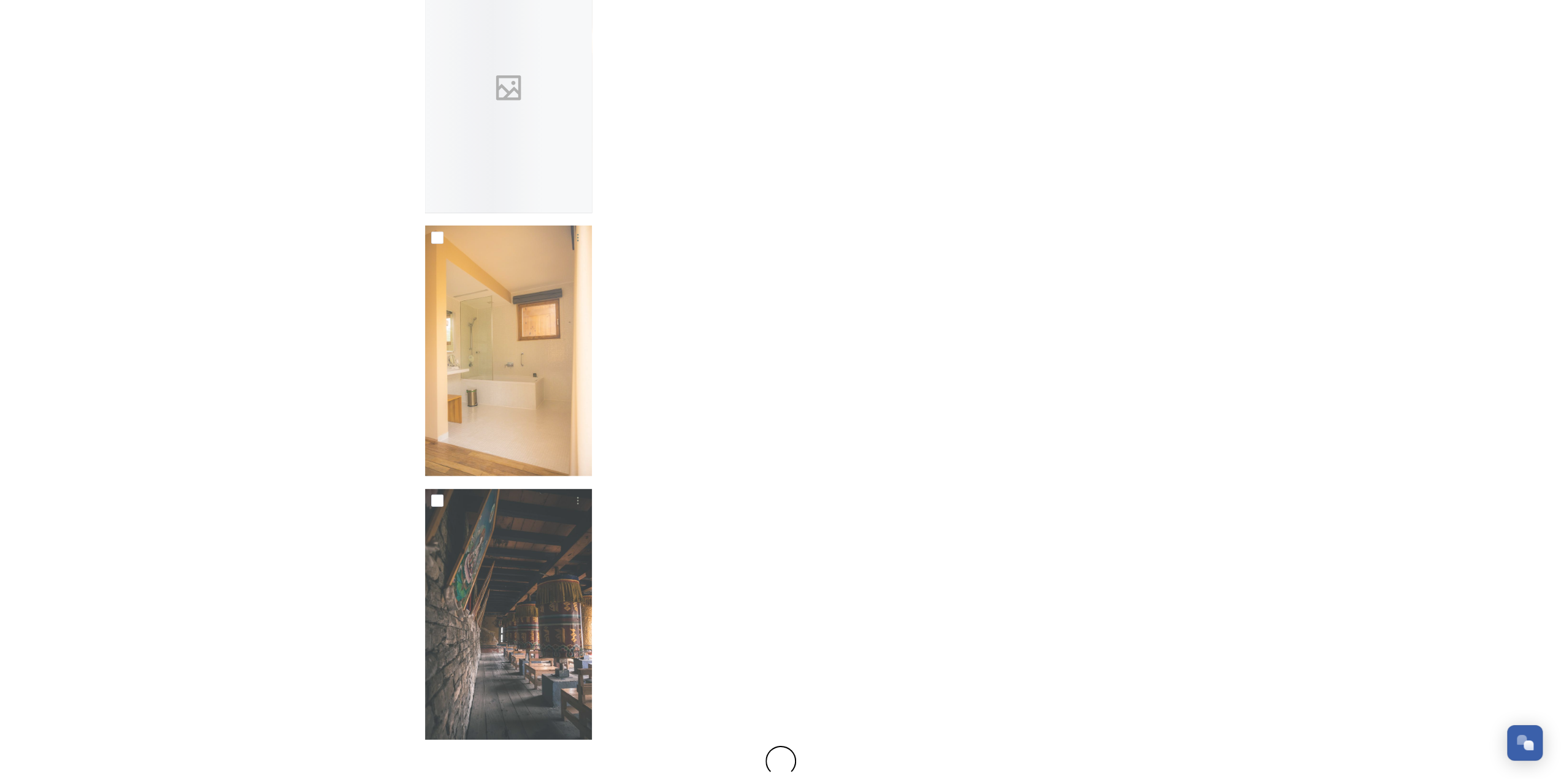
scroll to position [31509, 0]
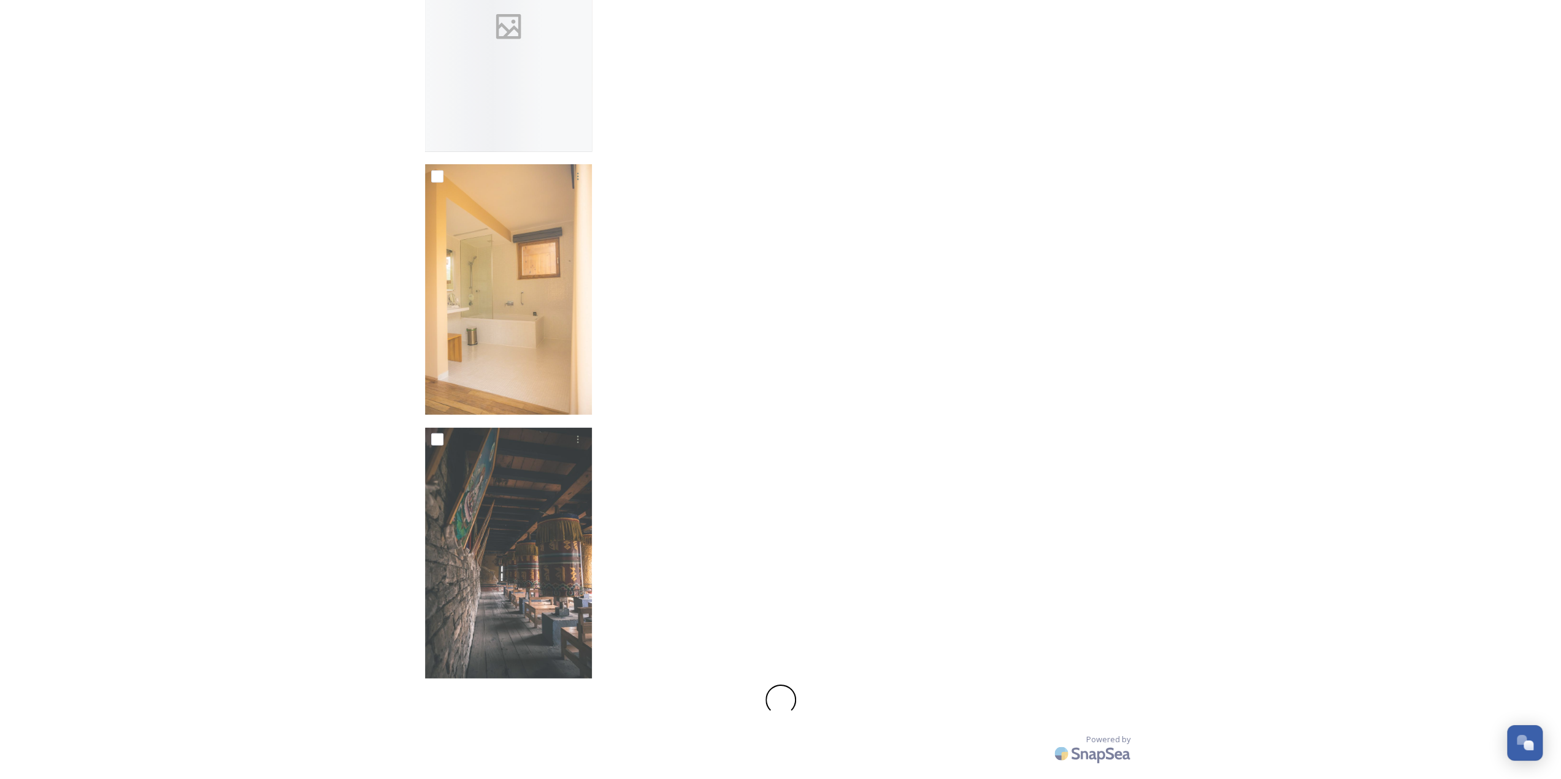
drag, startPoint x: 1348, startPoint y: 399, endPoint x: 1364, endPoint y: 808, distance: 409.4
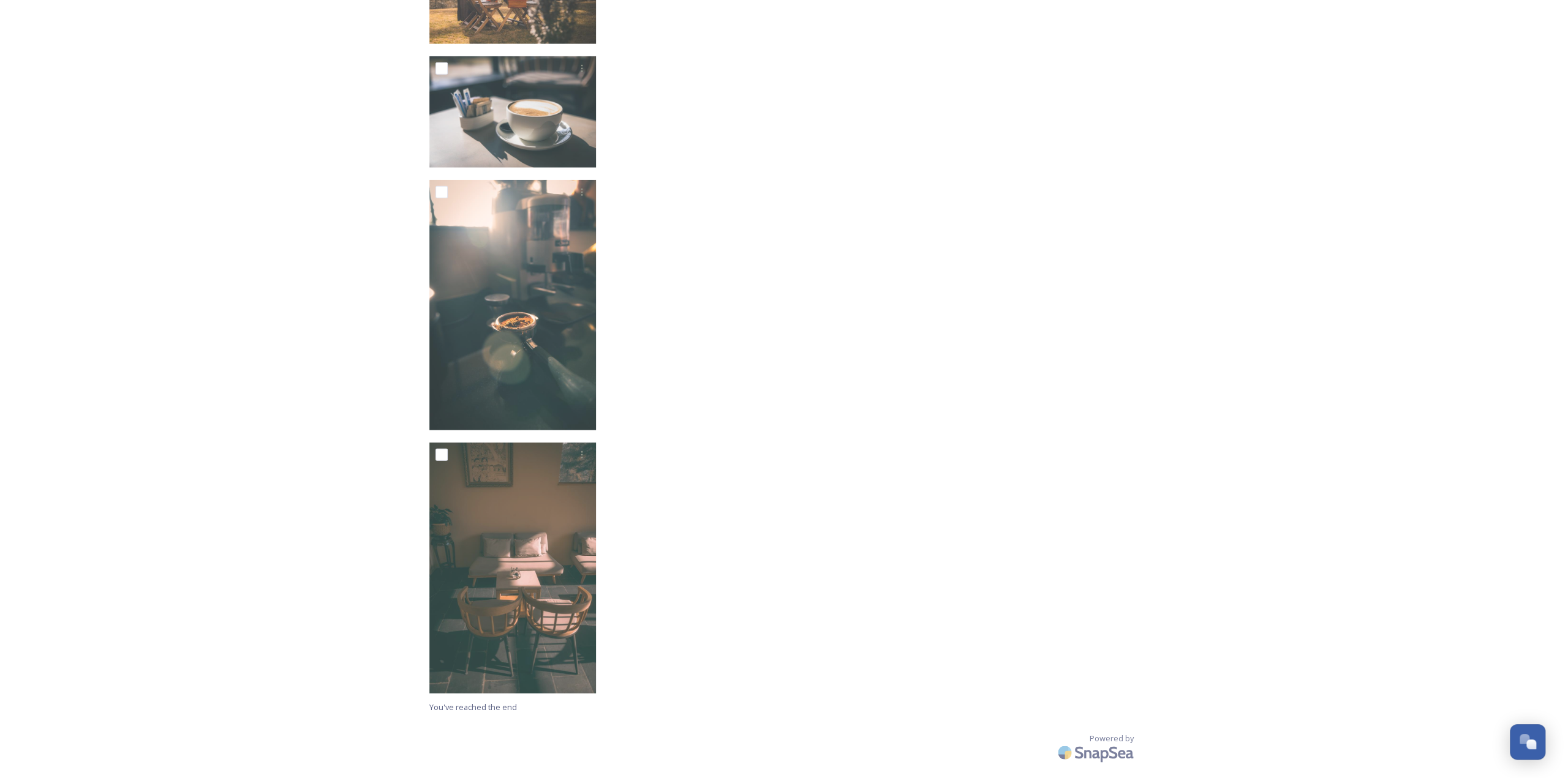
scroll to position [0, 0]
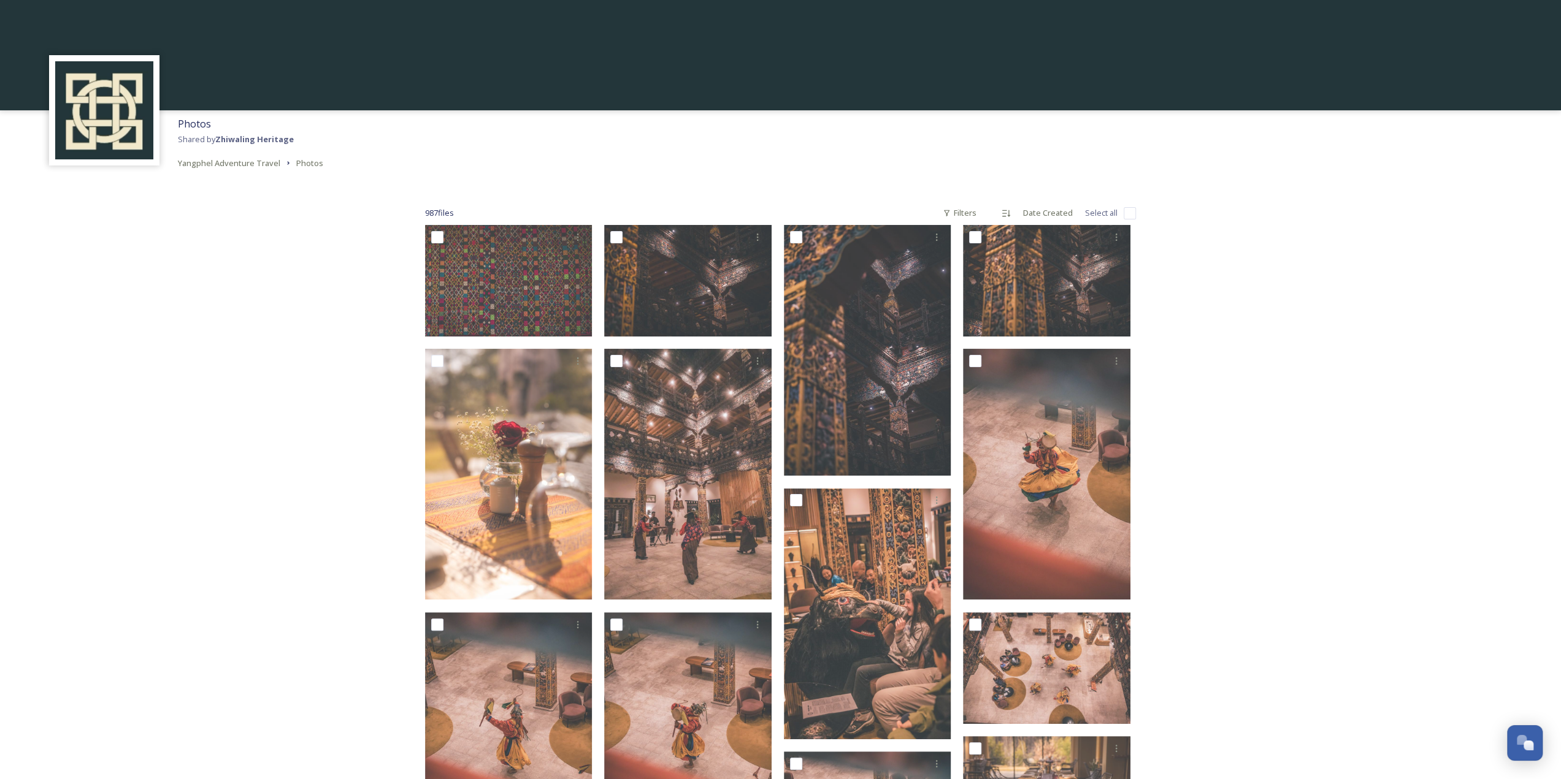
click at [1133, 215] on input "checkbox" at bounding box center [1129, 213] width 12 height 12
checkbox input "true"
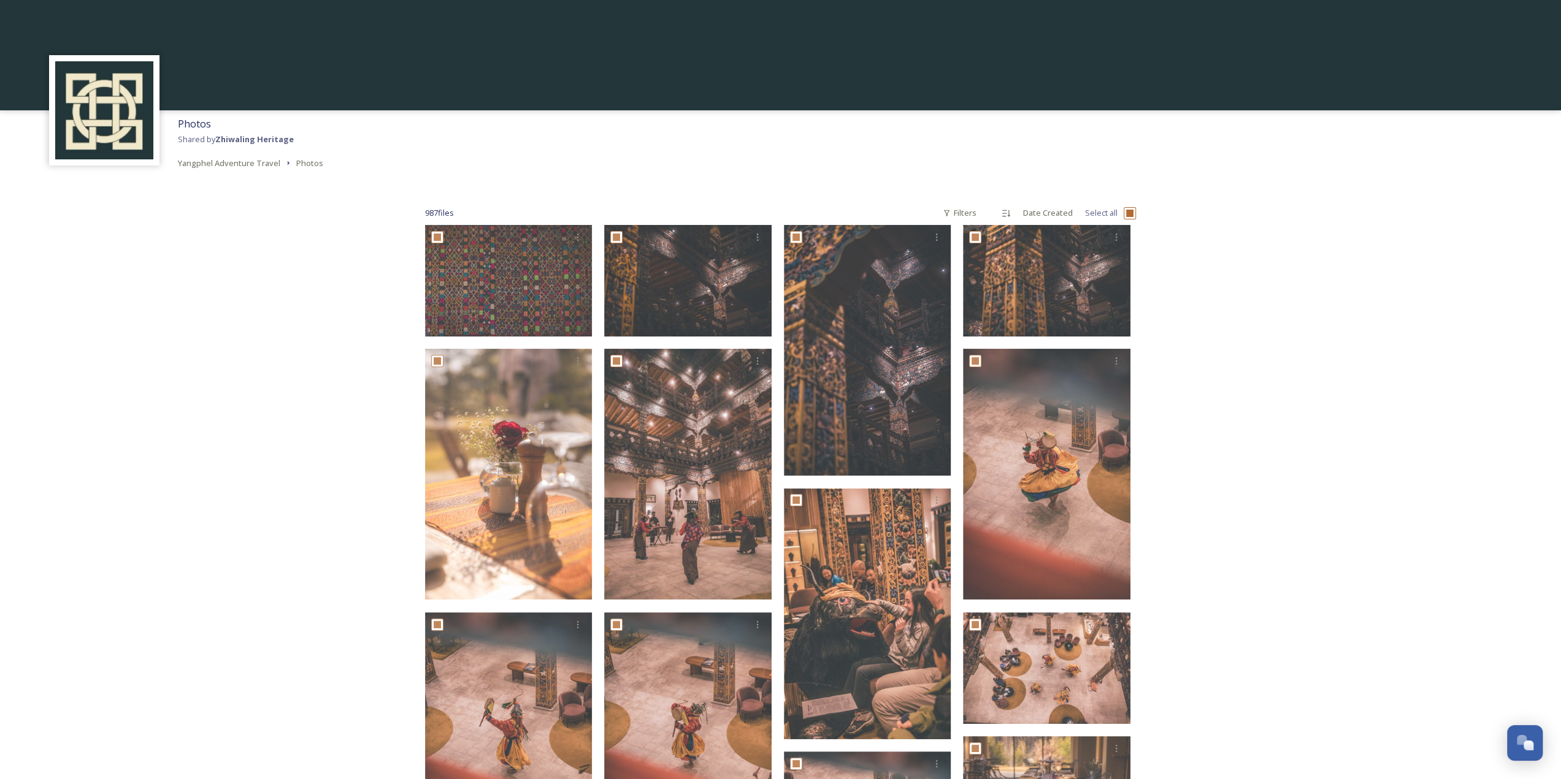
checkbox input "true"
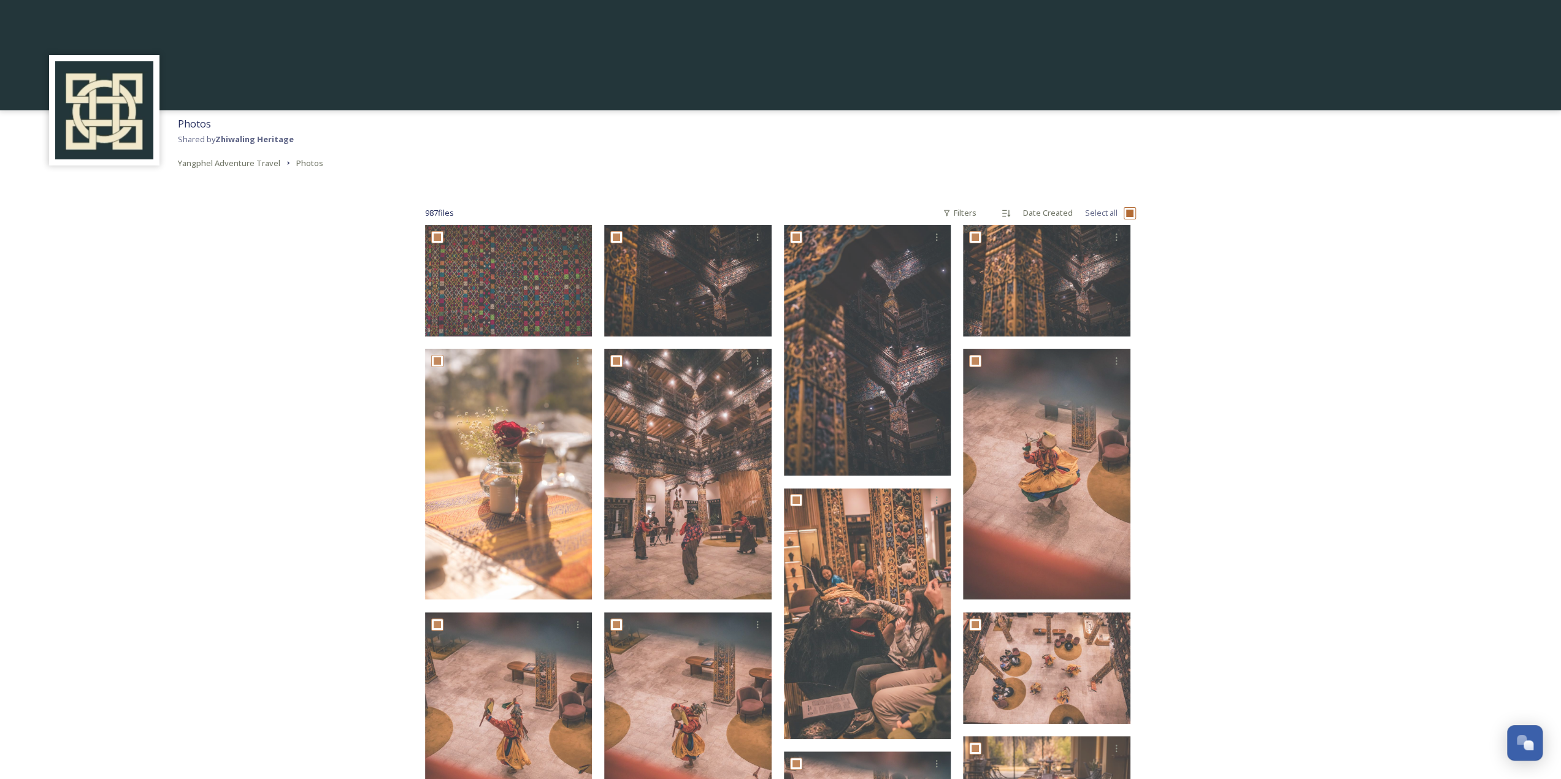
checkbox input "true"
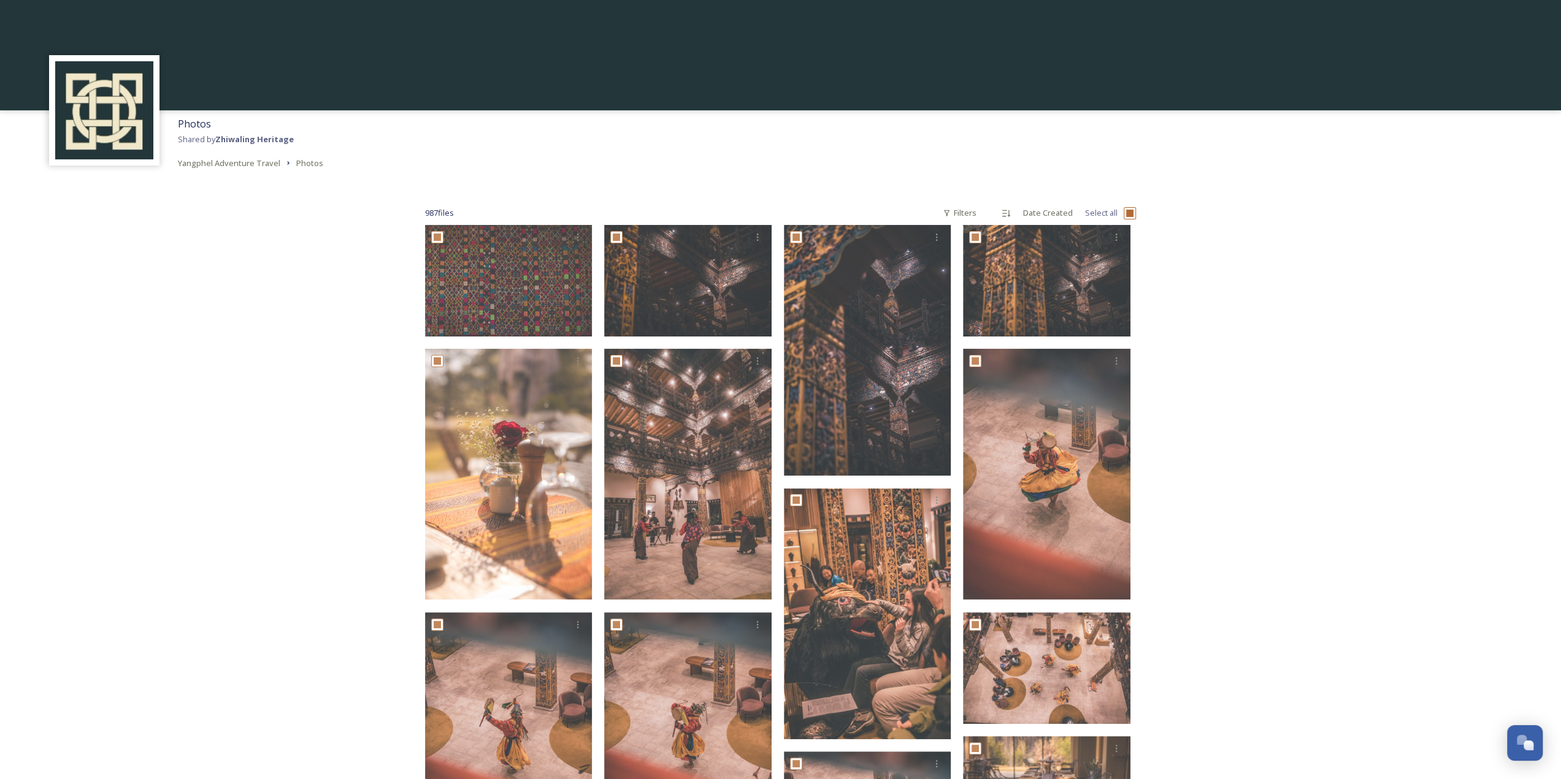
checkbox input "true"
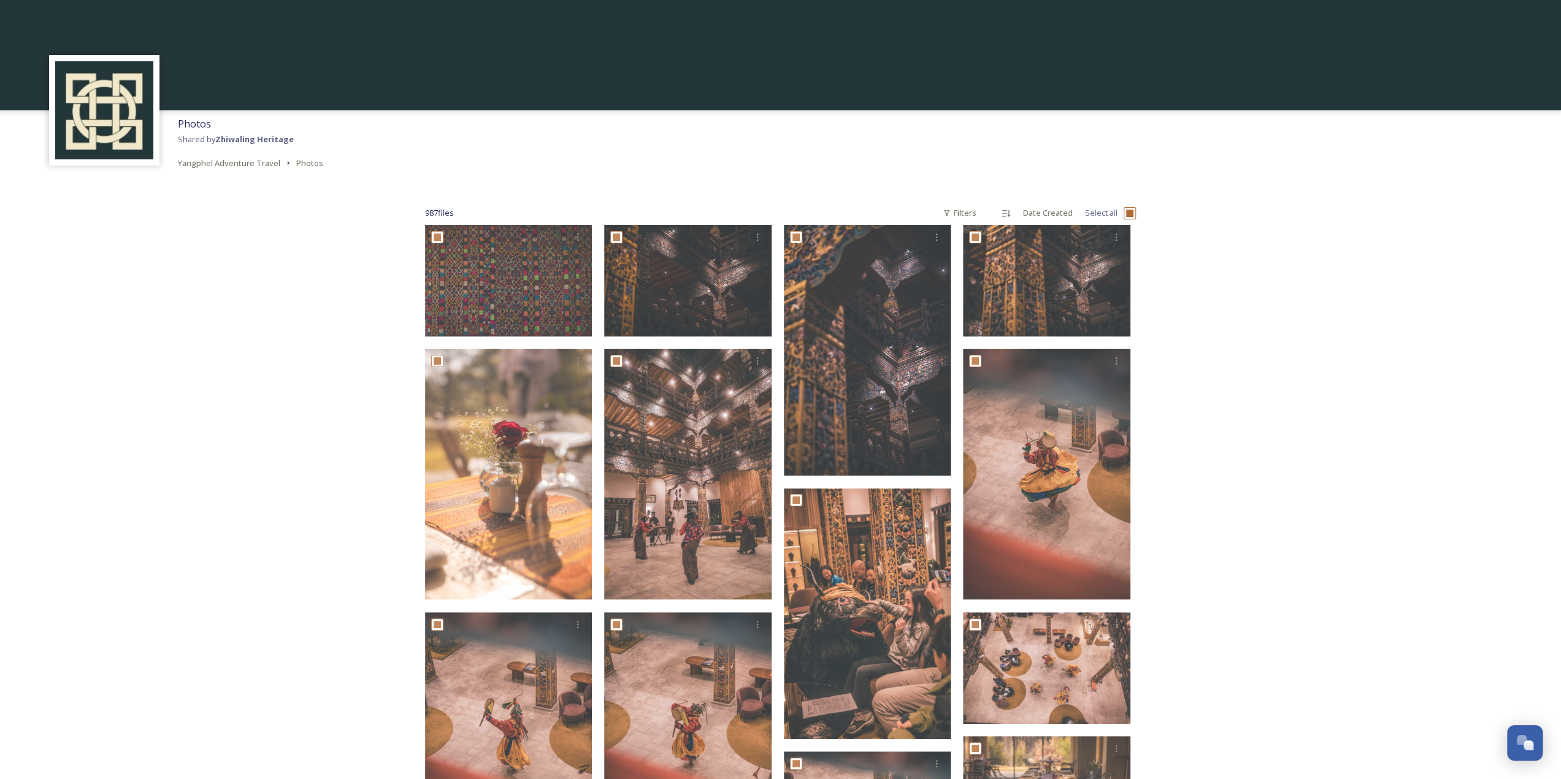
checkbox input "true"
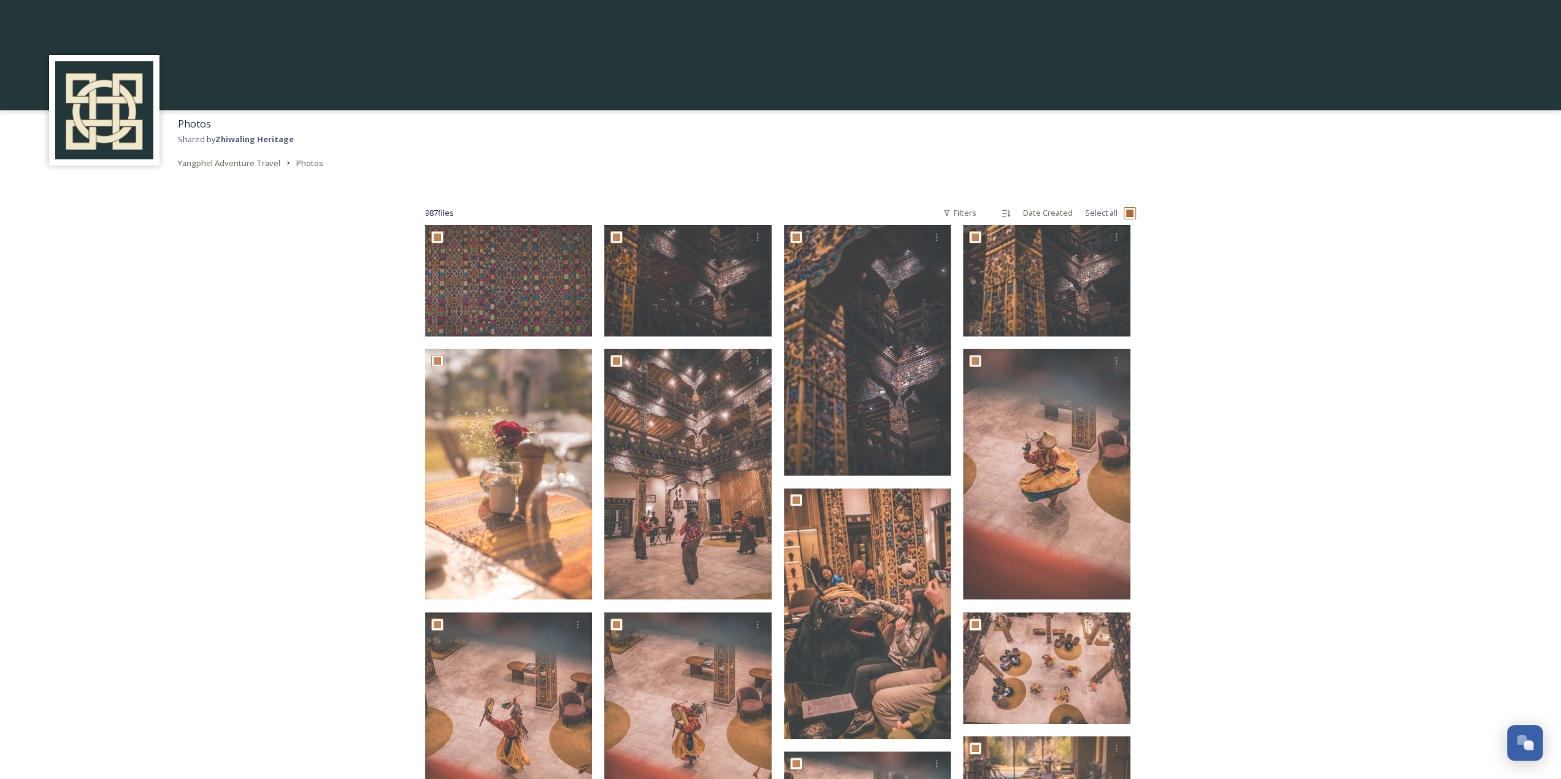
checkbox input "true"
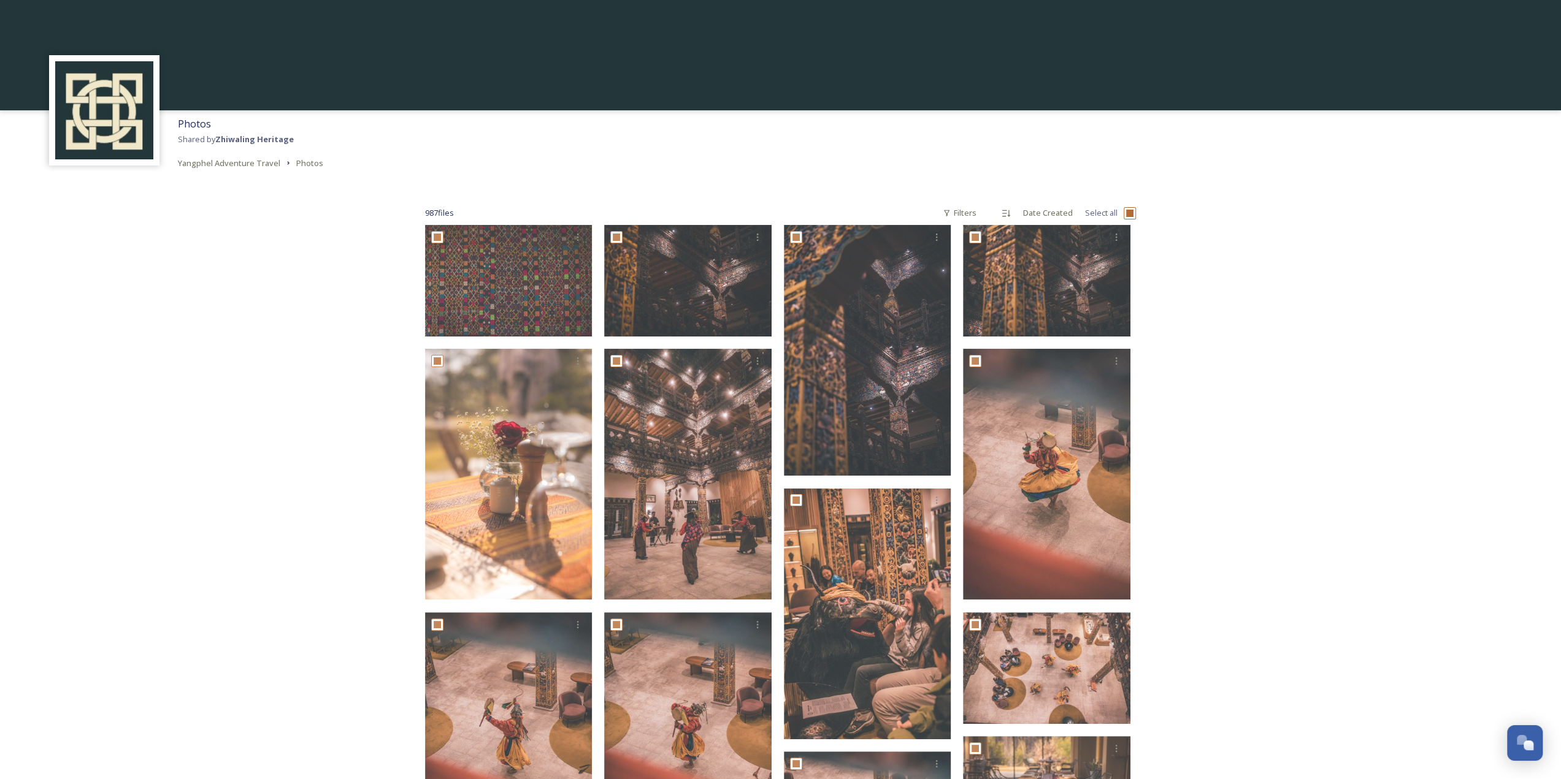
checkbox input "true"
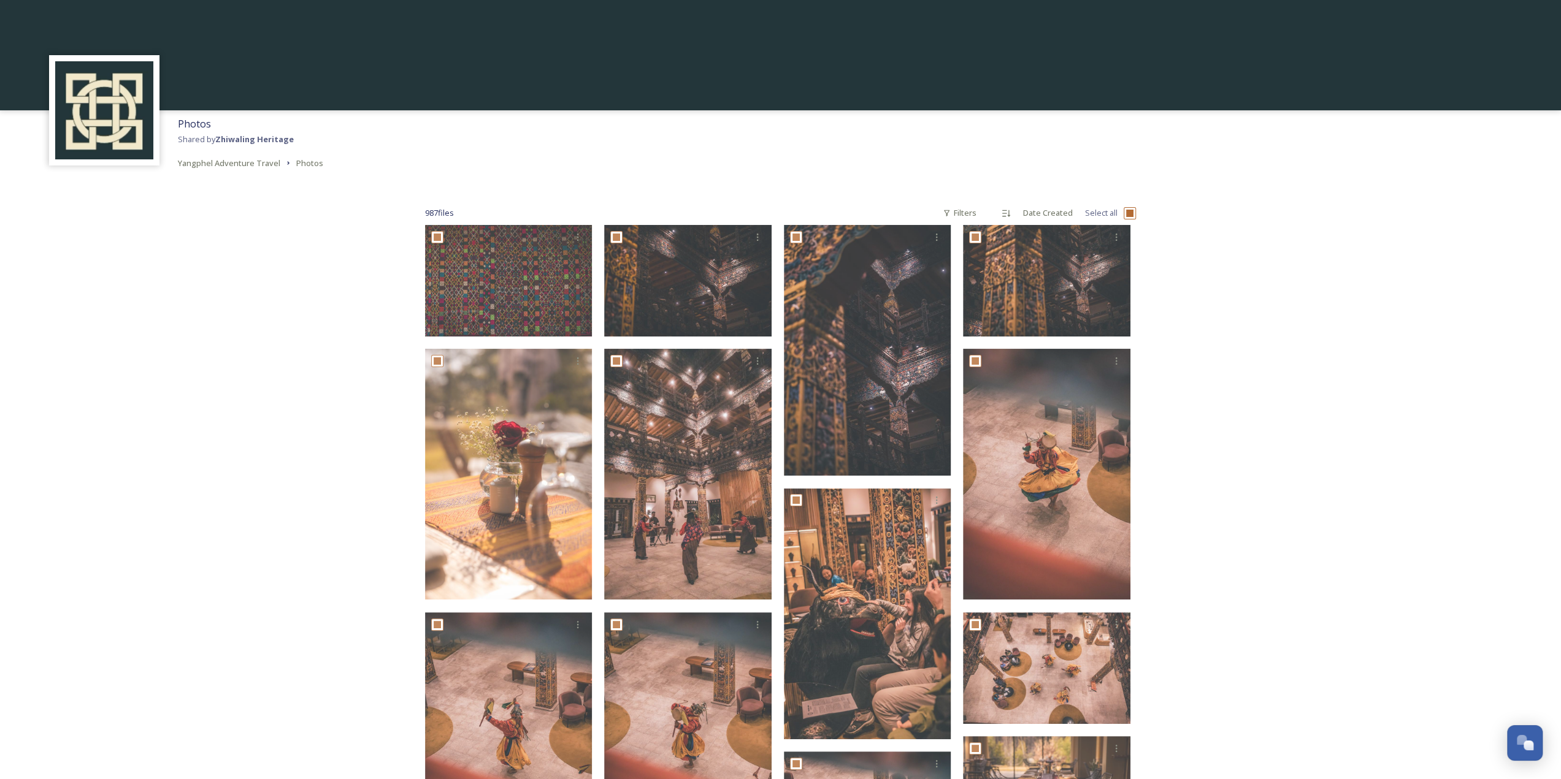
checkbox input "true"
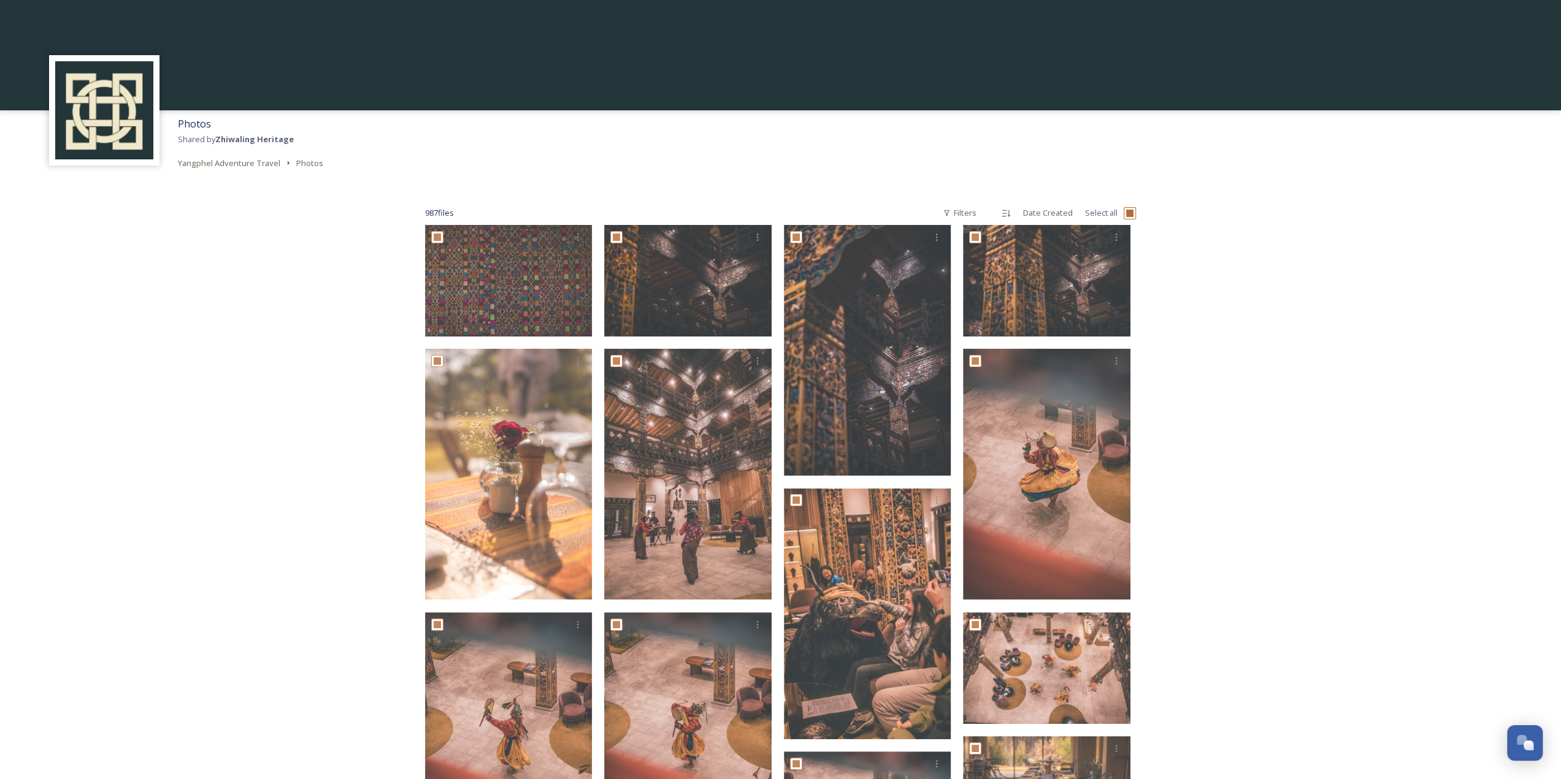
checkbox input "true"
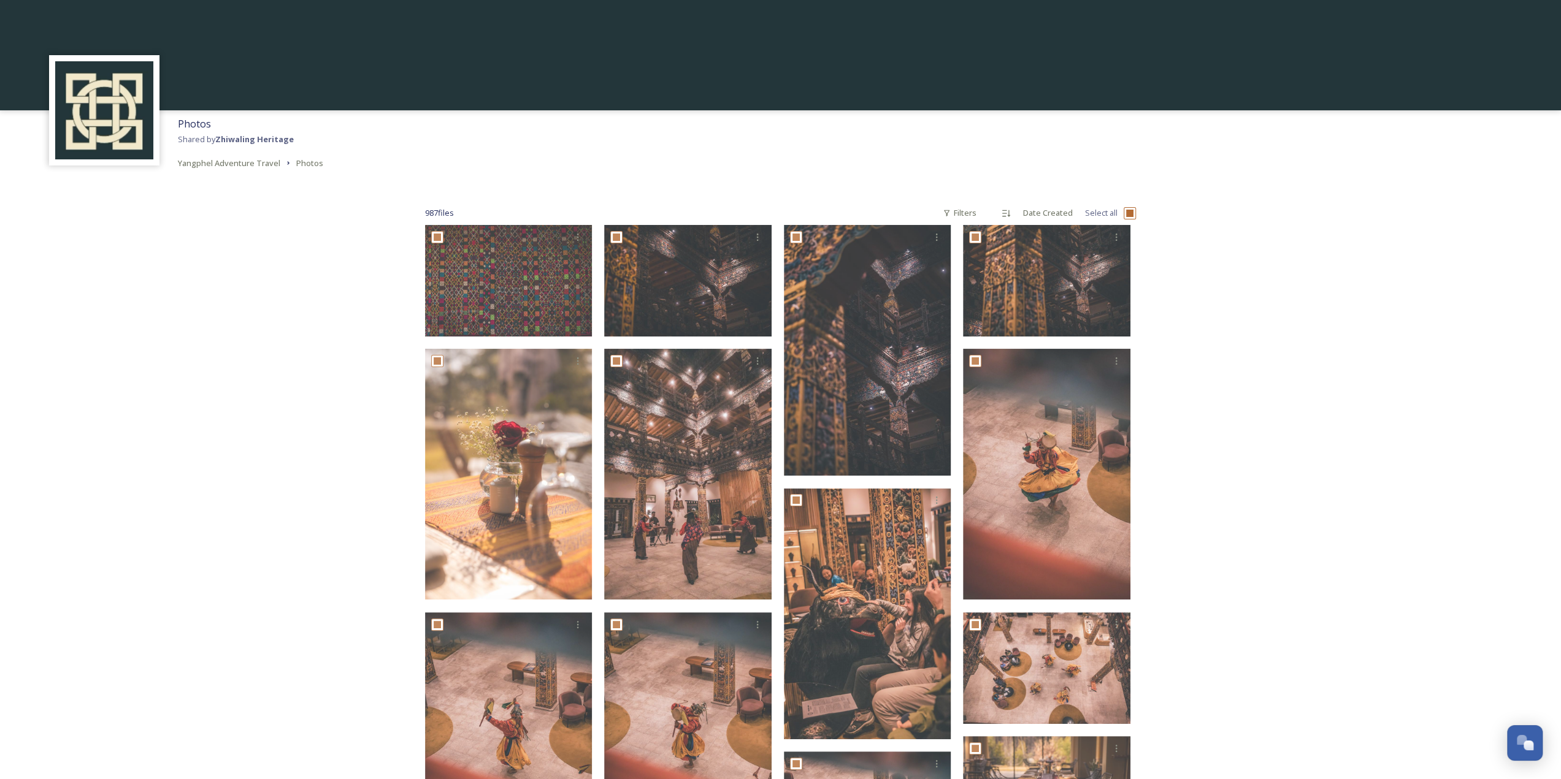
checkbox input "true"
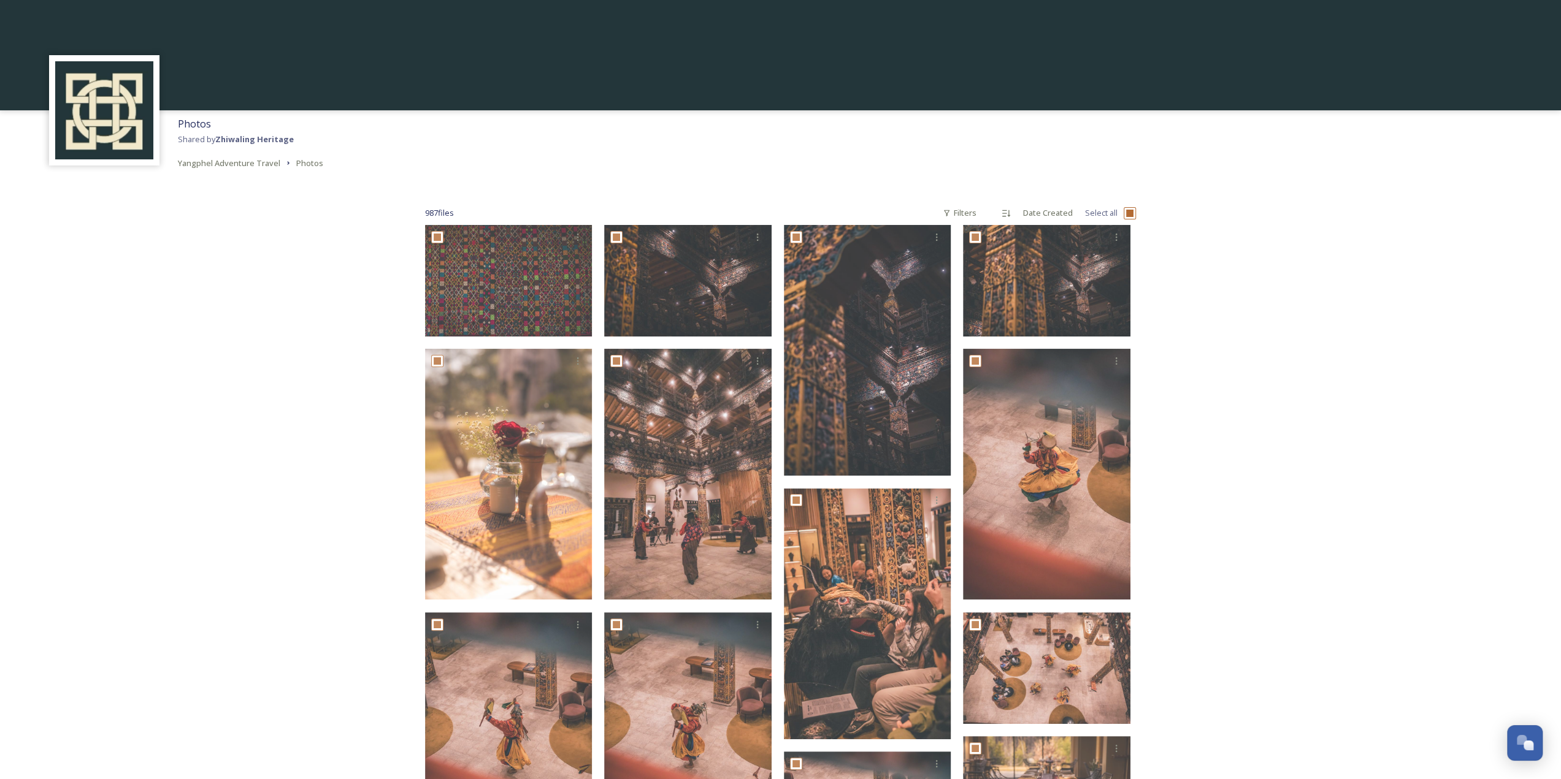
checkbox input "true"
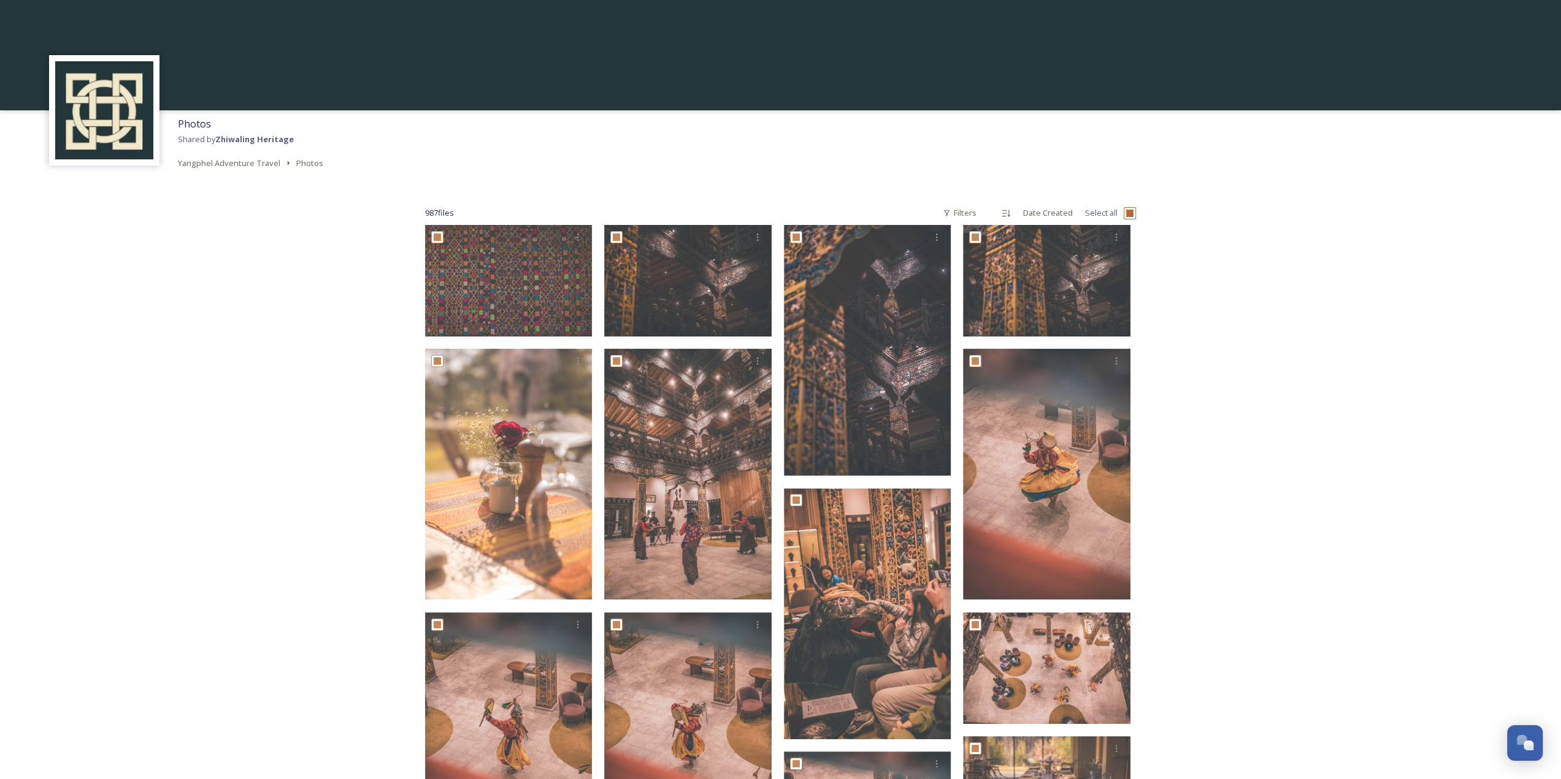
checkbox input "true"
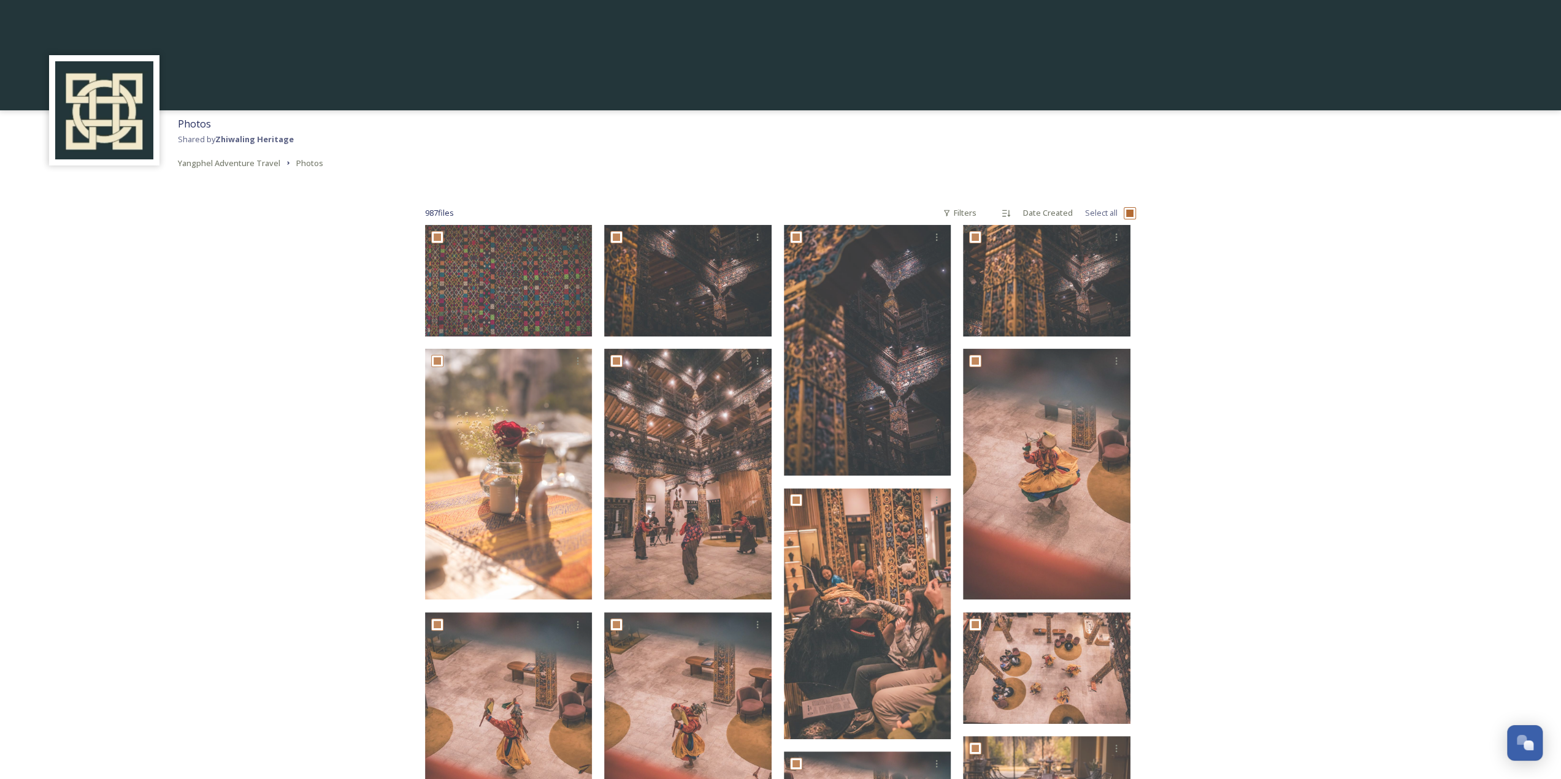
checkbox input "true"
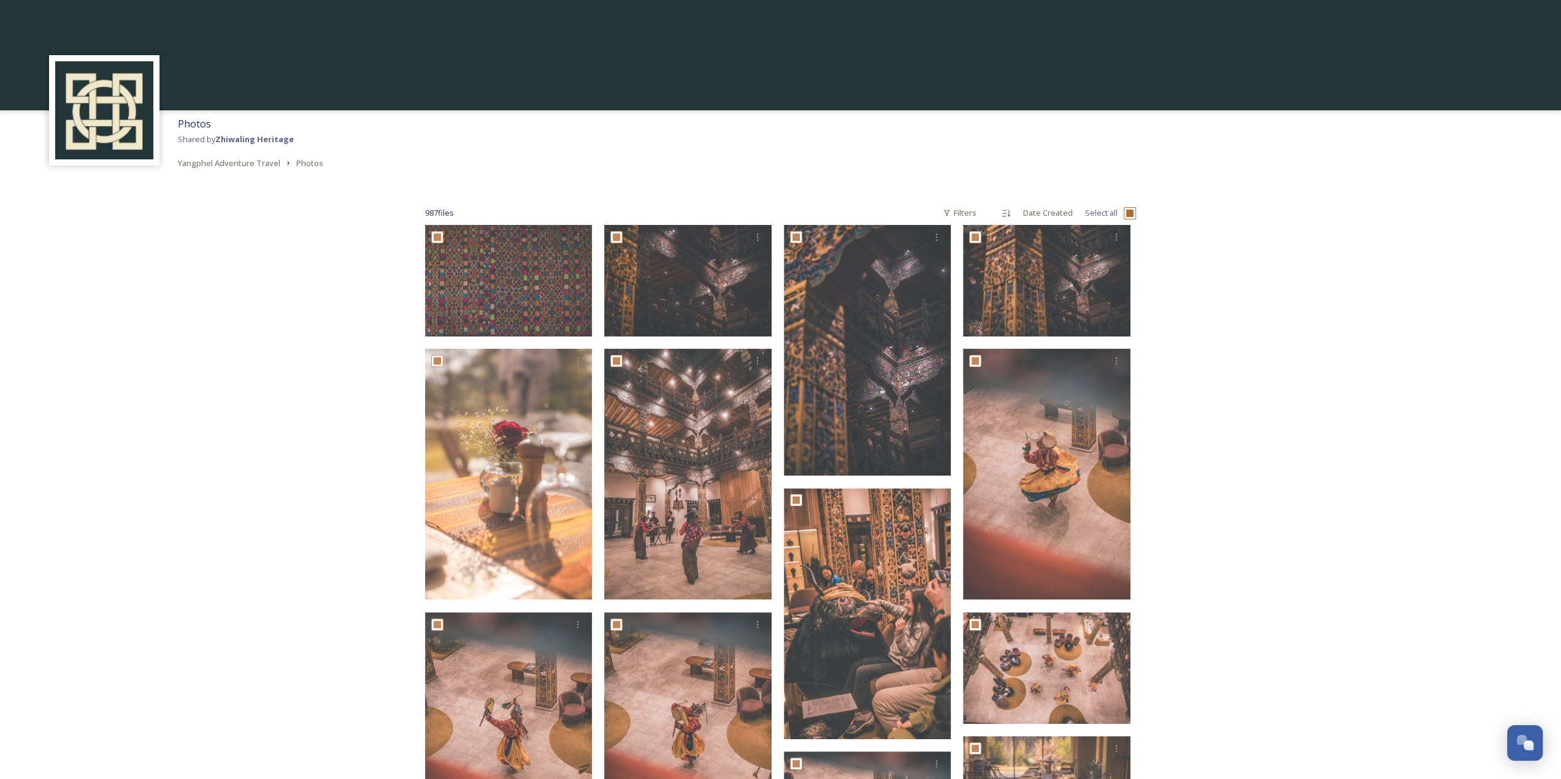
checkbox input "true"
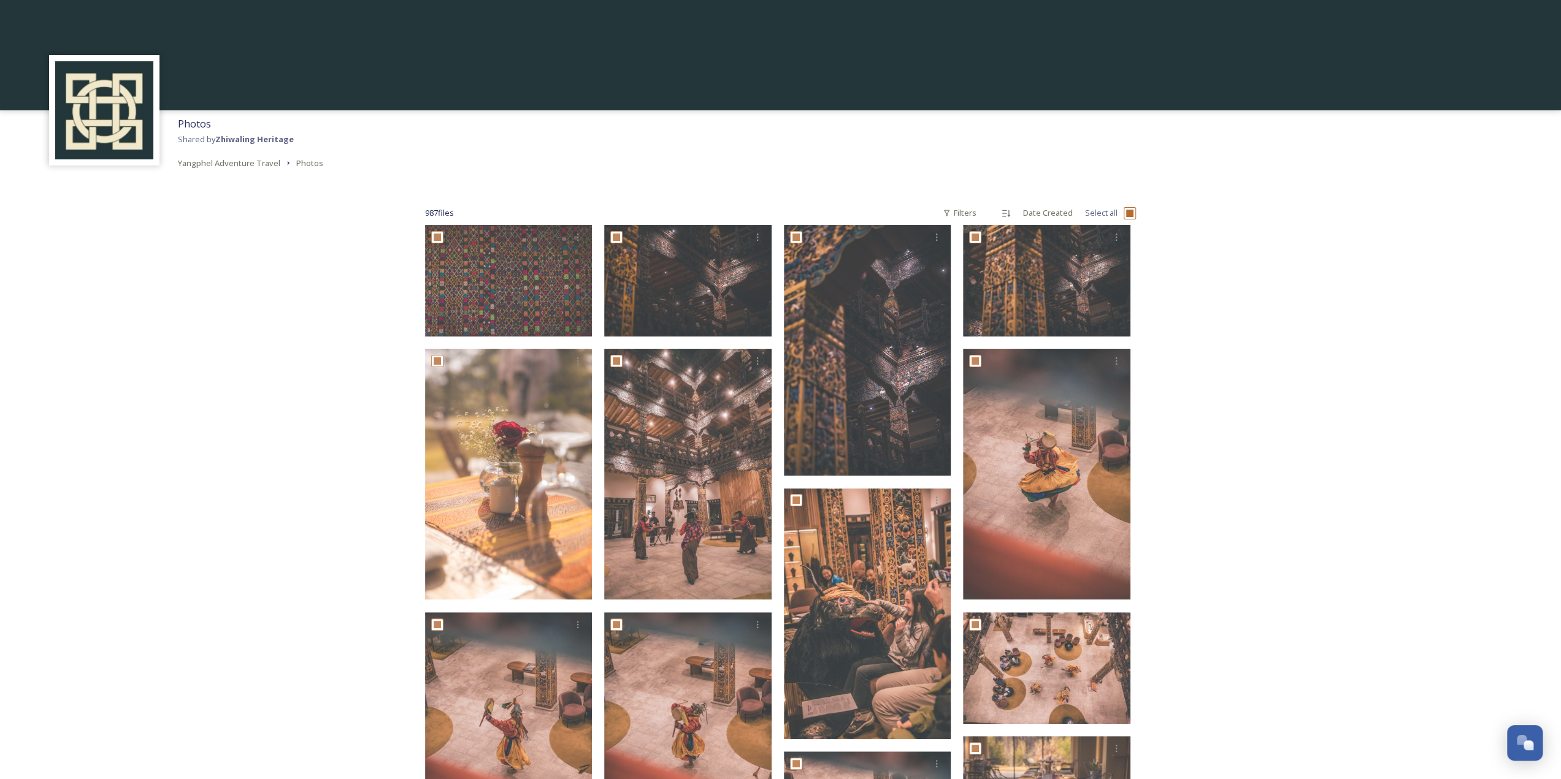
checkbox input "true"
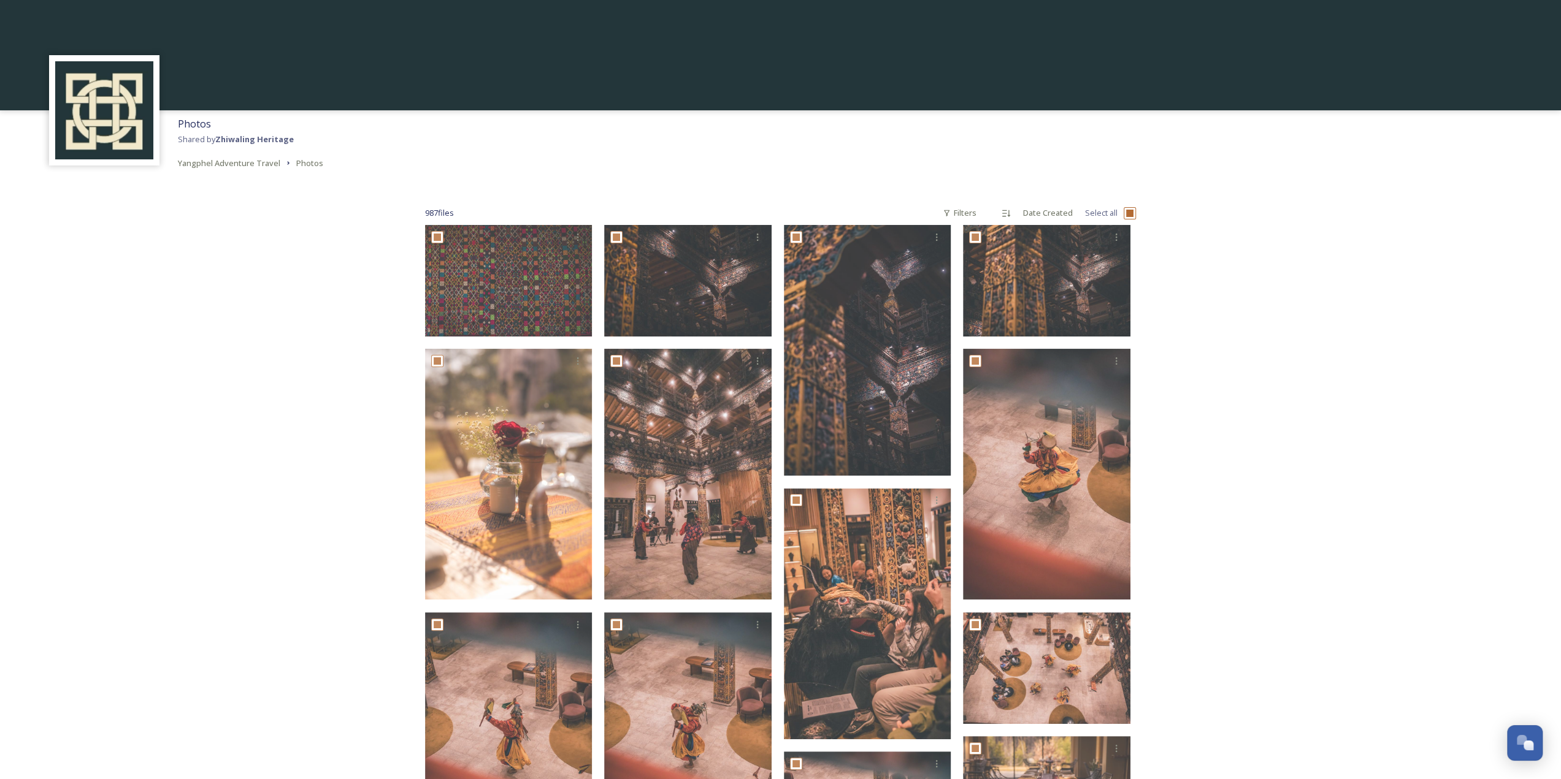
checkbox input "true"
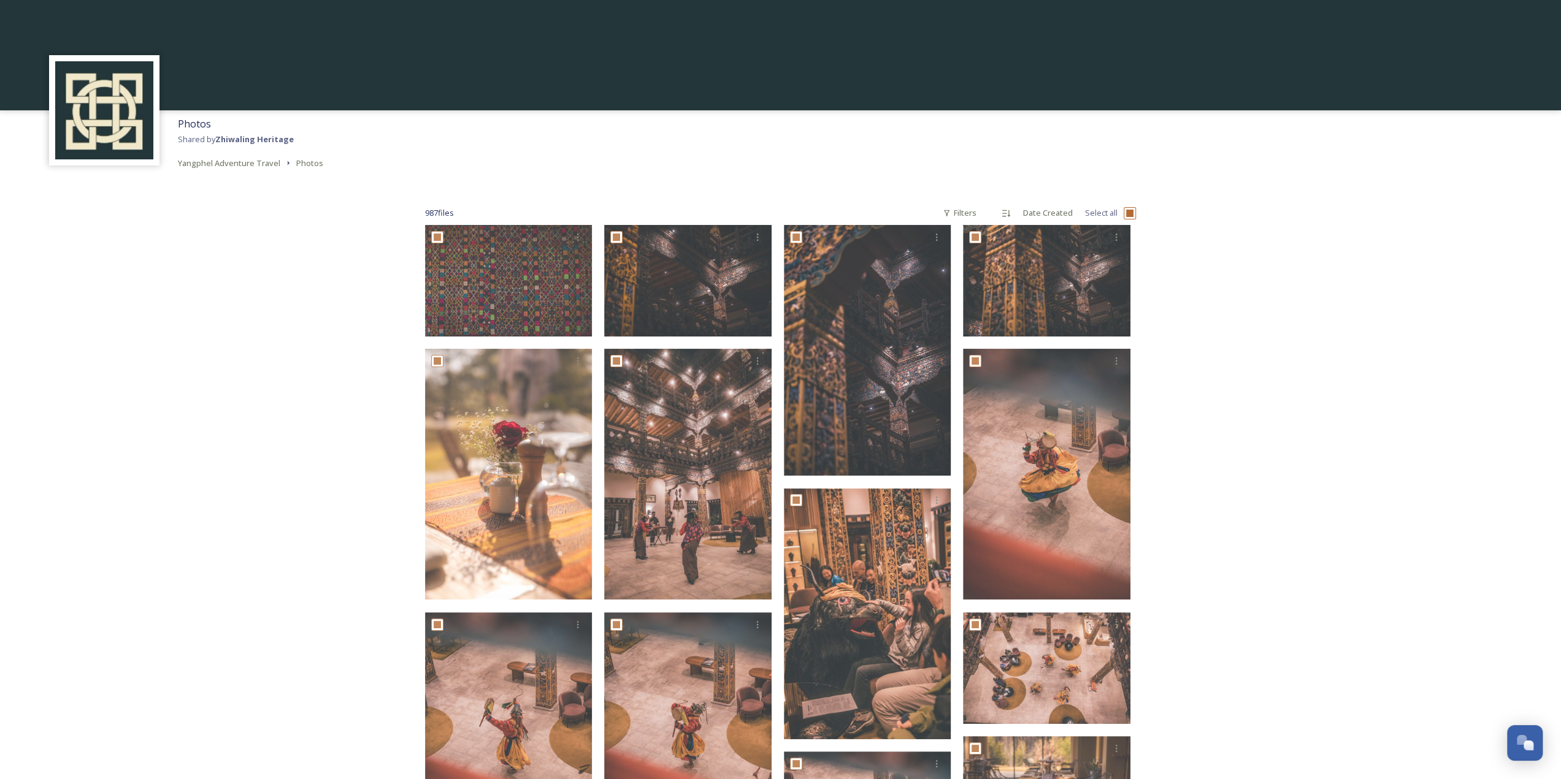
checkbox input "true"
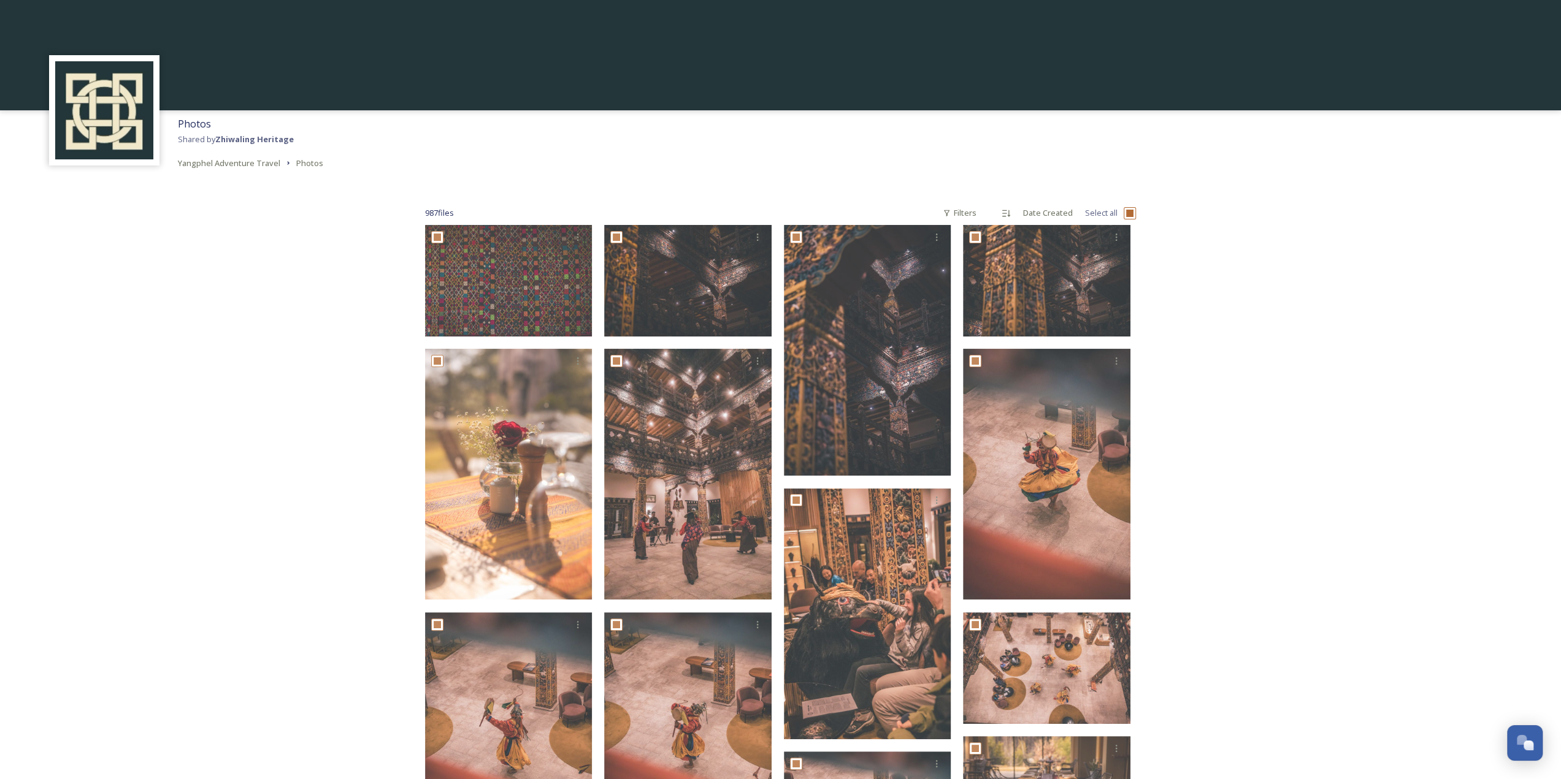
checkbox input "true"
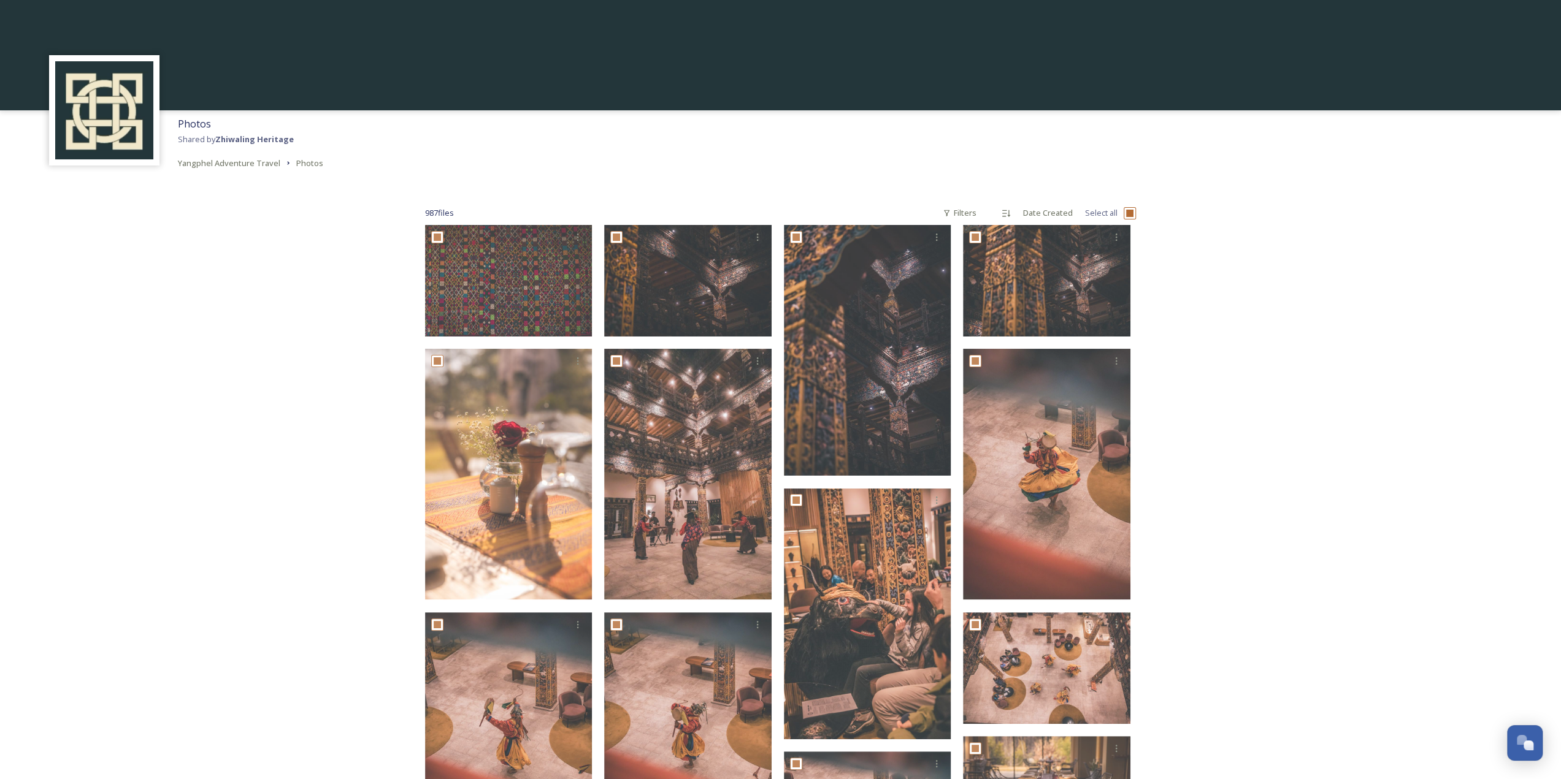
checkbox input "true"
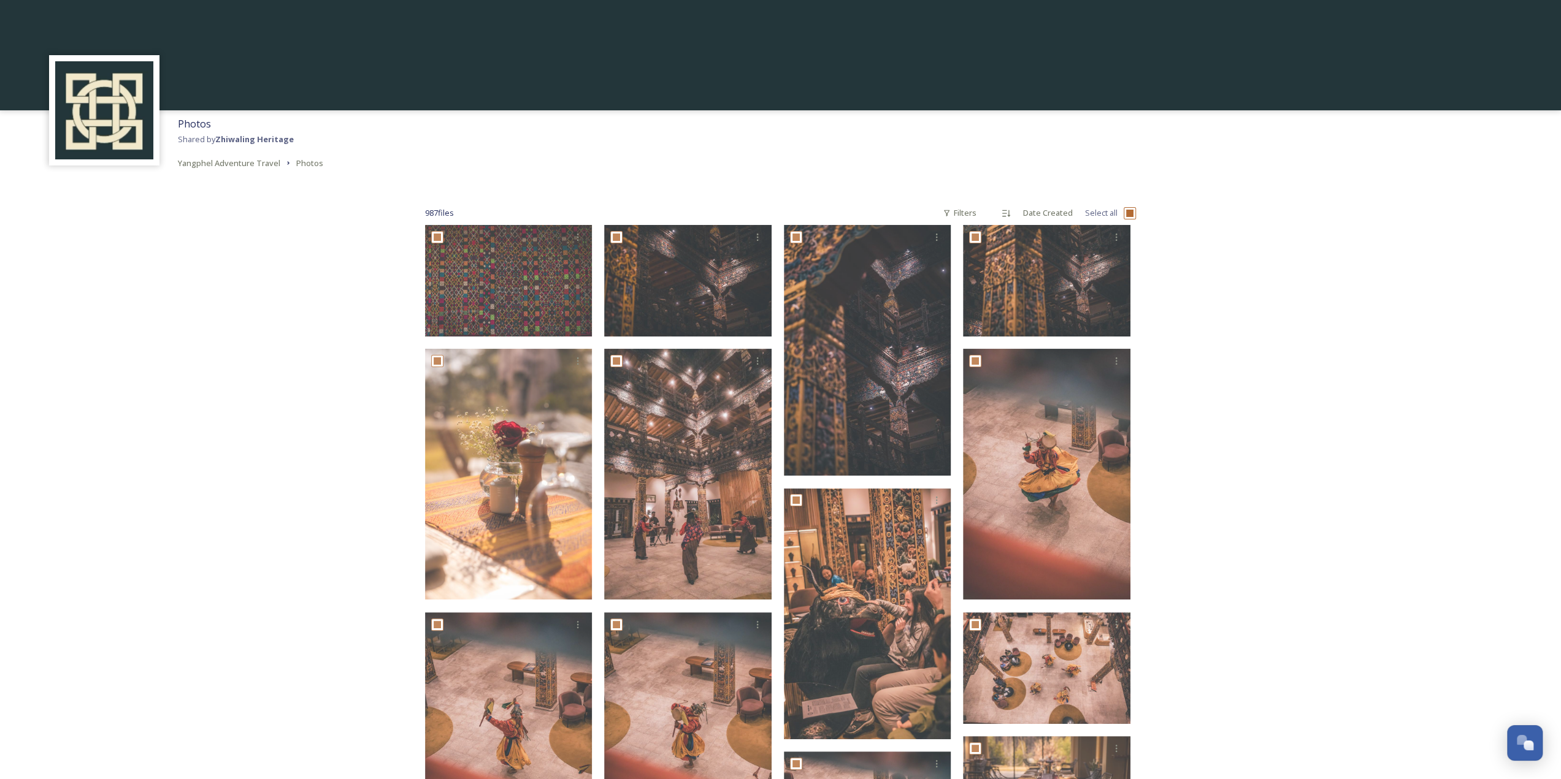
checkbox input "true"
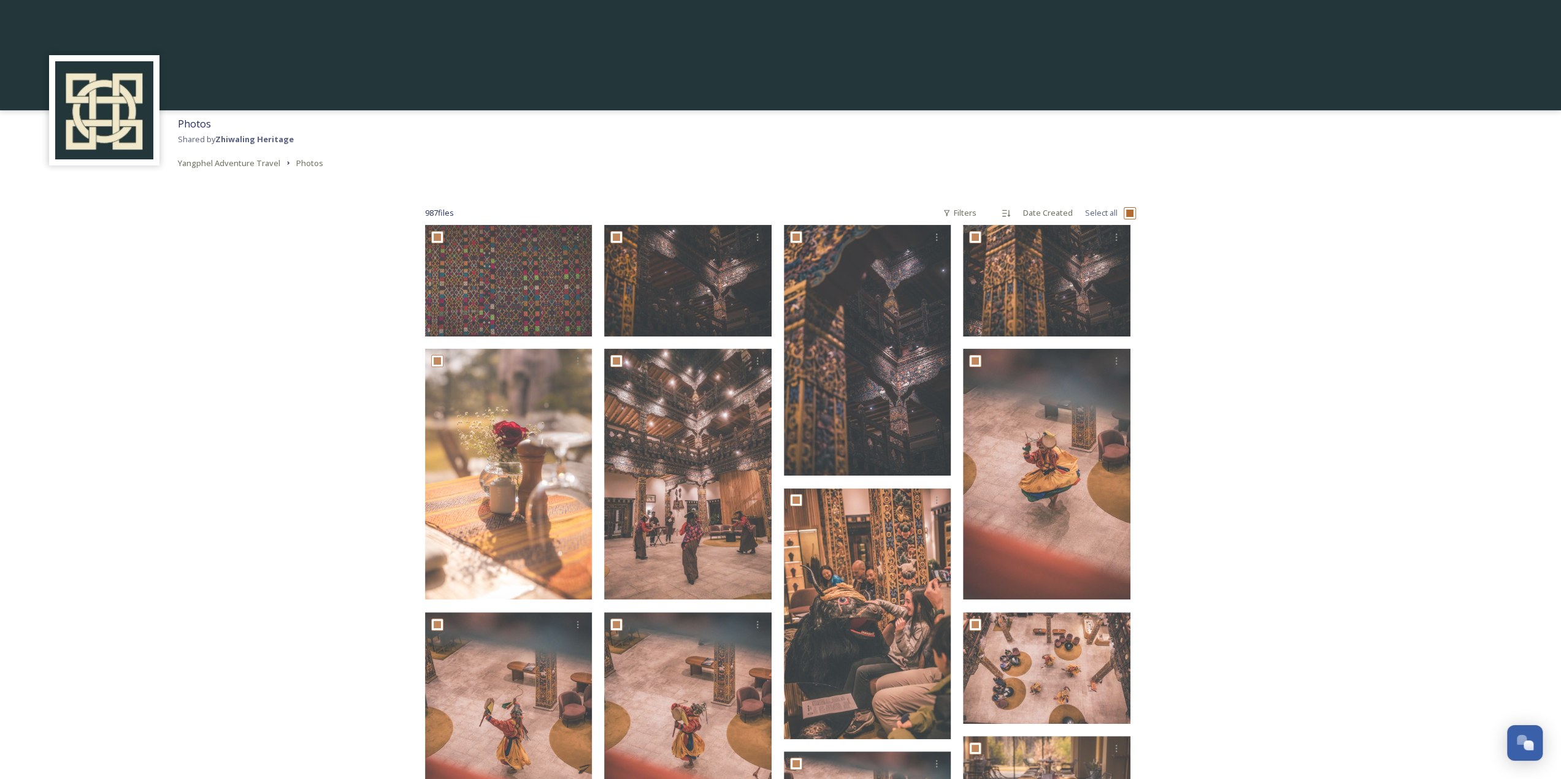
checkbox input "true"
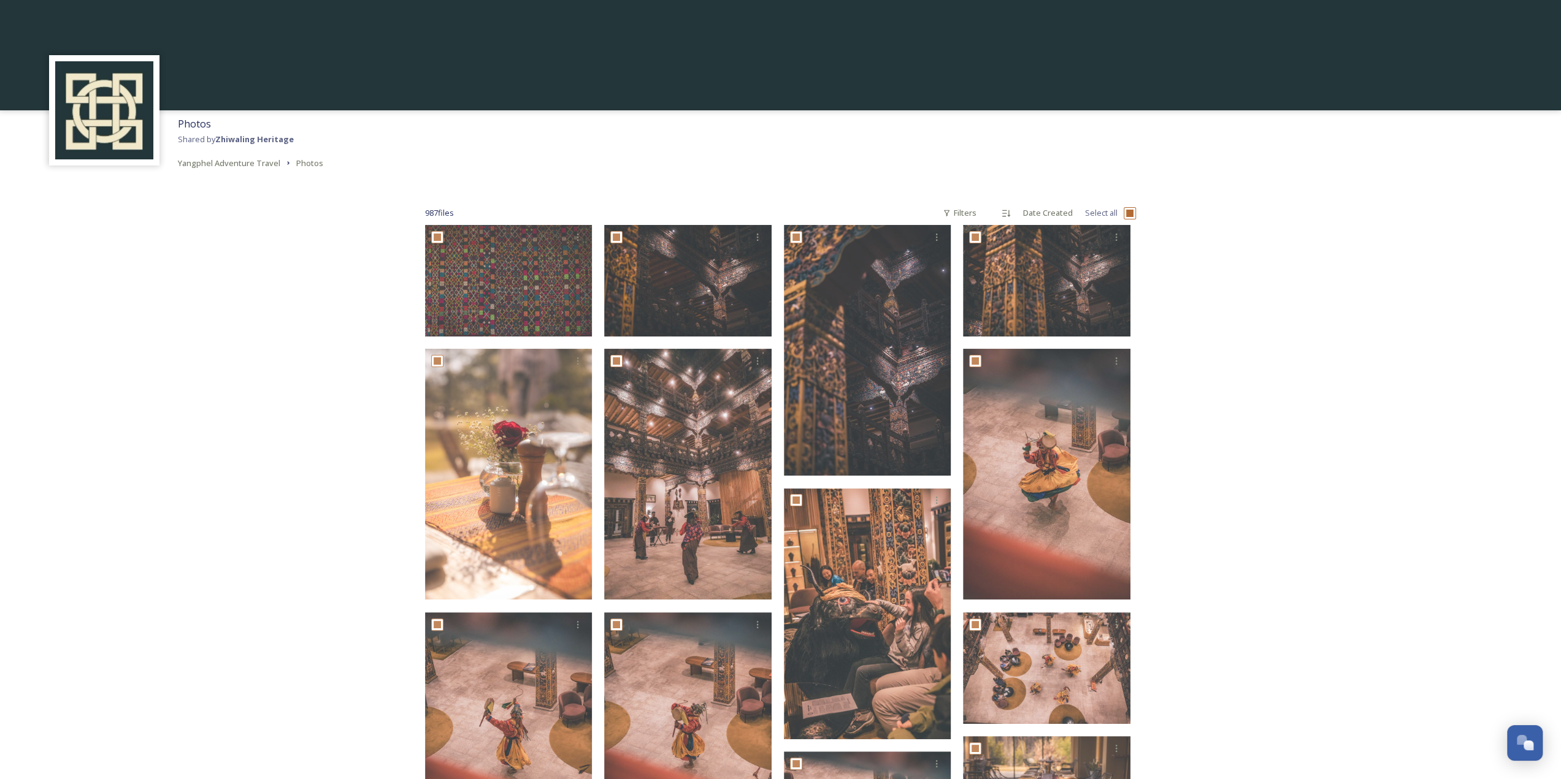
checkbox input "true"
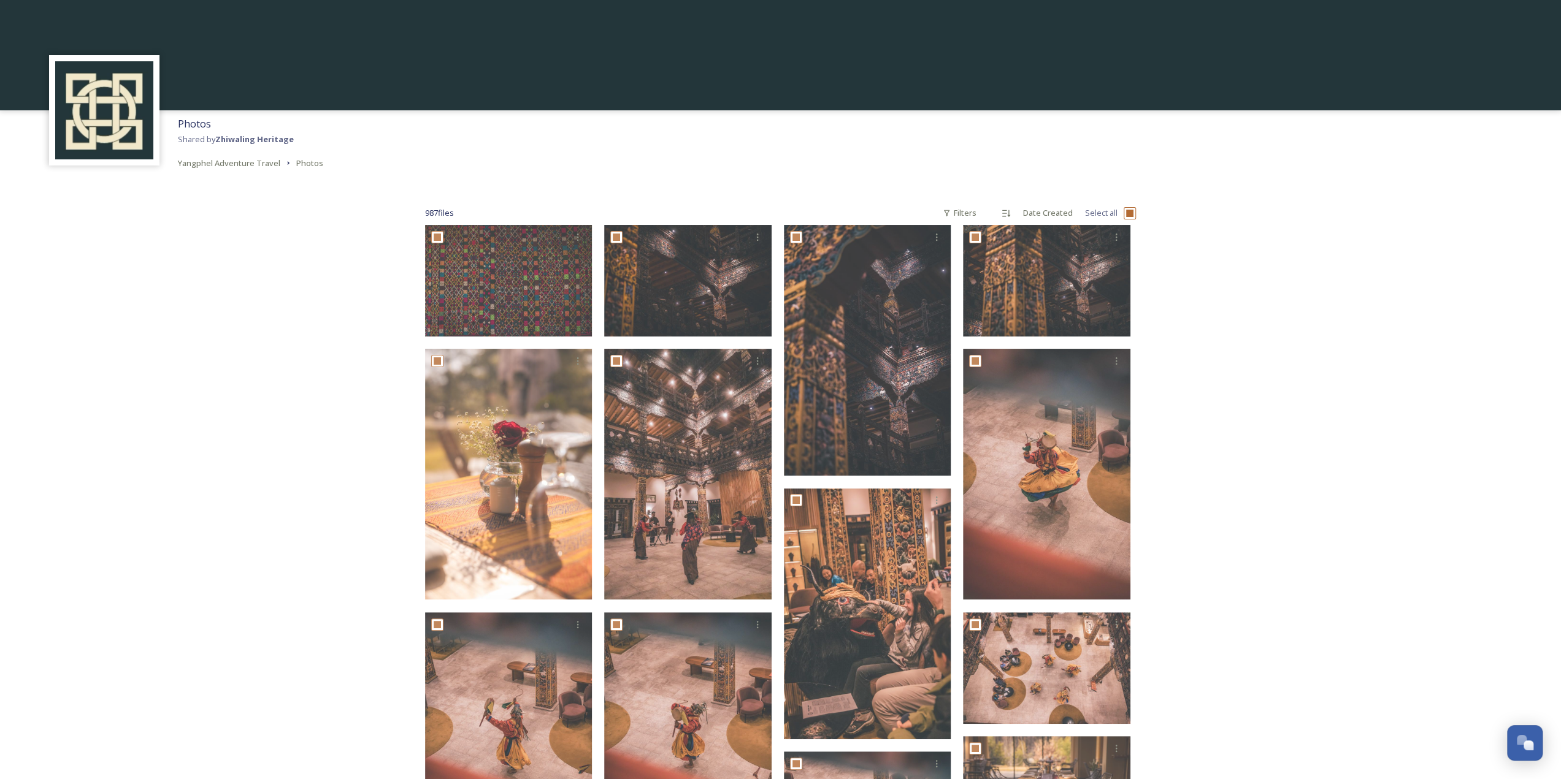
checkbox input "true"
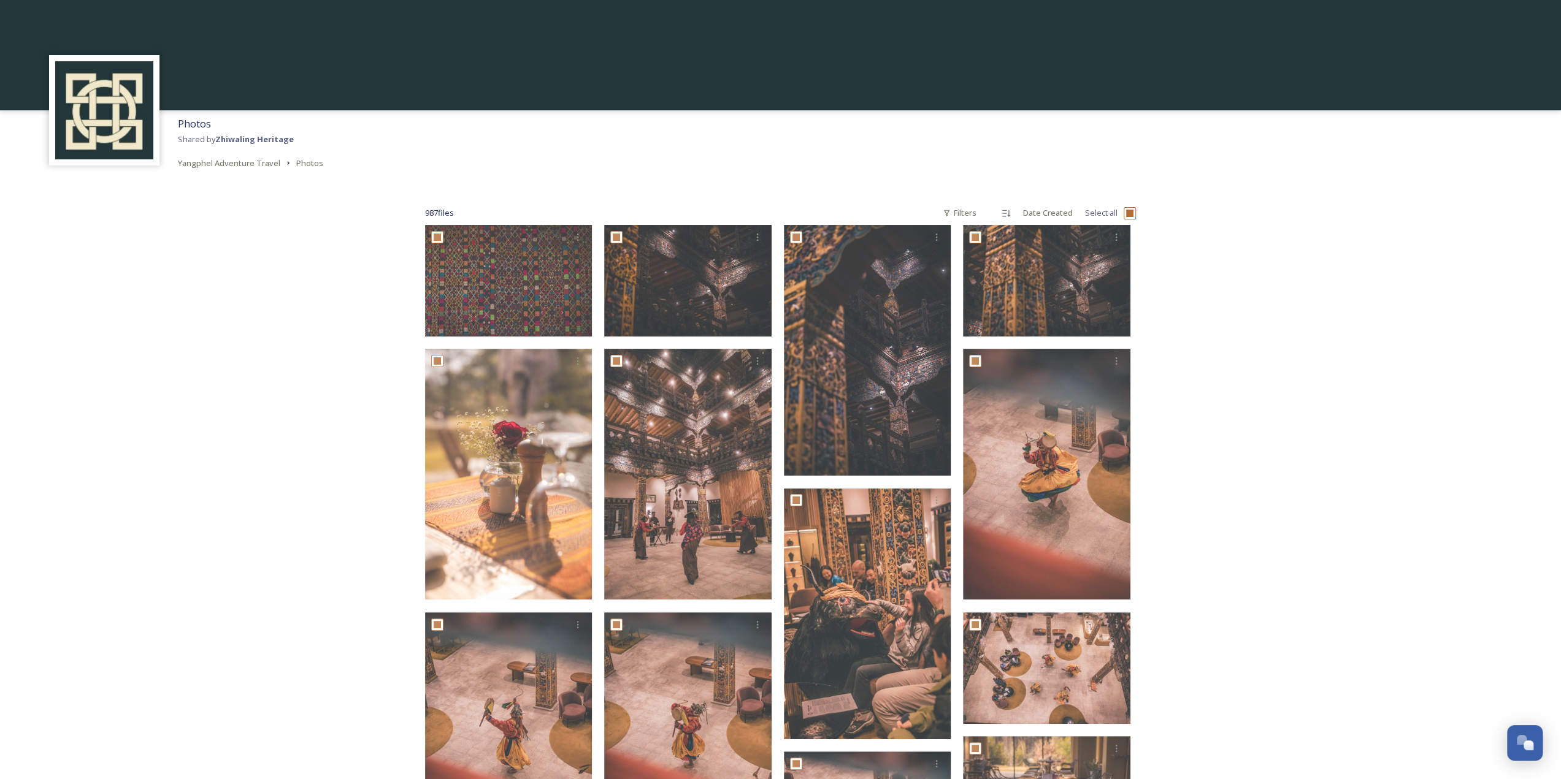
checkbox input "true"
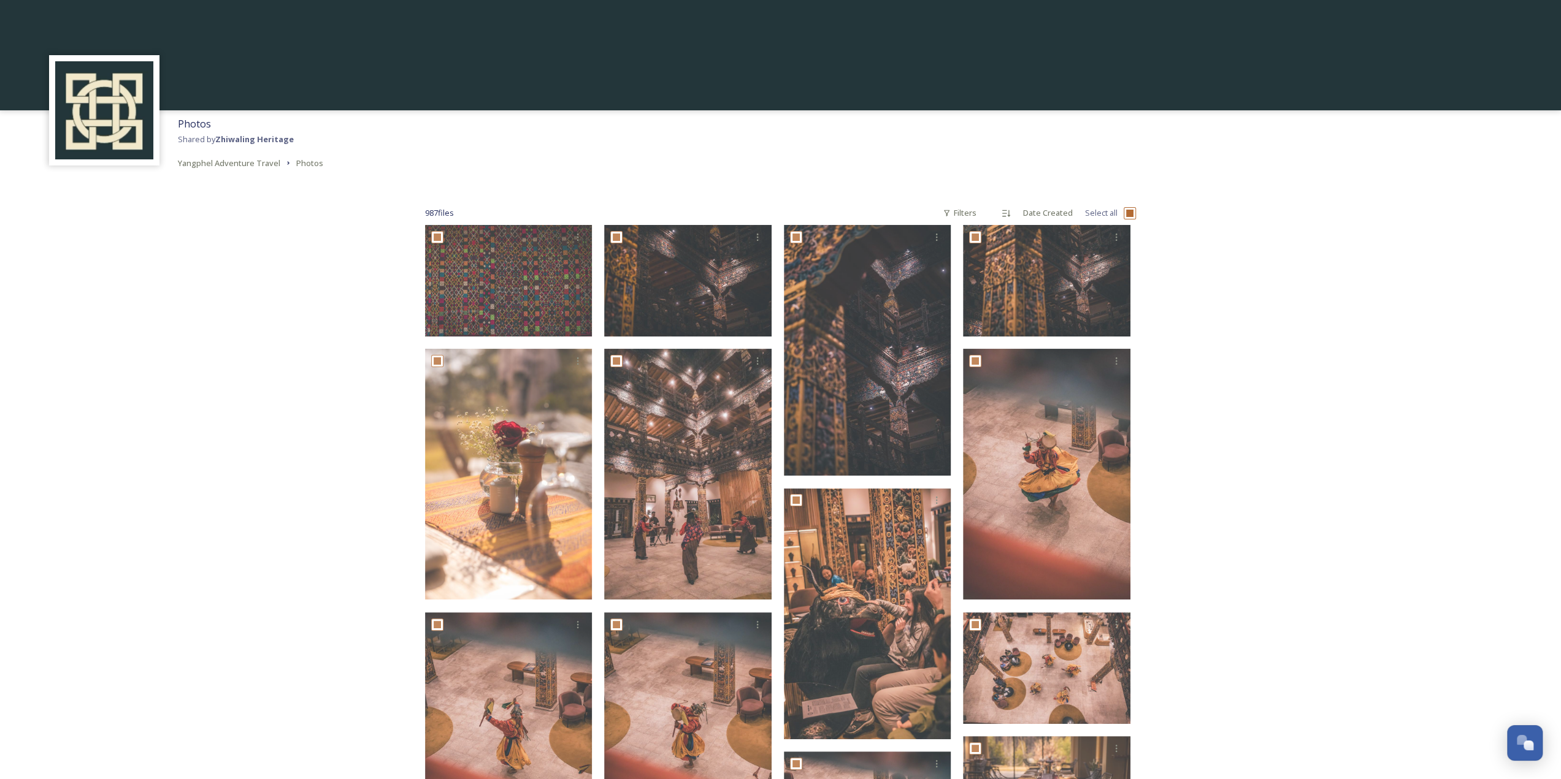
checkbox input "true"
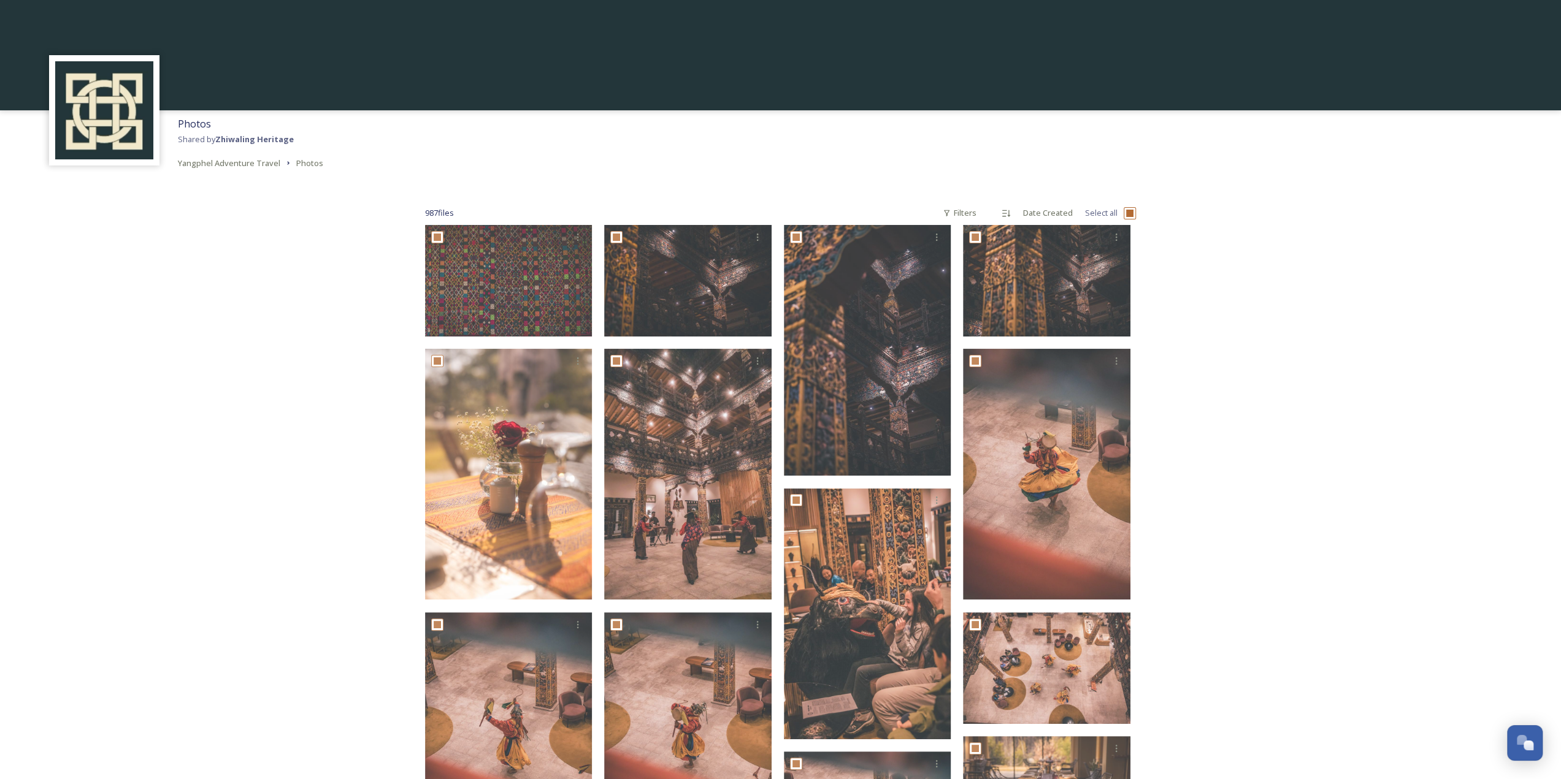
checkbox input "true"
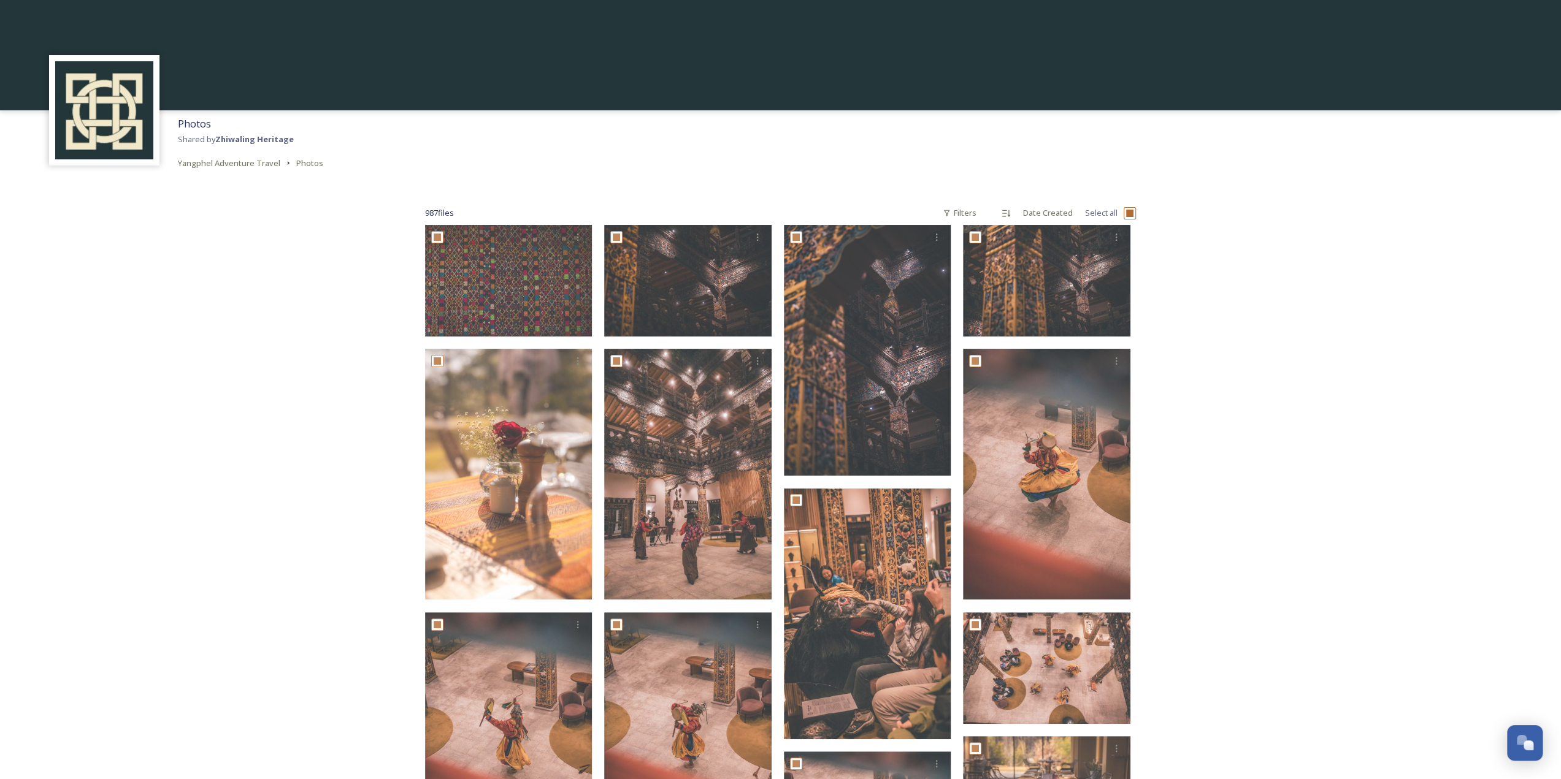
checkbox input "true"
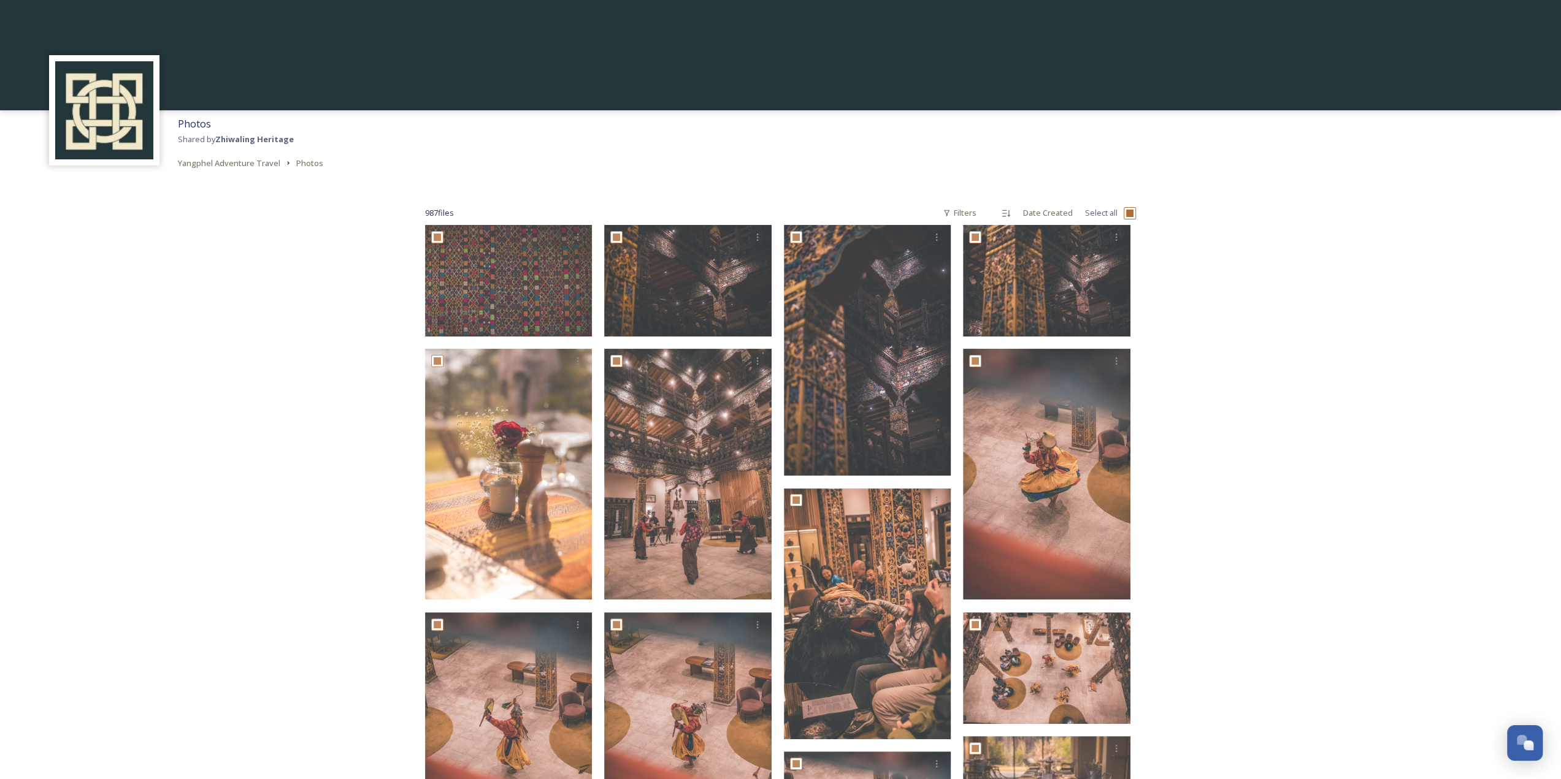
checkbox input "true"
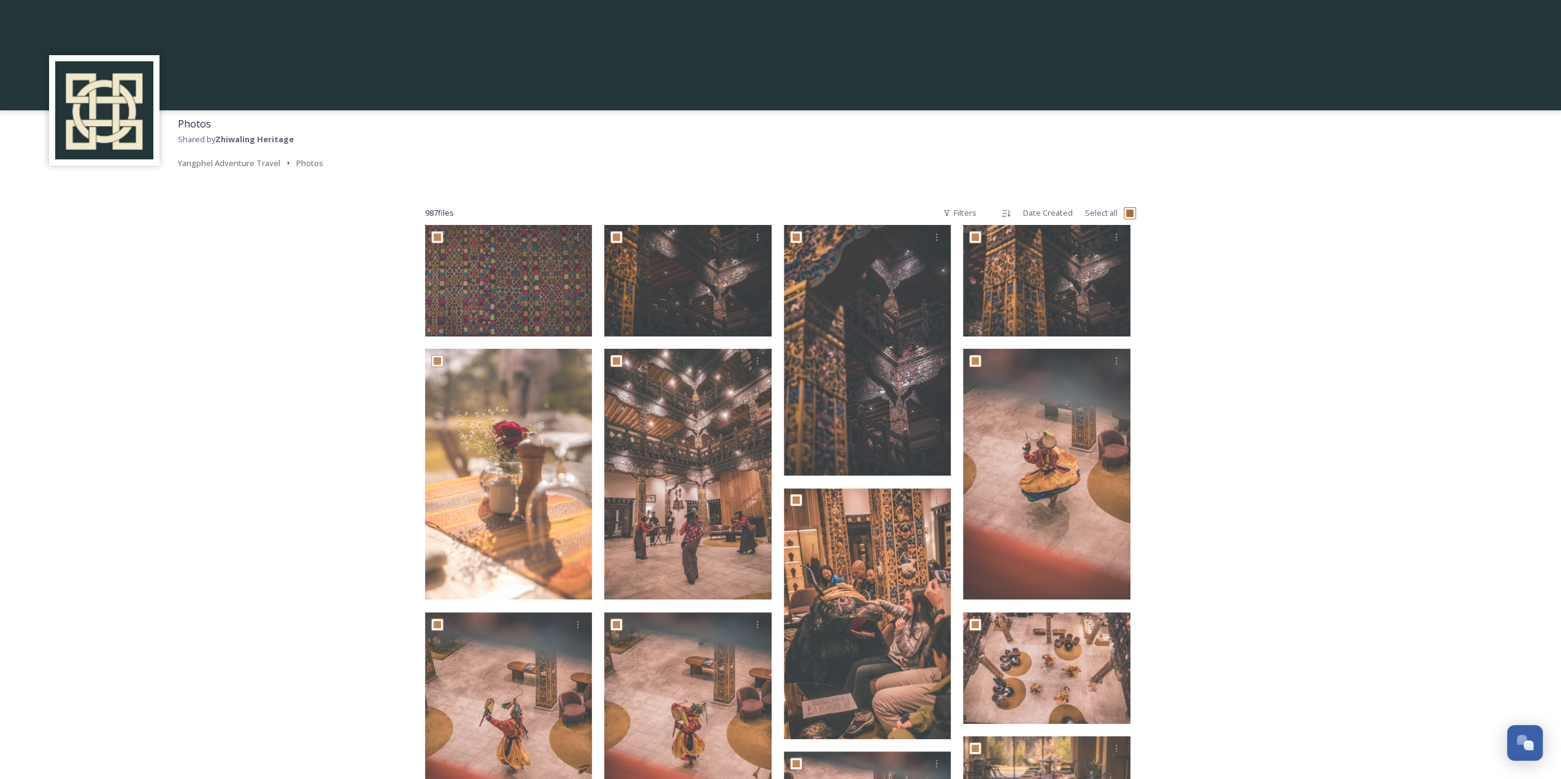
checkbox input "true"
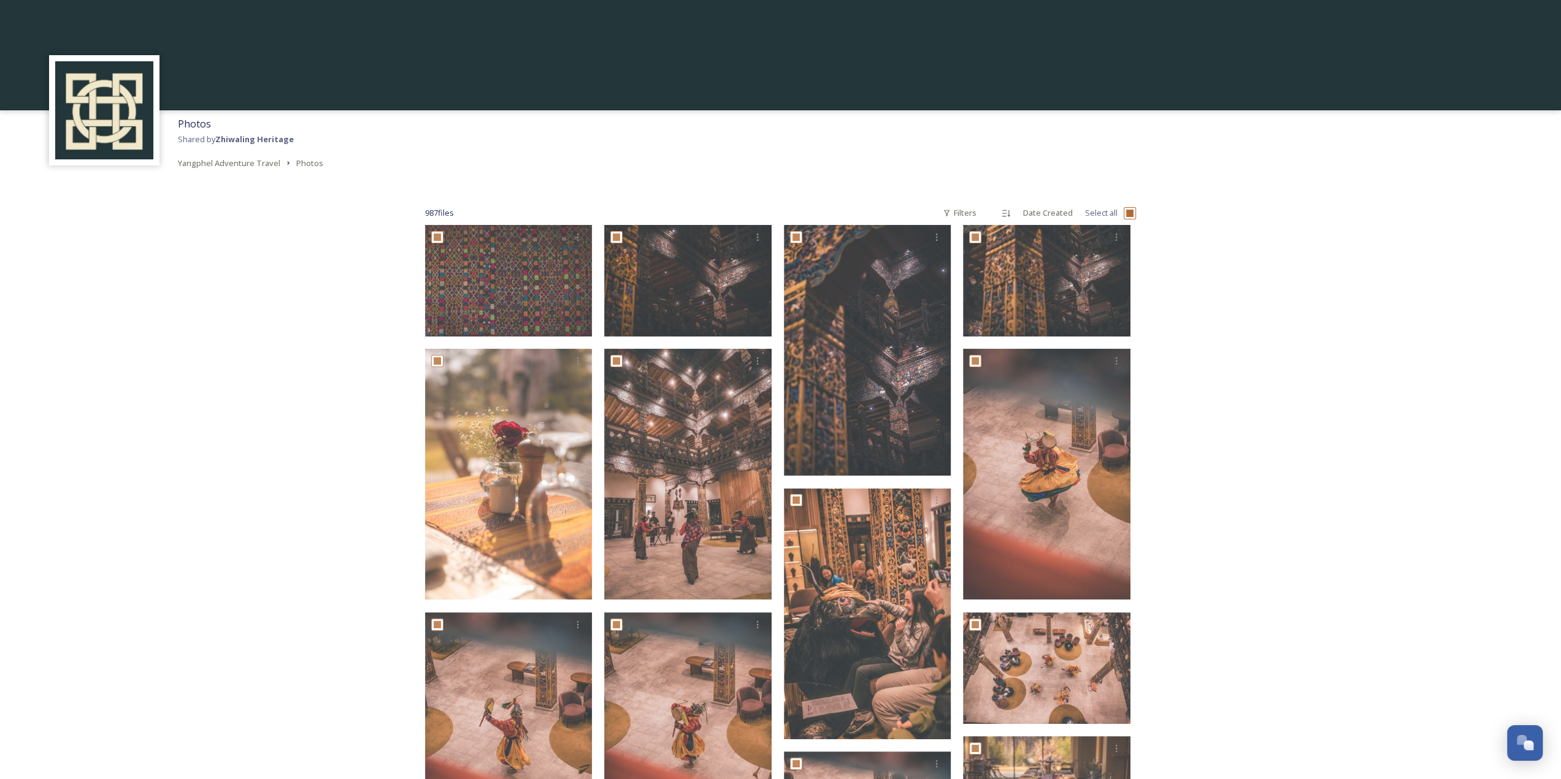
checkbox input "true"
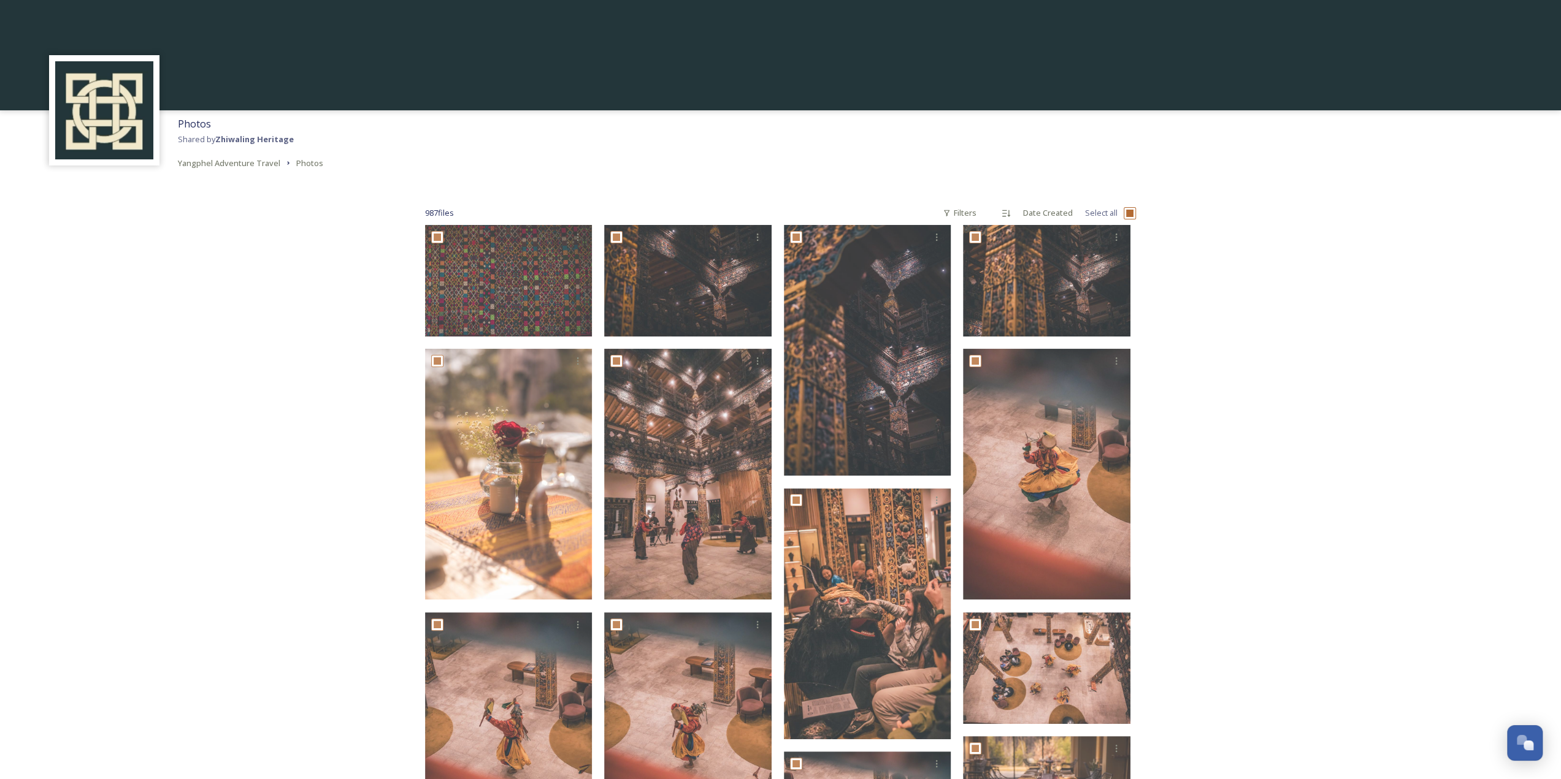
checkbox input "true"
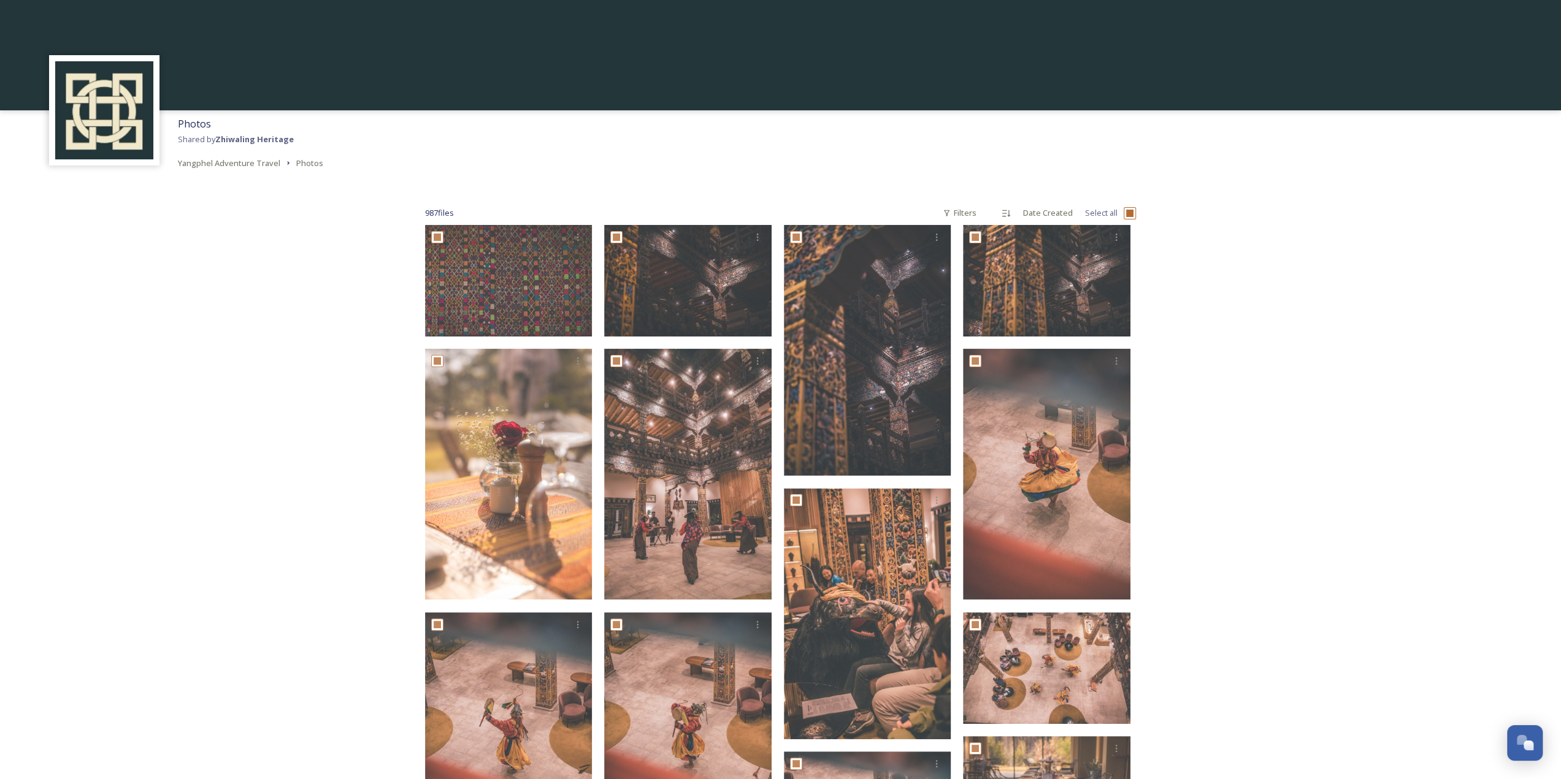
checkbox input "true"
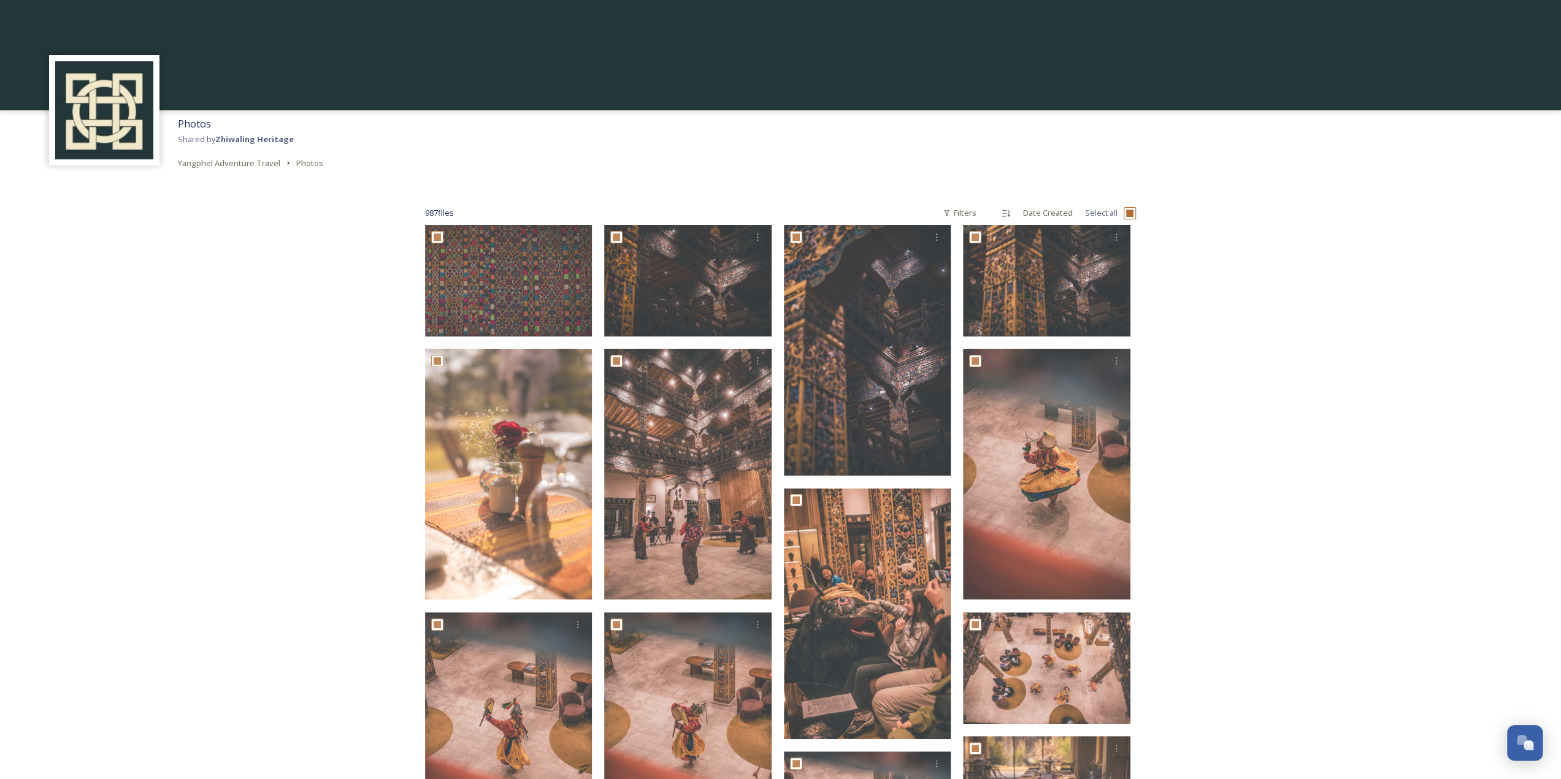
checkbox input "true"
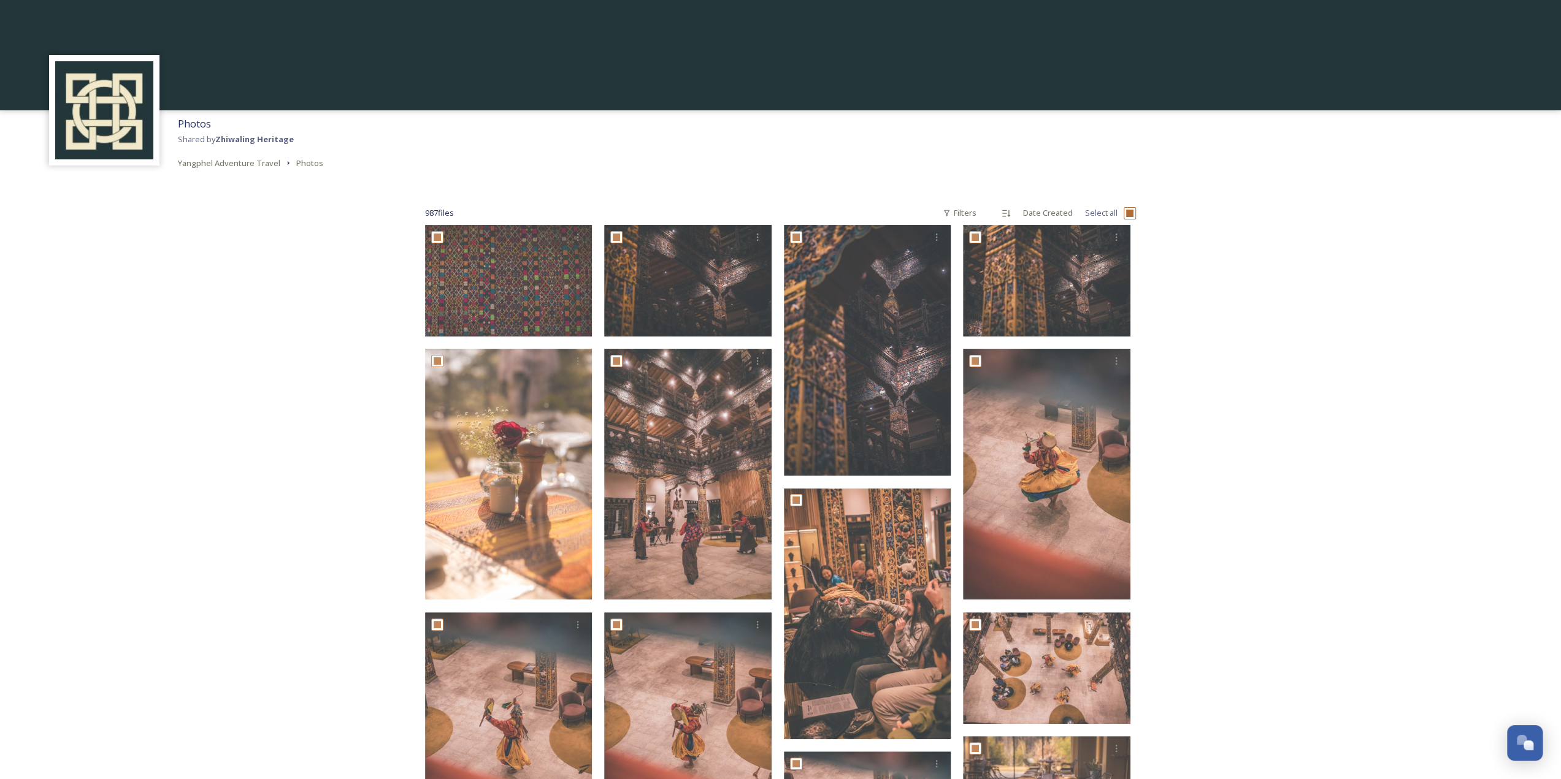
checkbox input "true"
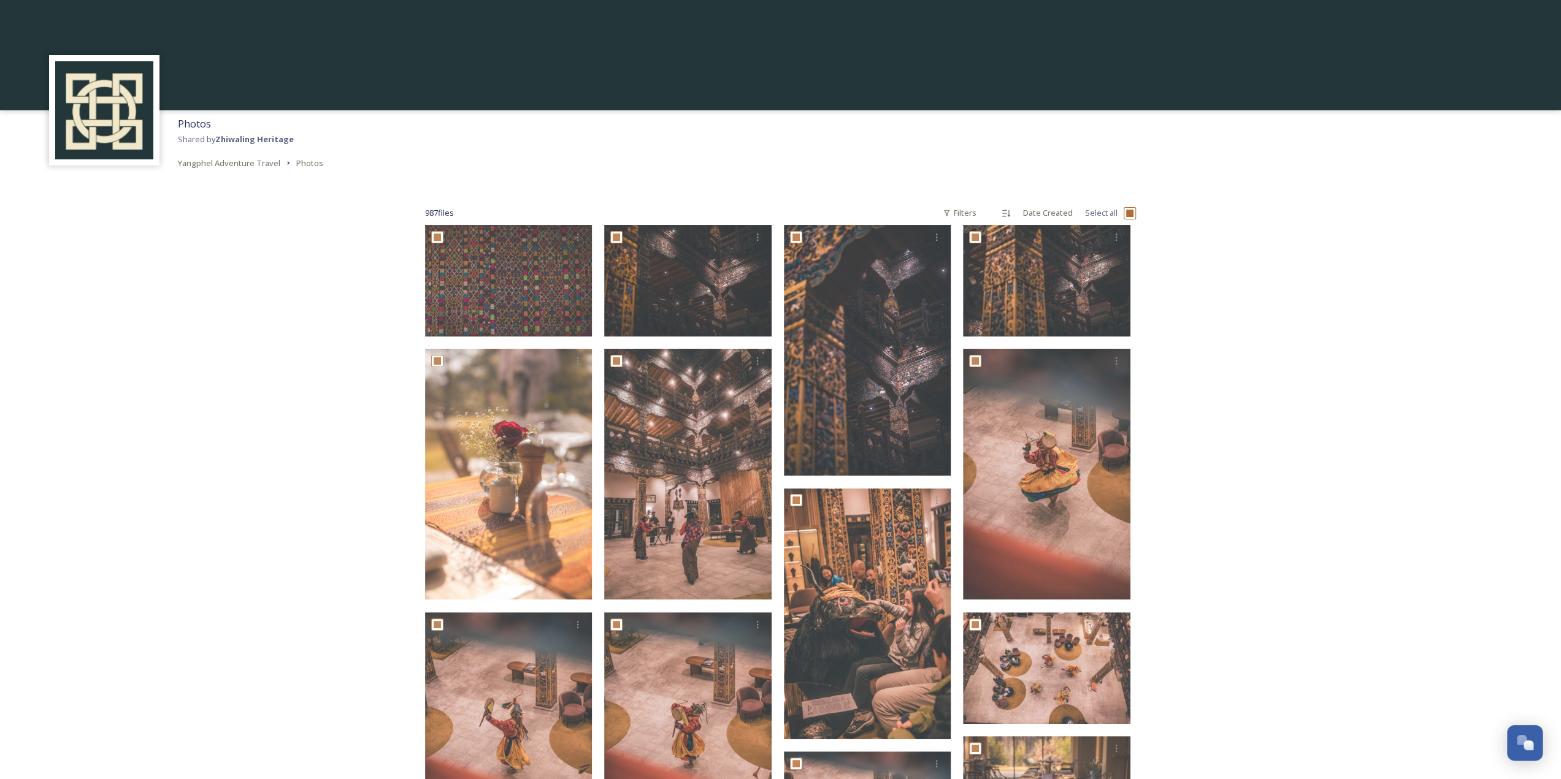
checkbox input "true"
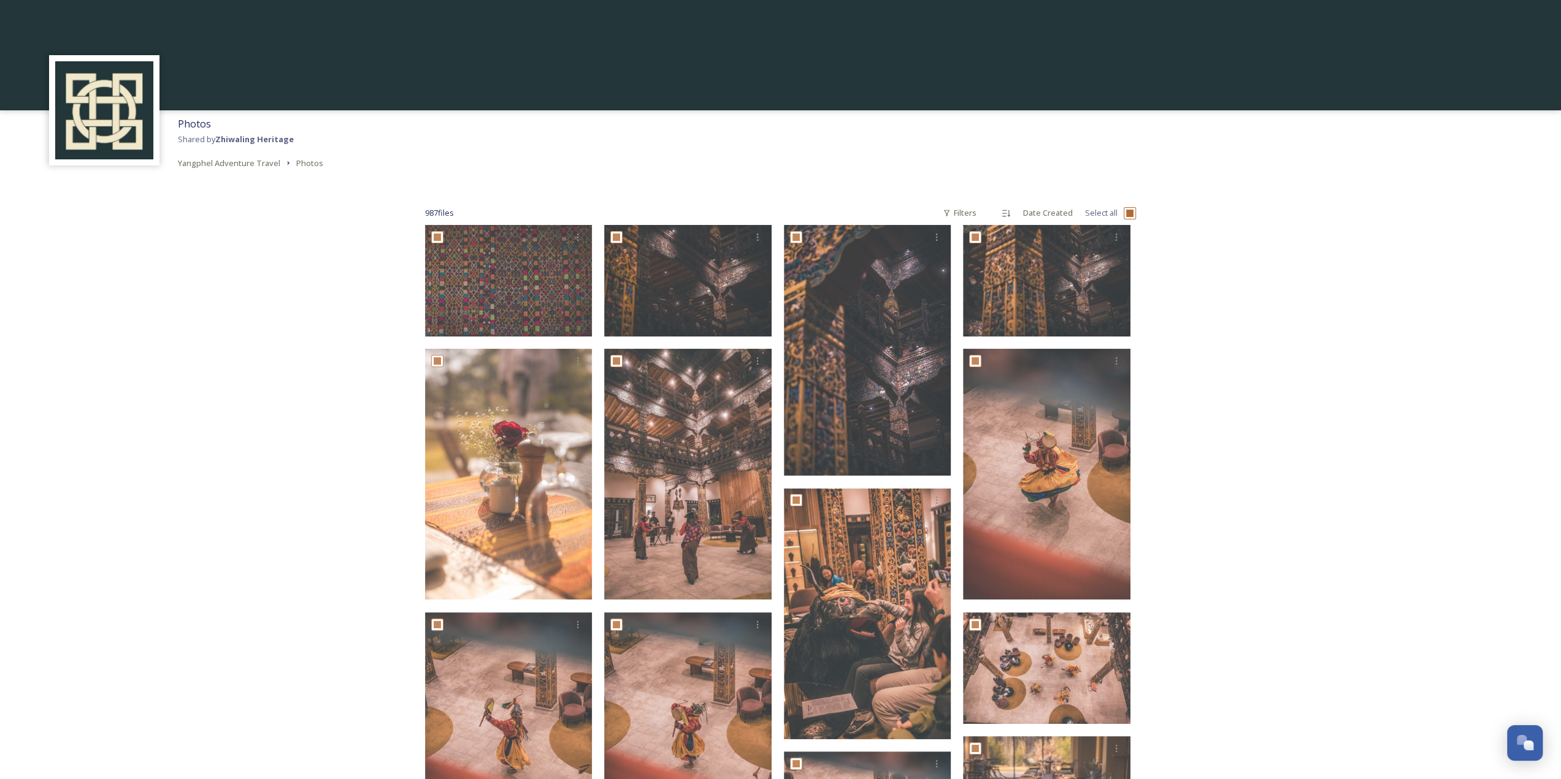
checkbox input "true"
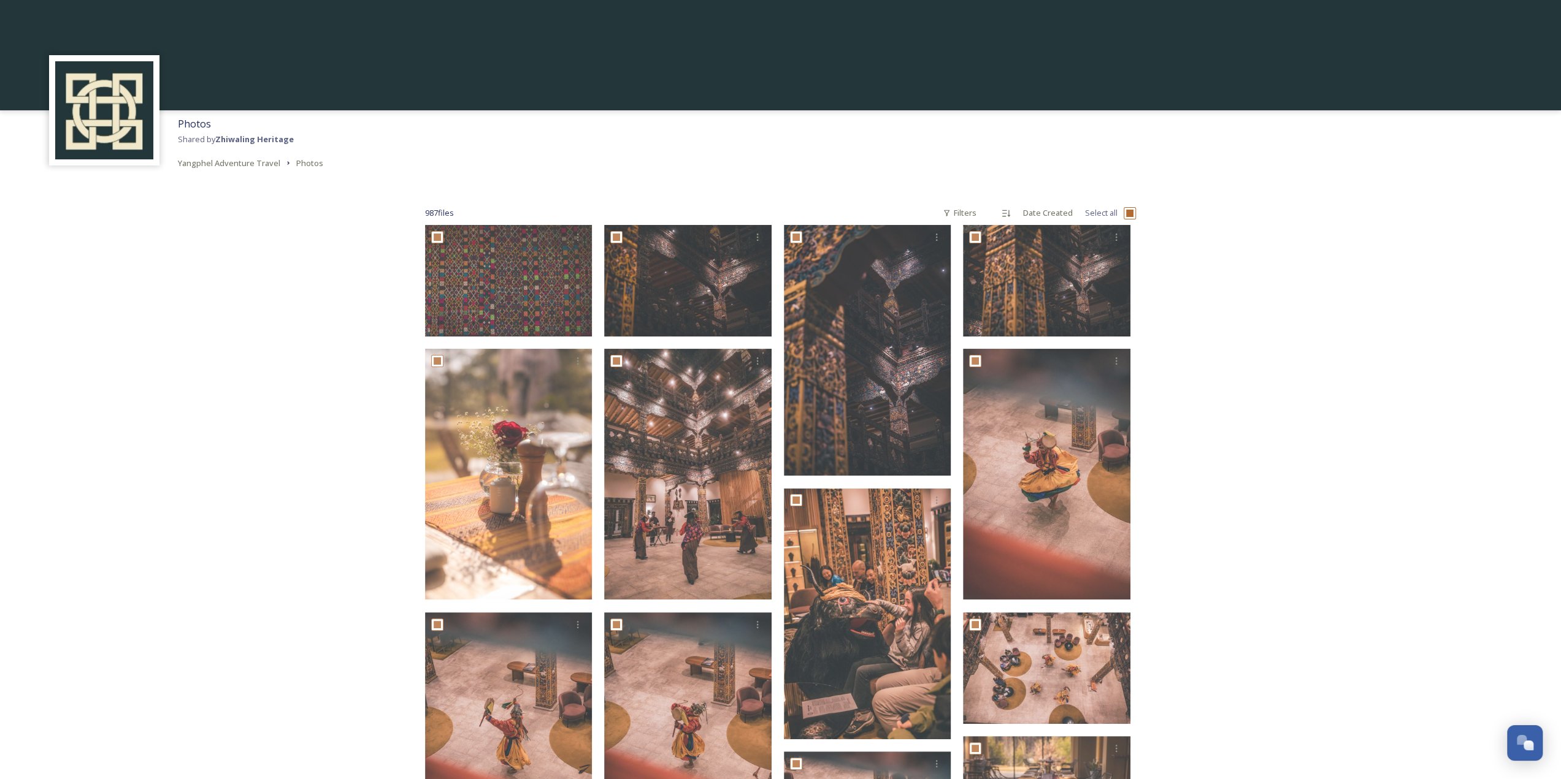
checkbox input "true"
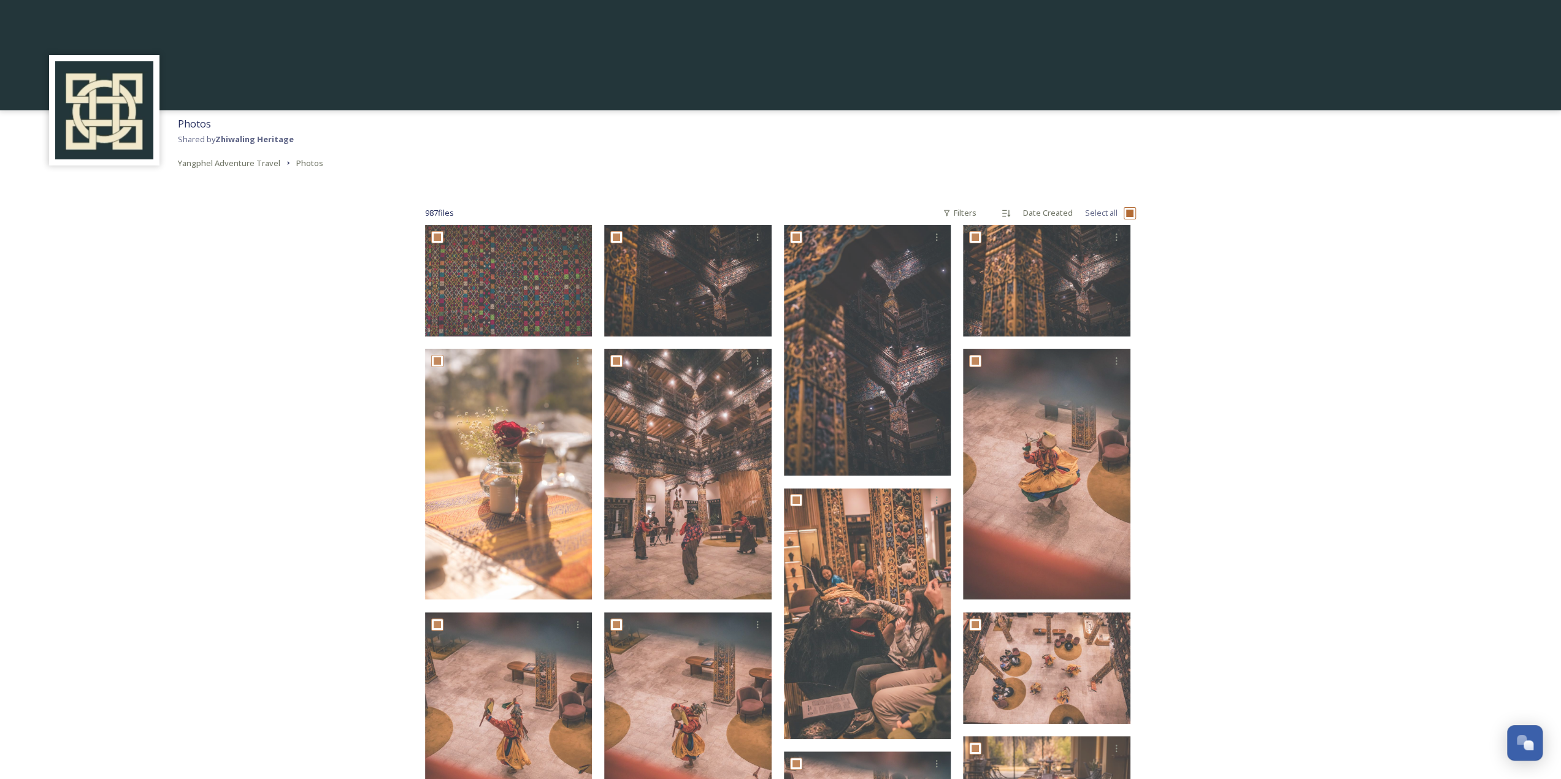
checkbox input "true"
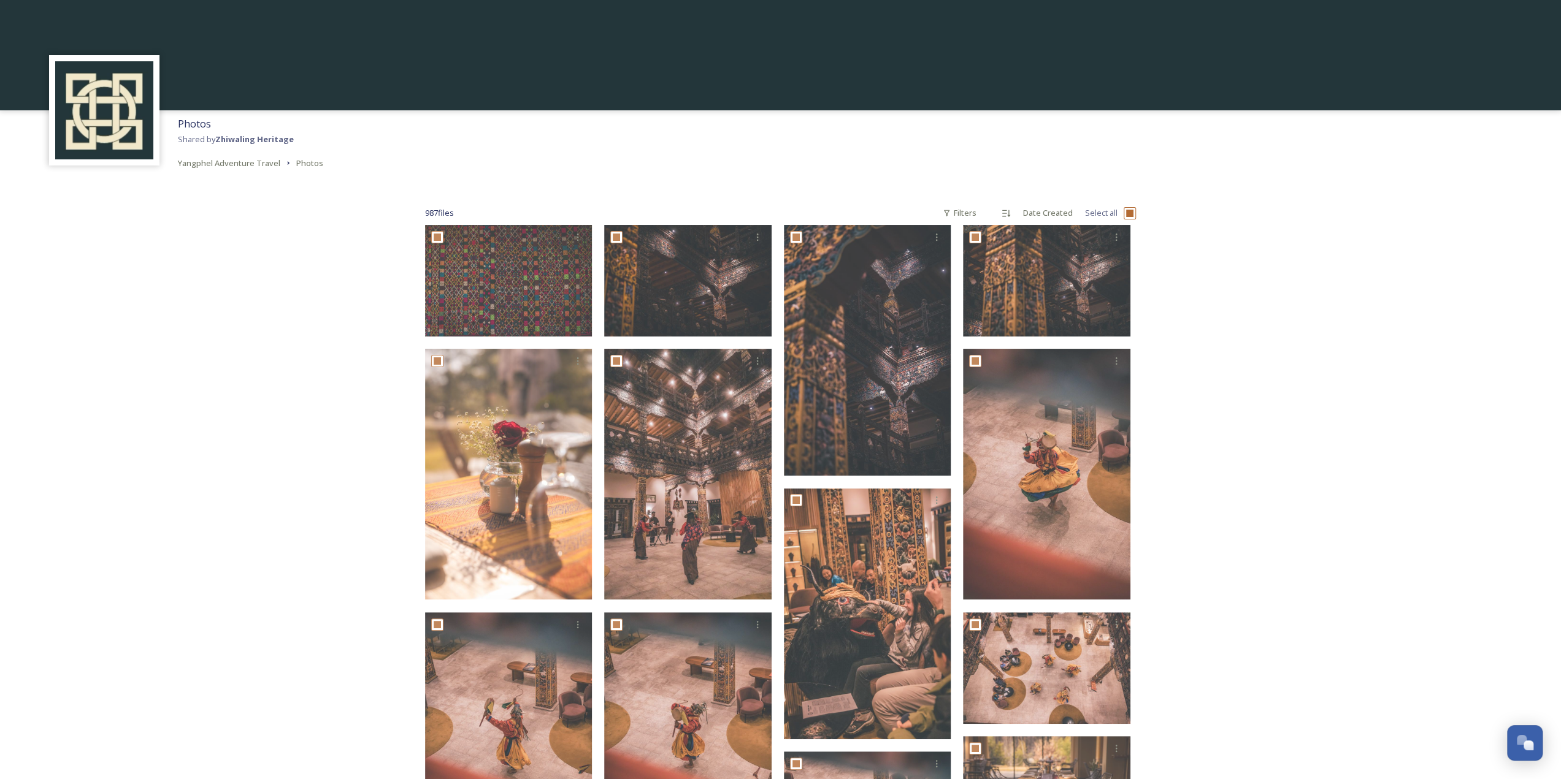
checkbox input "true"
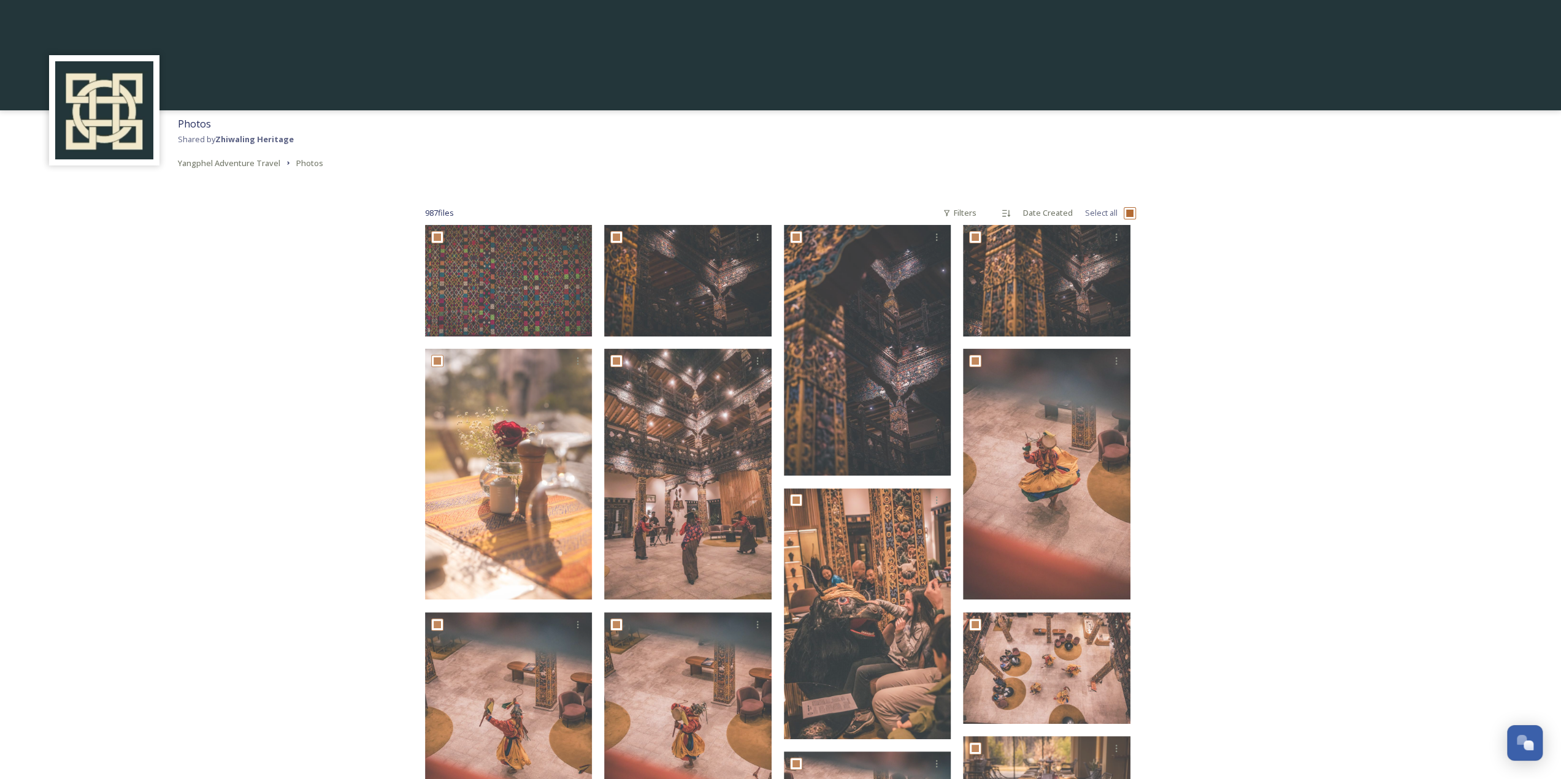
checkbox input "true"
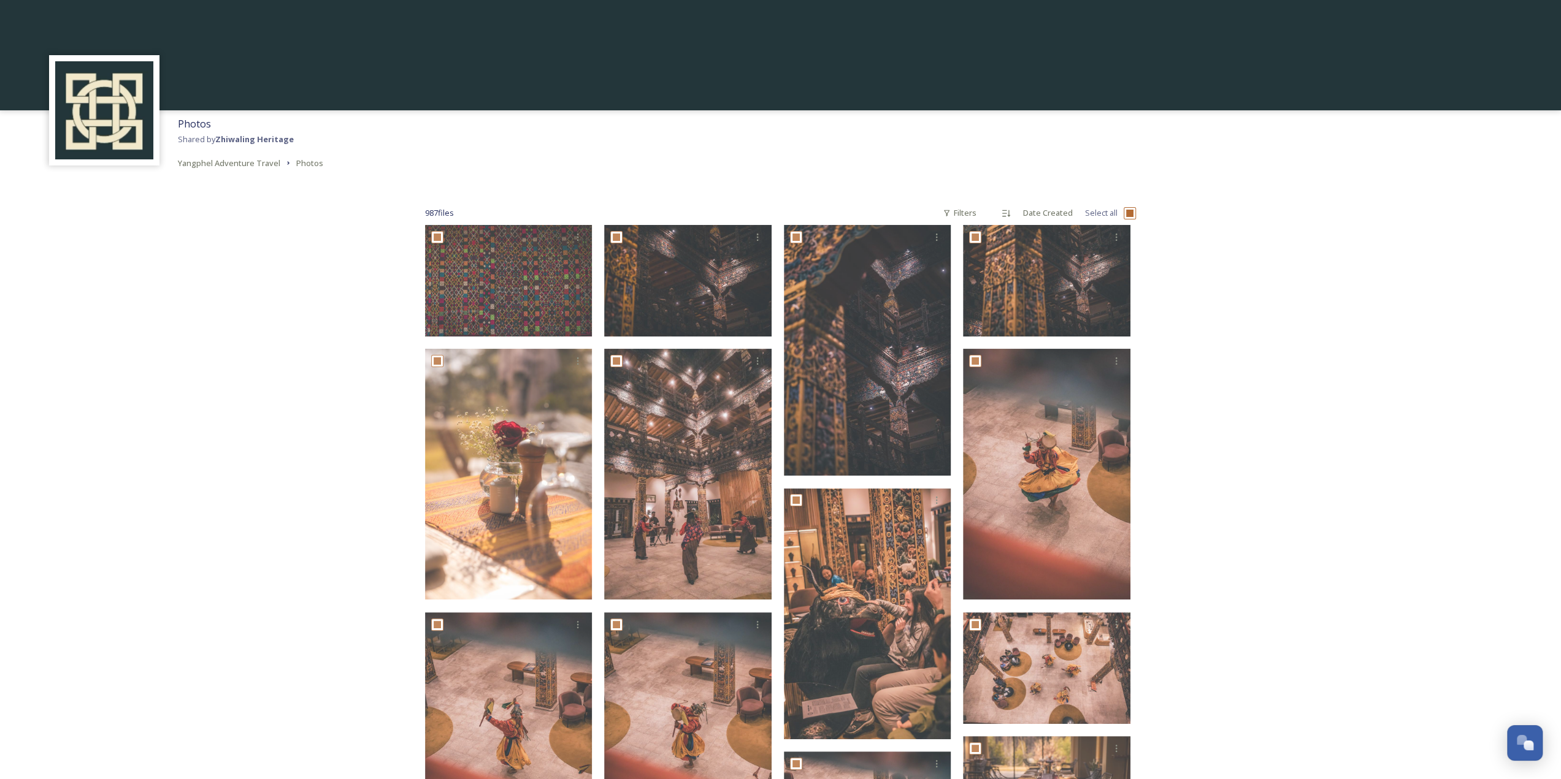
checkbox input "true"
click at [914, 754] on icon at bounding box center [916, 756] width 10 height 10
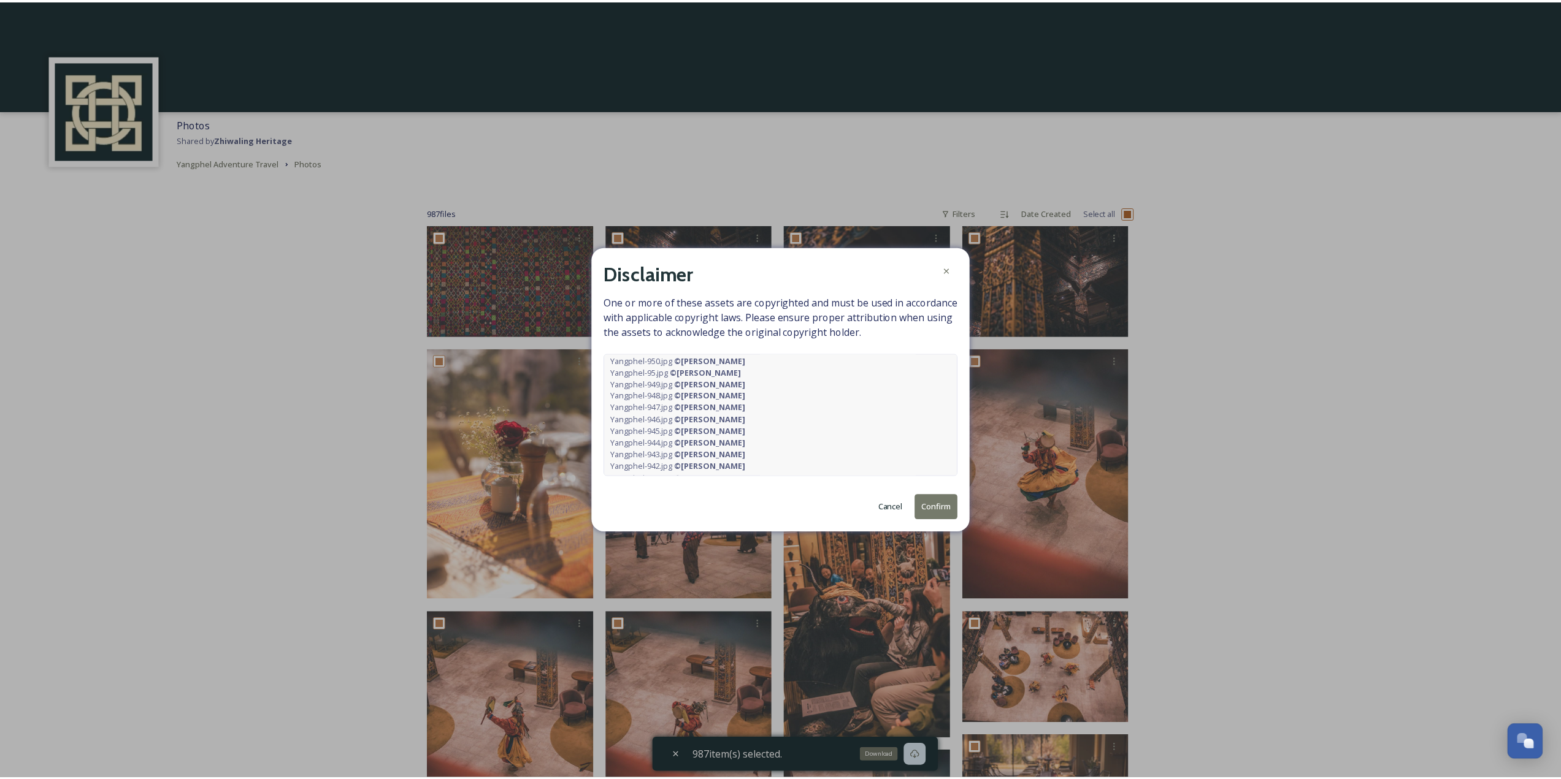
scroll to position [920, 0]
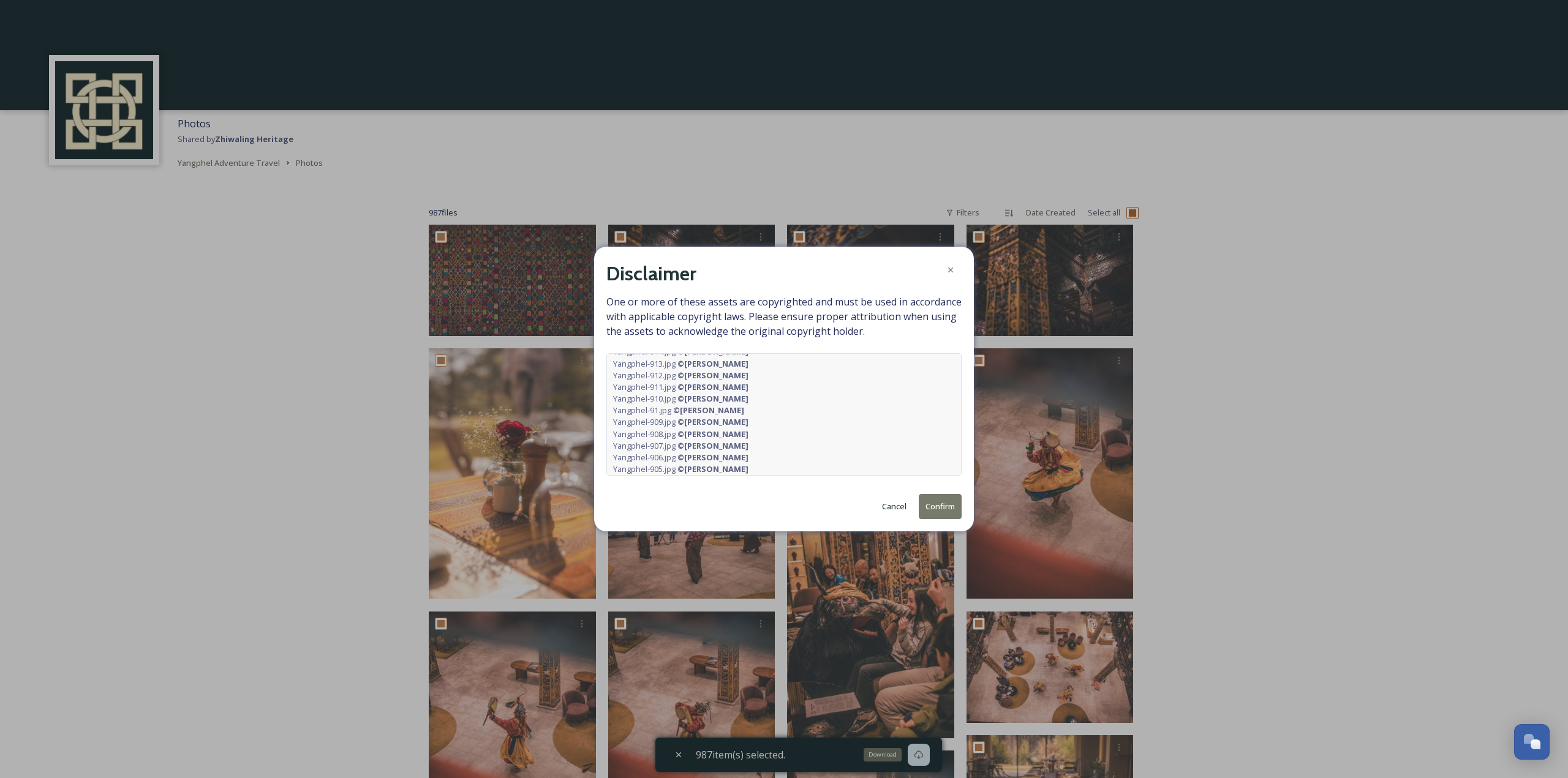
click at [927, 502] on button "Confirm" at bounding box center [940, 506] width 43 height 25
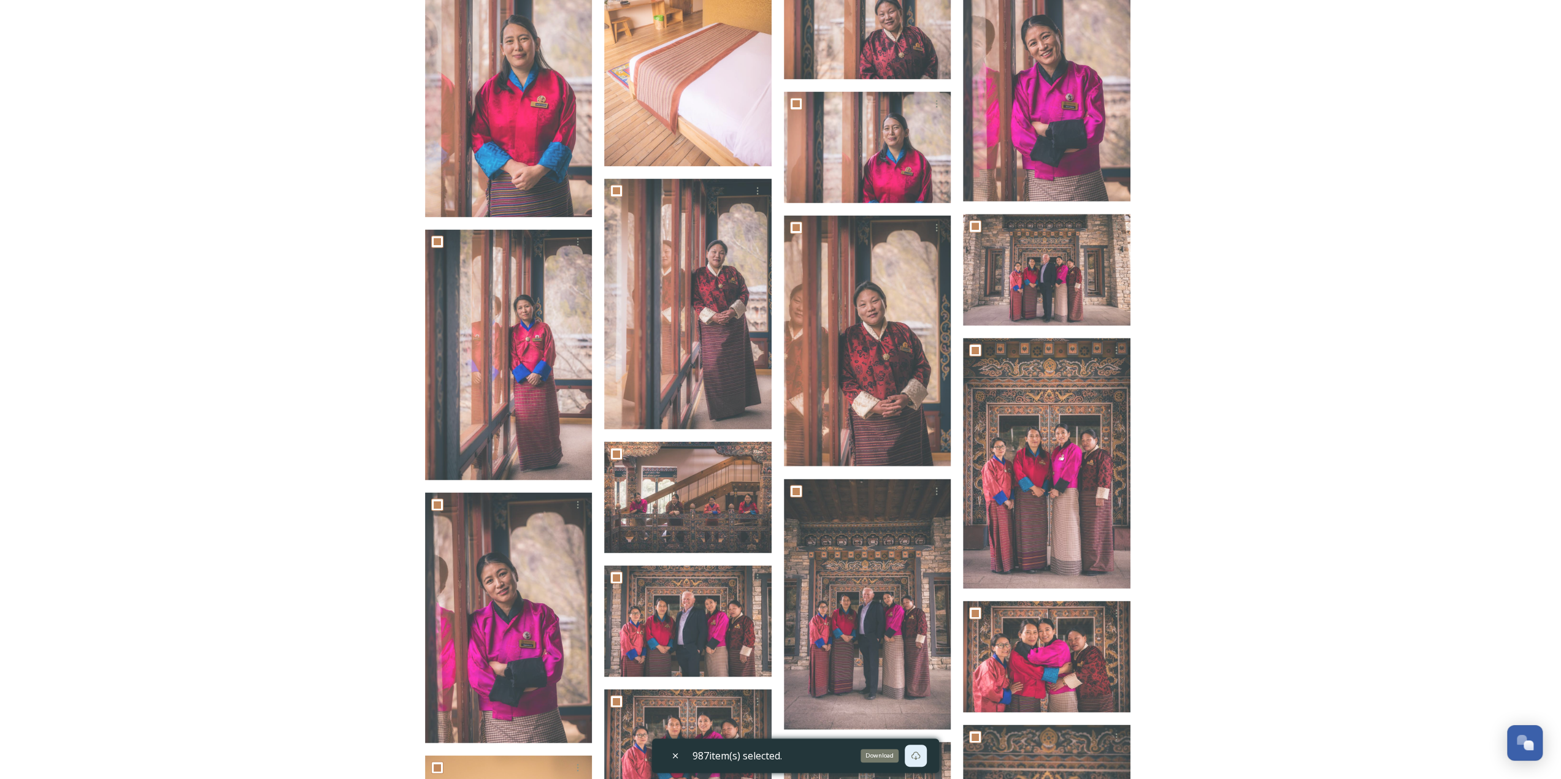
scroll to position [2514, 0]
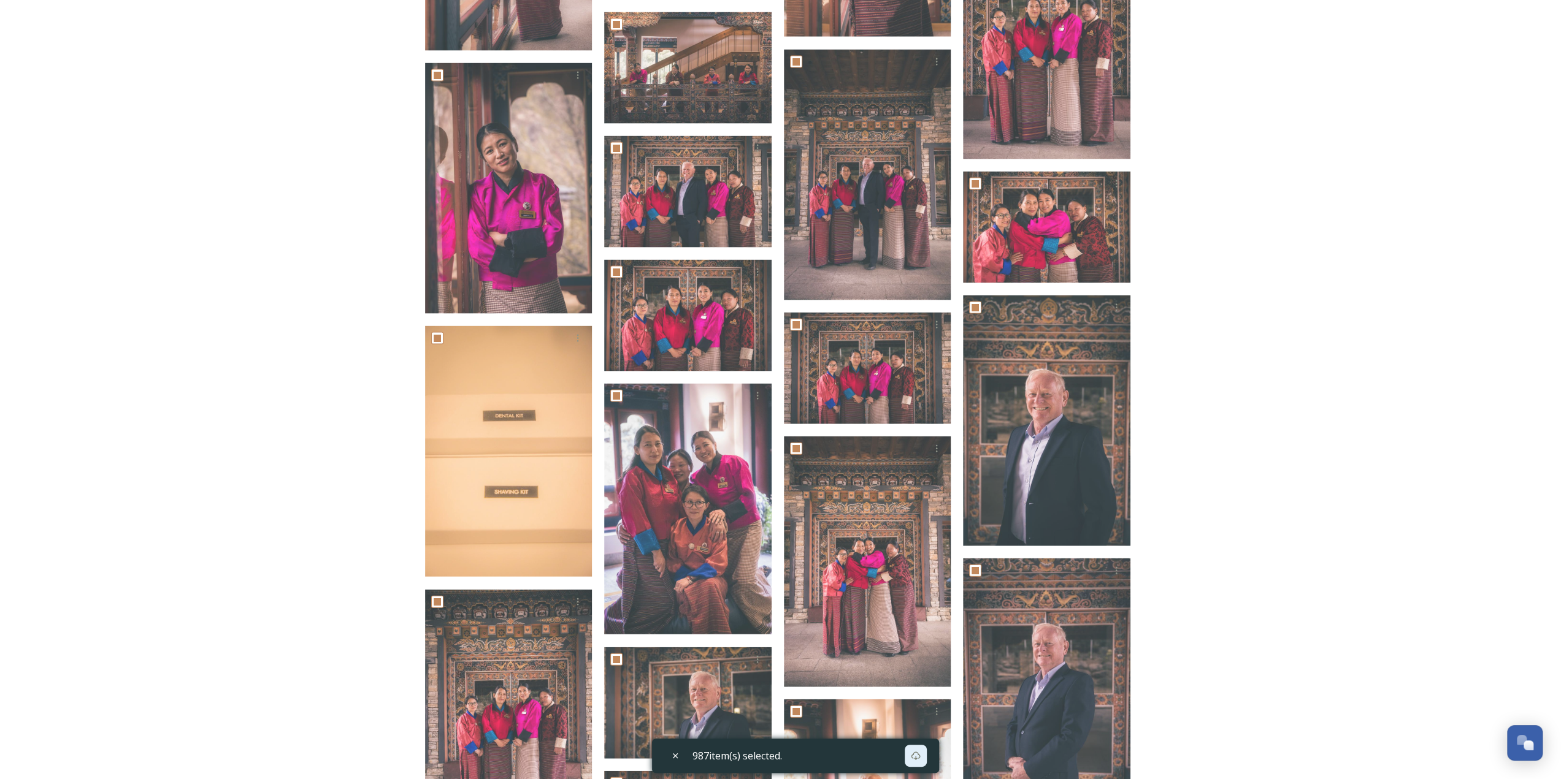
click at [759, 760] on span "987 item(s) selected." at bounding box center [737, 756] width 90 height 15
drag, startPoint x: 275, startPoint y: 708, endPoint x: 289, endPoint y: 707, distance: 14.1
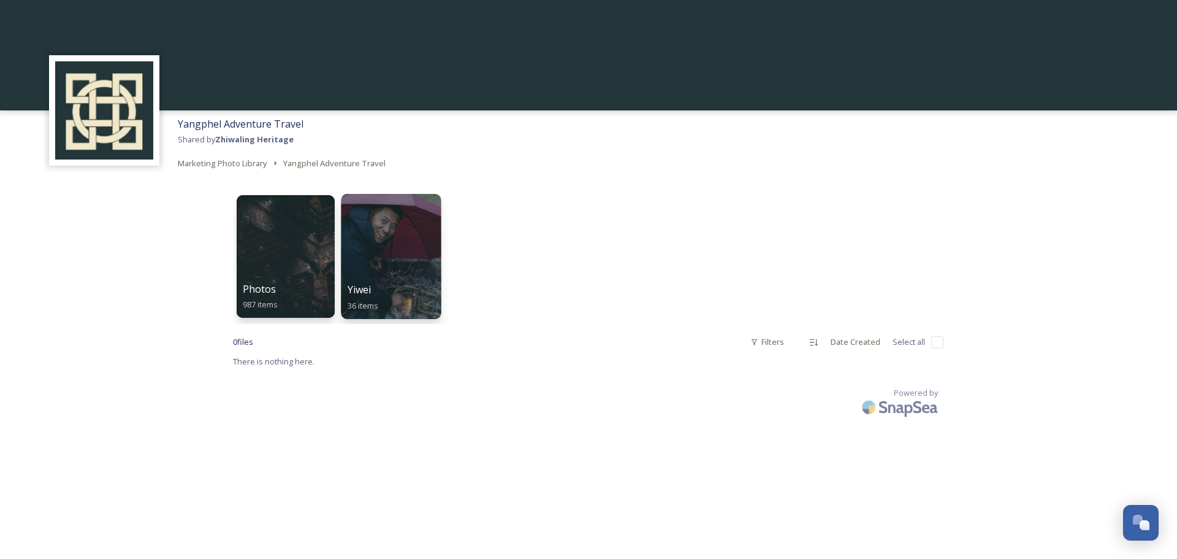
click at [416, 270] on div at bounding box center [391, 256] width 100 height 125
